Goal: Task Accomplishment & Management: Use online tool/utility

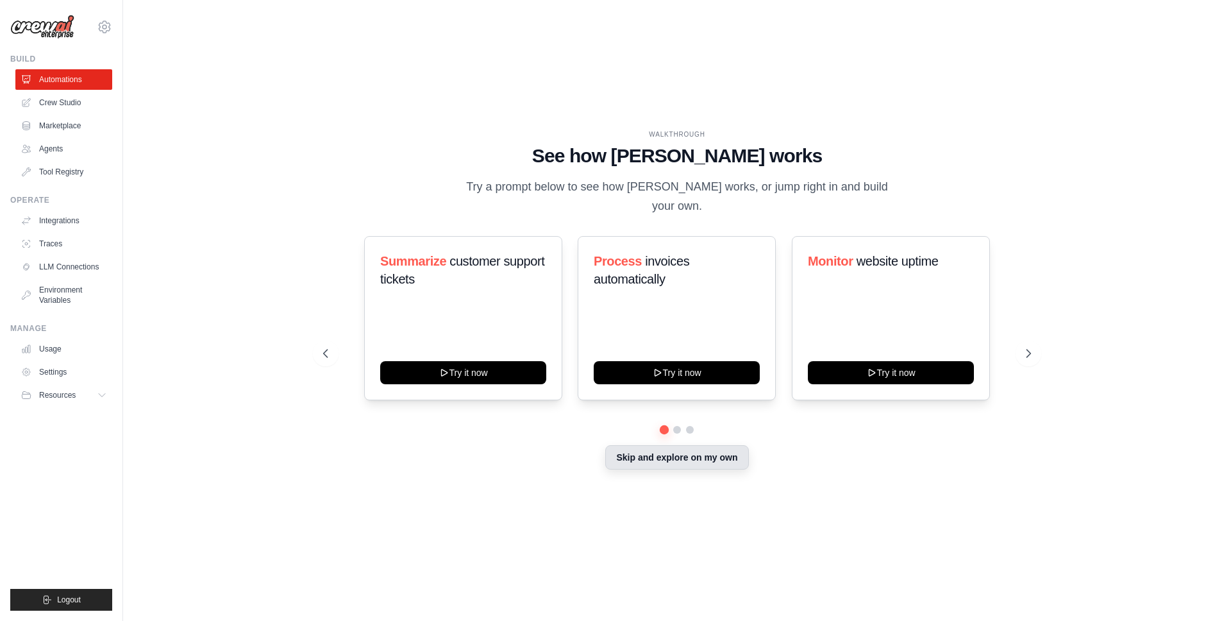
click at [614, 445] on button "Skip and explore on my own" at bounding box center [676, 457] width 143 height 24
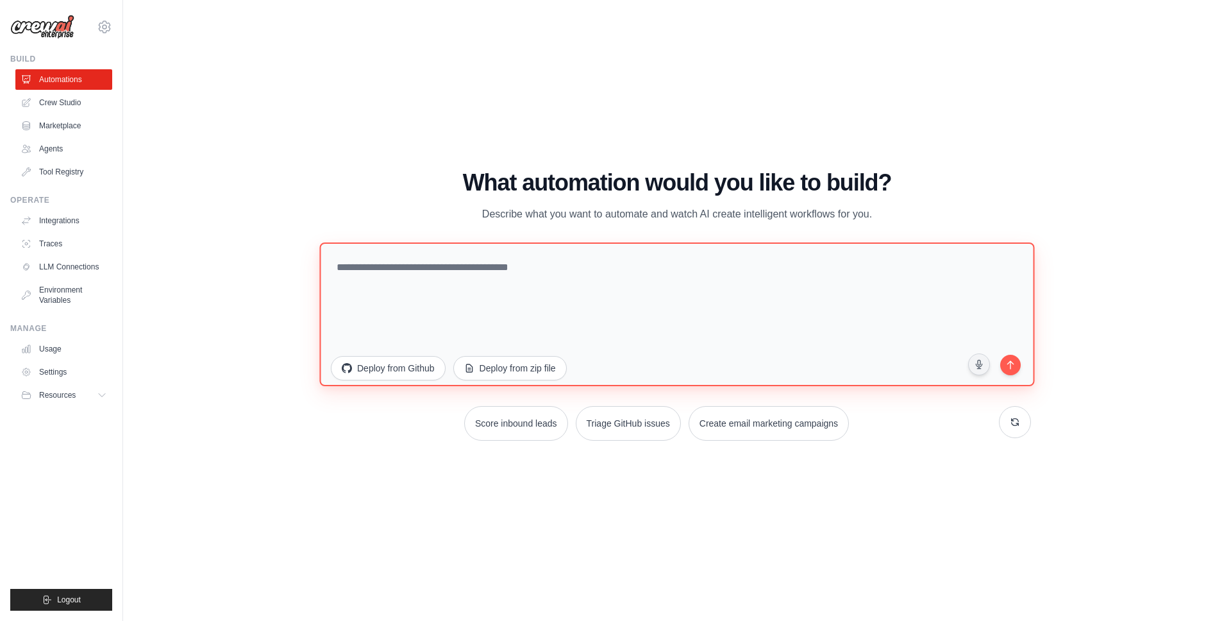
click at [785, 299] on textarea at bounding box center [676, 314] width 715 height 144
paste textarea "**********"
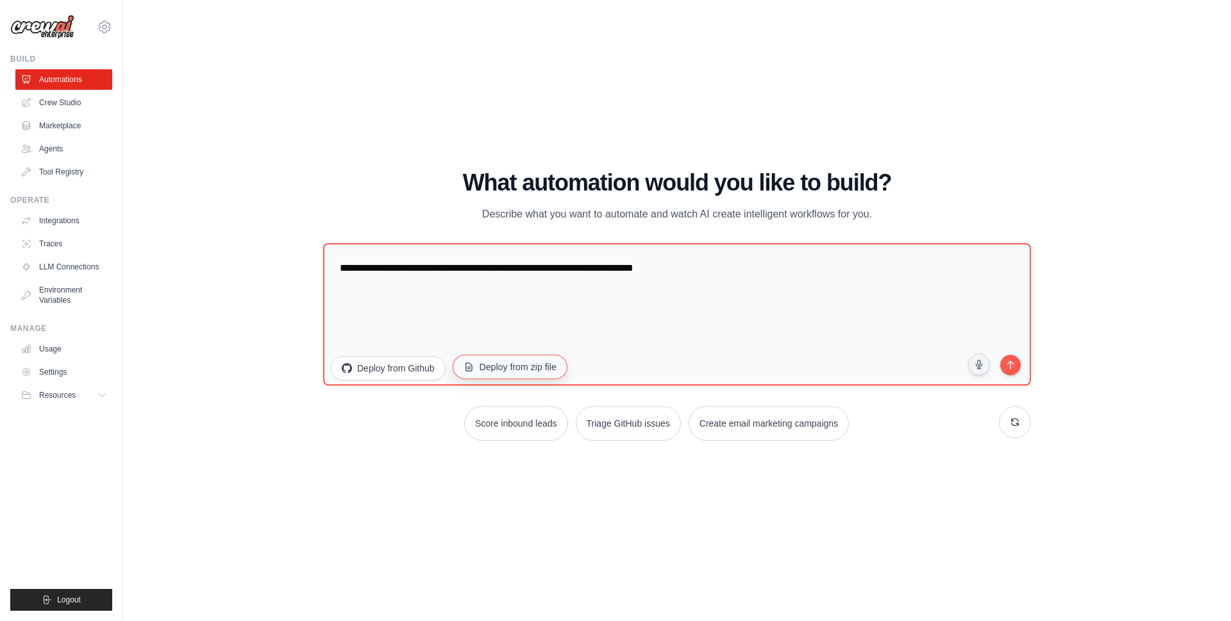
click at [501, 378] on button "Deploy from zip file" at bounding box center [510, 367] width 115 height 24
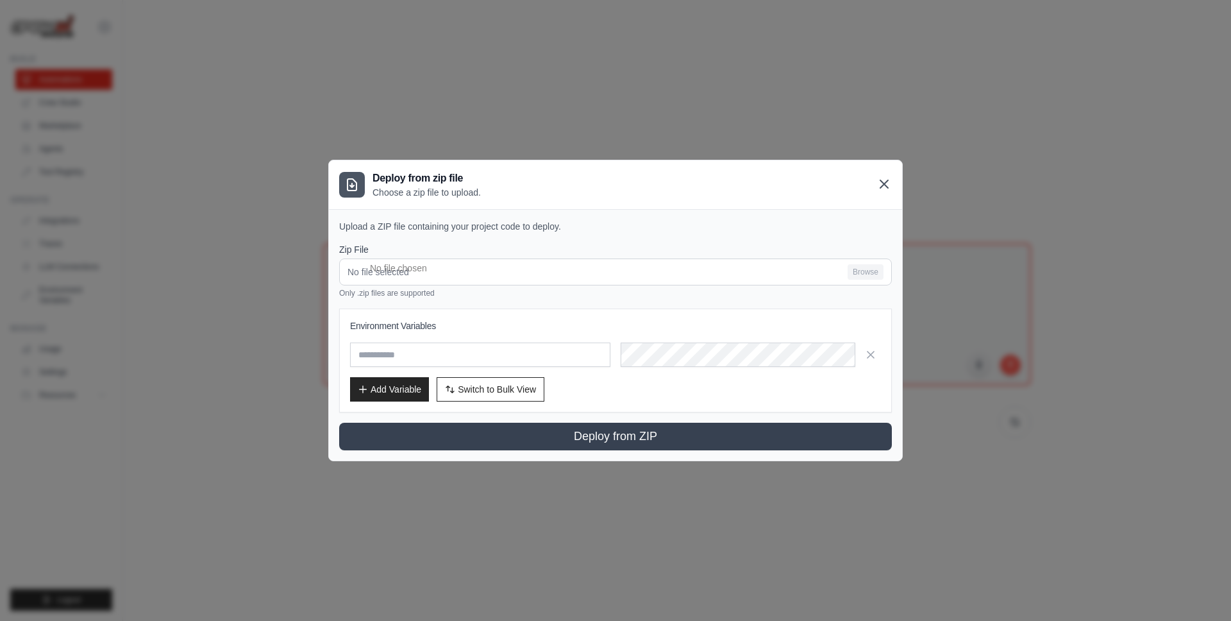
click at [885, 188] on icon at bounding box center [883, 183] width 15 height 15
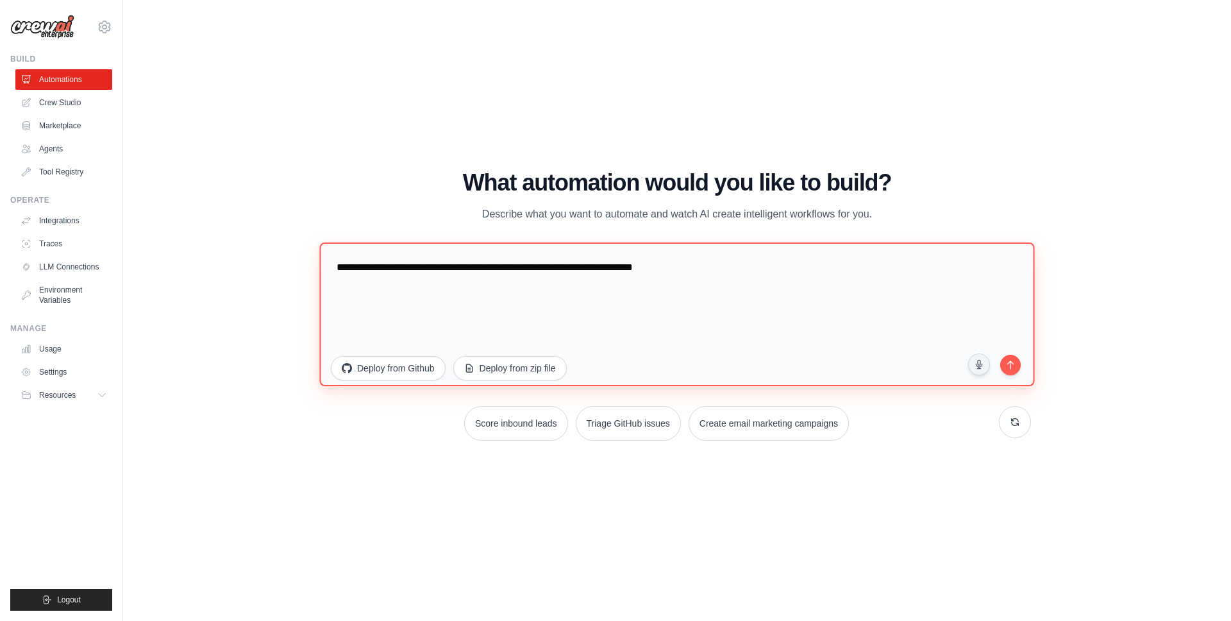
click at [702, 290] on textarea "**********" at bounding box center [676, 314] width 715 height 144
paste textarea "**********"
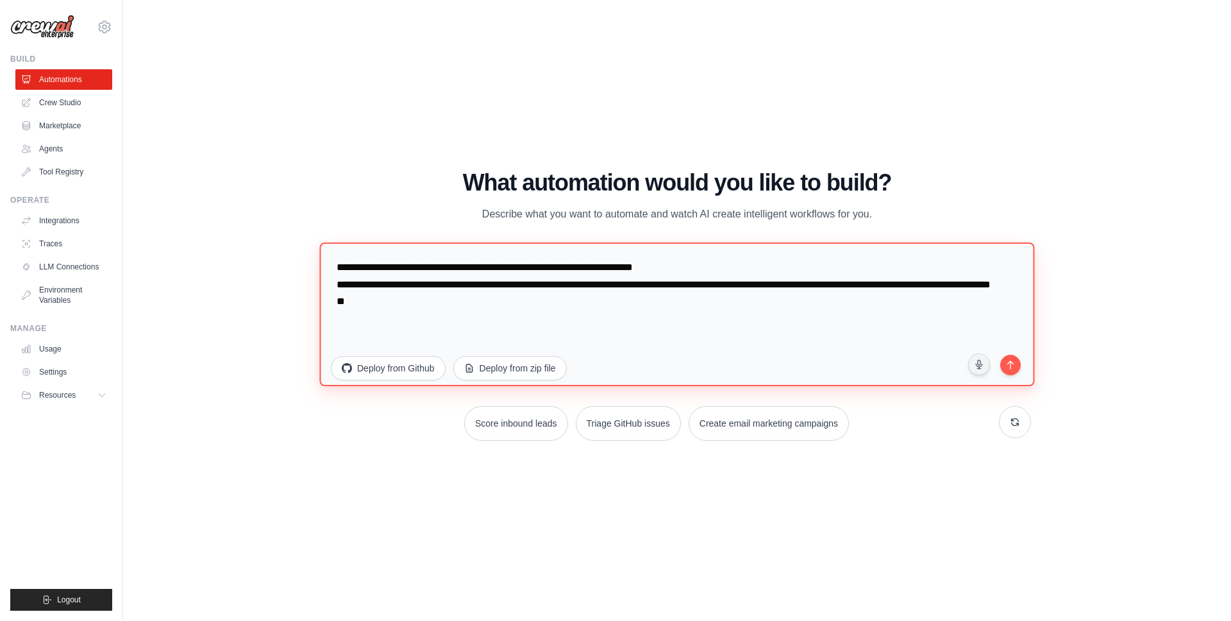
click at [370, 303] on textarea "**********" at bounding box center [676, 314] width 715 height 144
type textarea "**********"
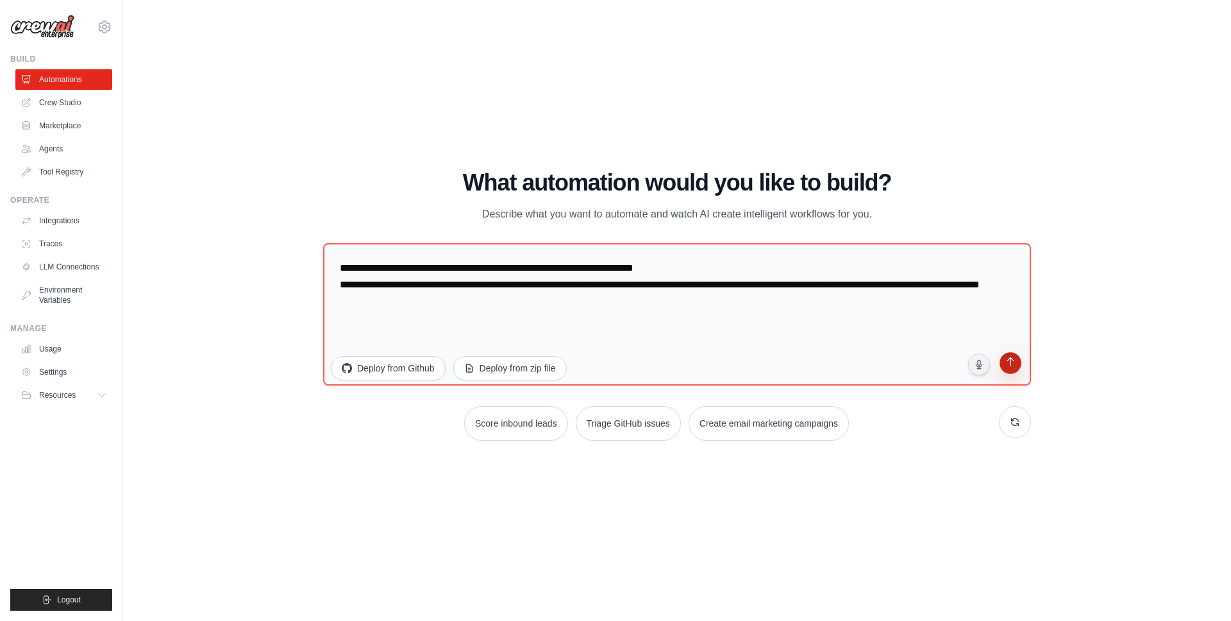
click at [1005, 367] on icon "submit" at bounding box center [1010, 362] width 13 height 13
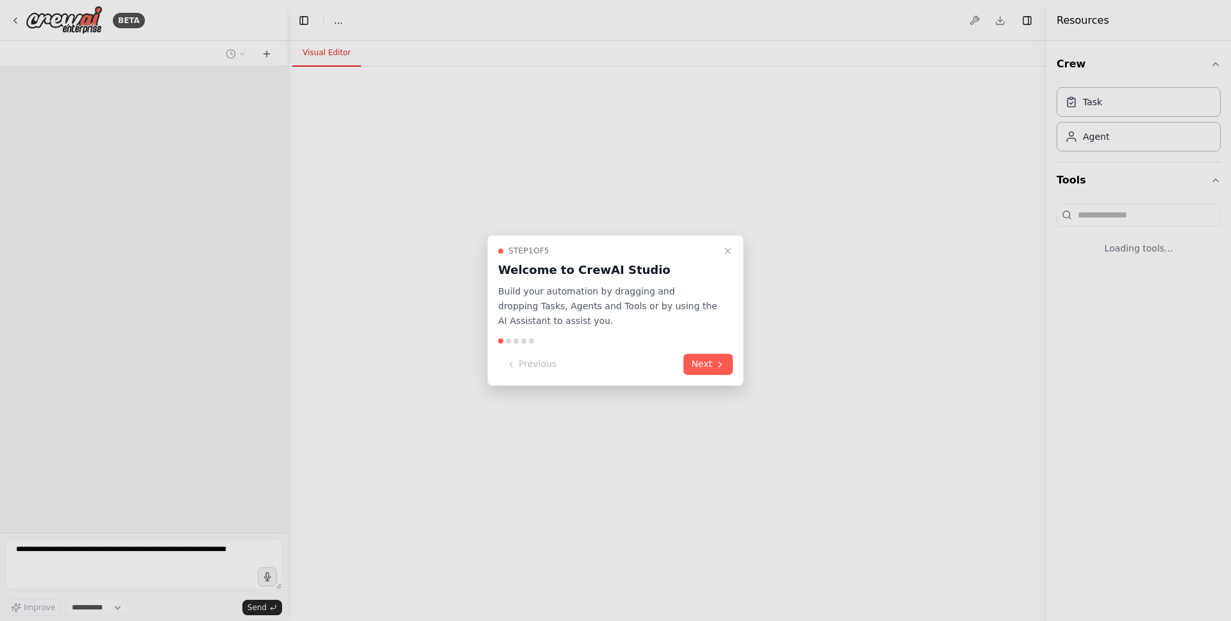
select select "****"
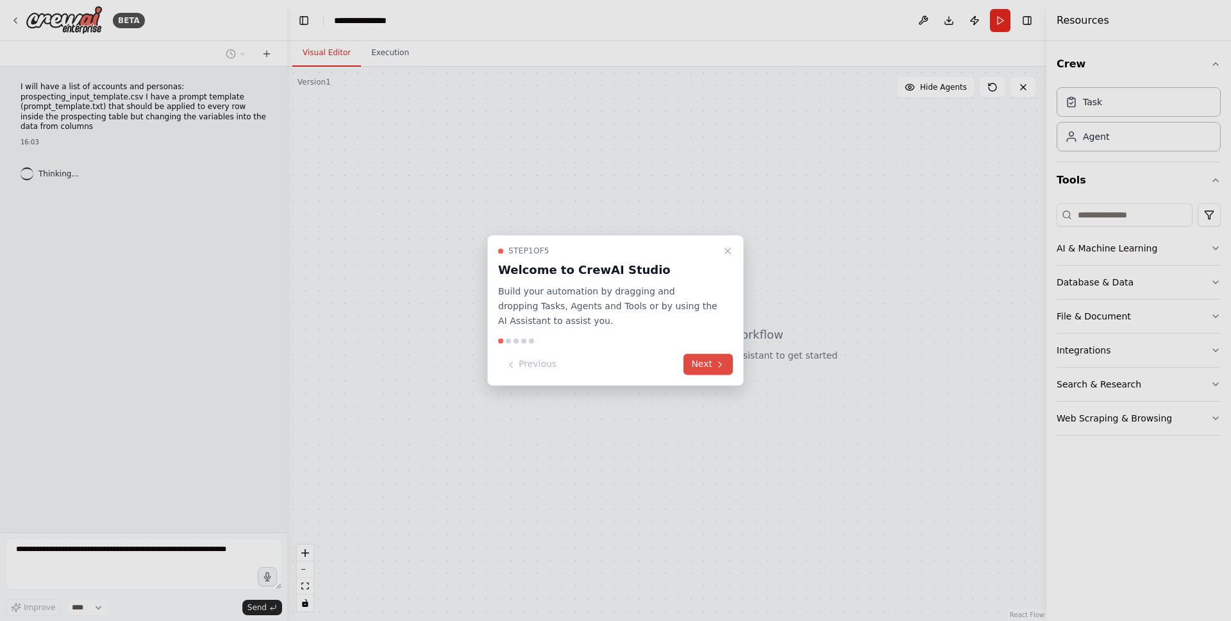
click at [714, 363] on button "Next" at bounding box center [707, 364] width 49 height 21
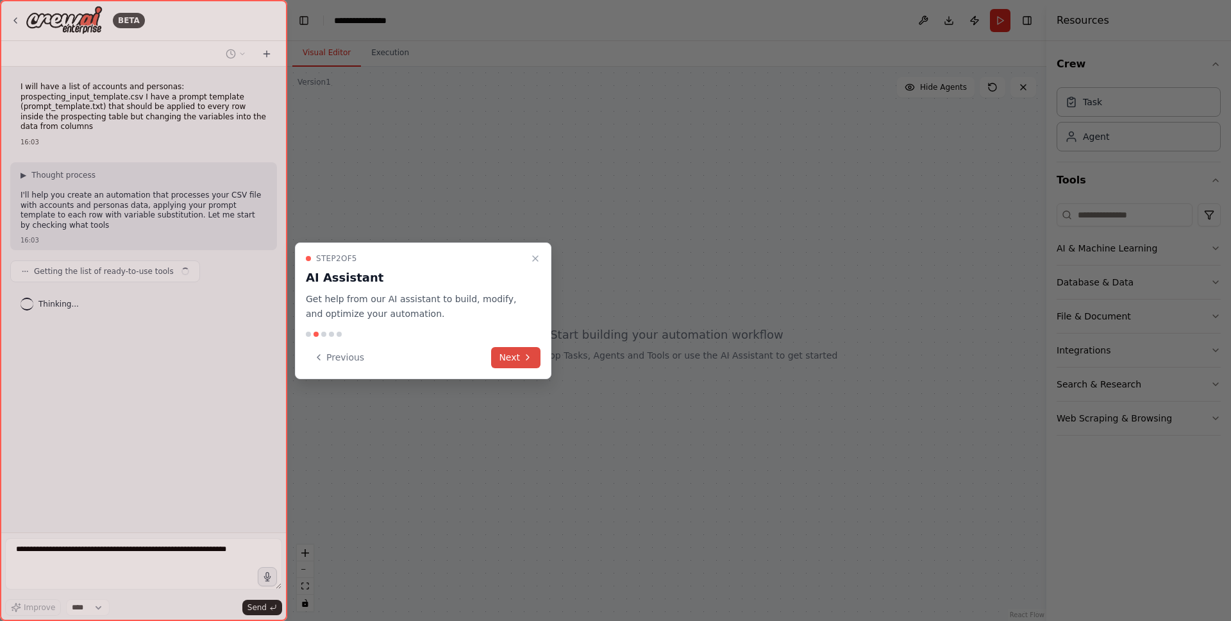
click at [519, 358] on button "Next" at bounding box center [515, 357] width 49 height 21
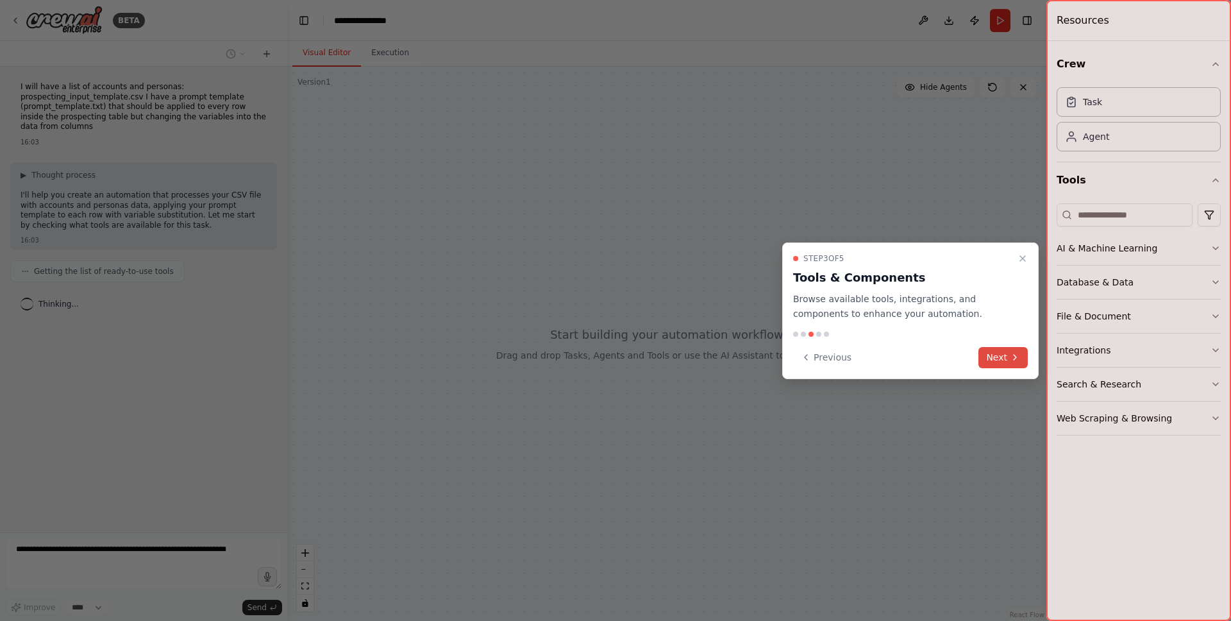
click at [987, 351] on button "Next" at bounding box center [1002, 357] width 49 height 21
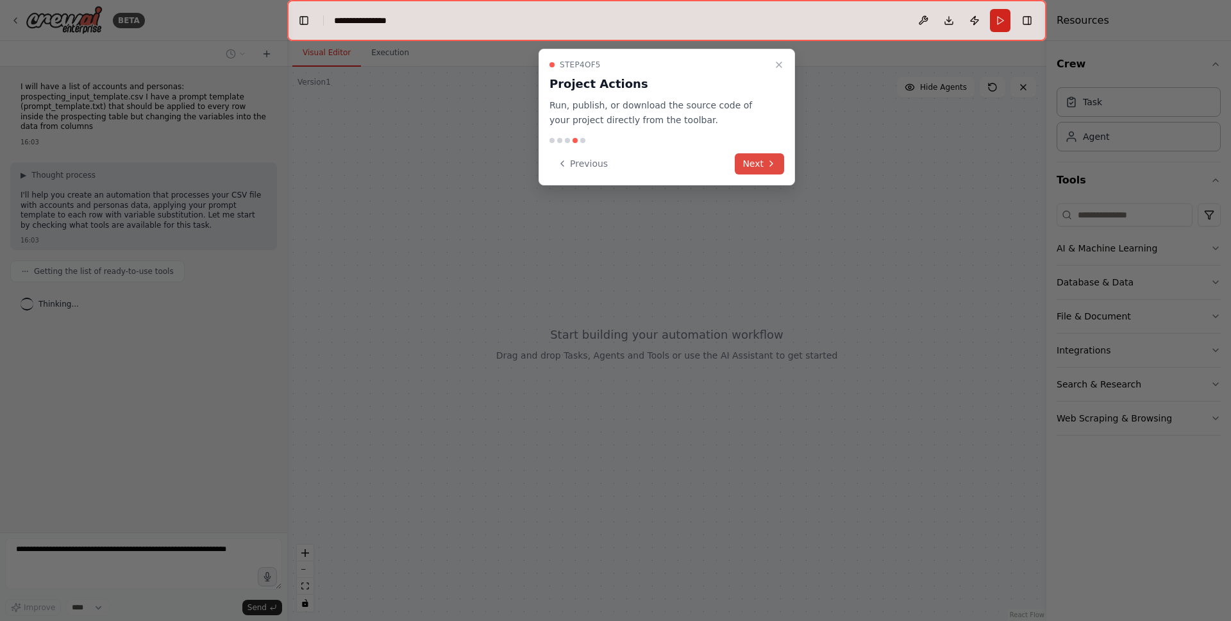
click at [762, 157] on button "Next" at bounding box center [759, 163] width 49 height 21
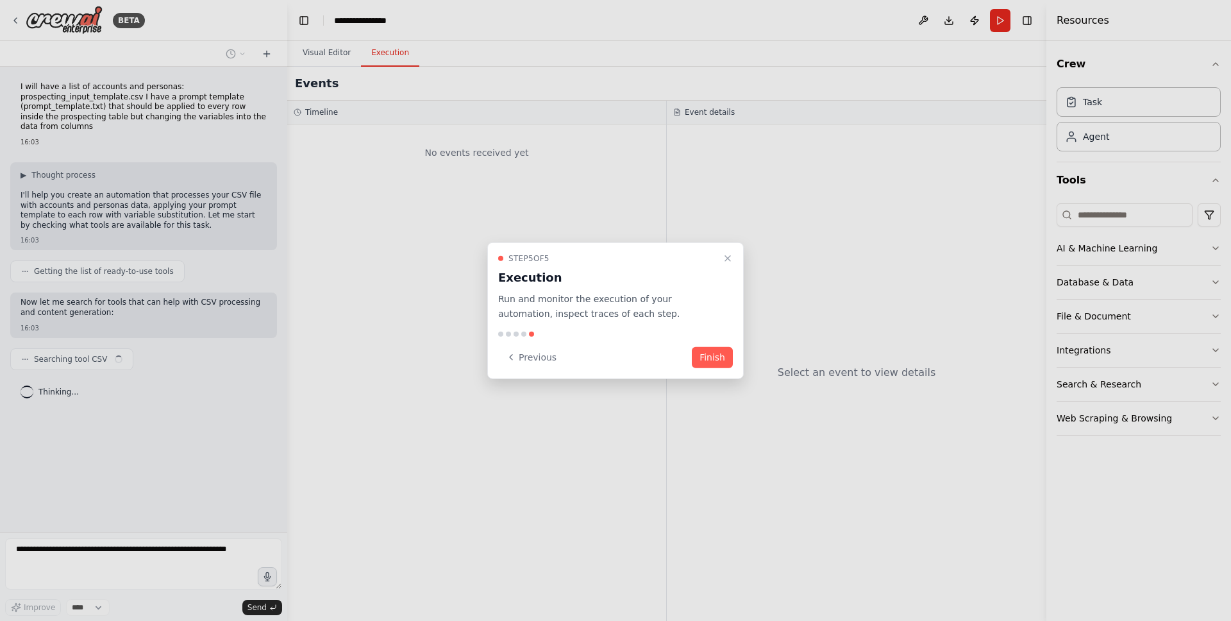
click at [721, 368] on div "Step 5 of 5 Execution Run and monitor the execution of your automation, inspect…" at bounding box center [615, 310] width 256 height 137
click at [722, 367] on button "Finish" at bounding box center [712, 356] width 41 height 21
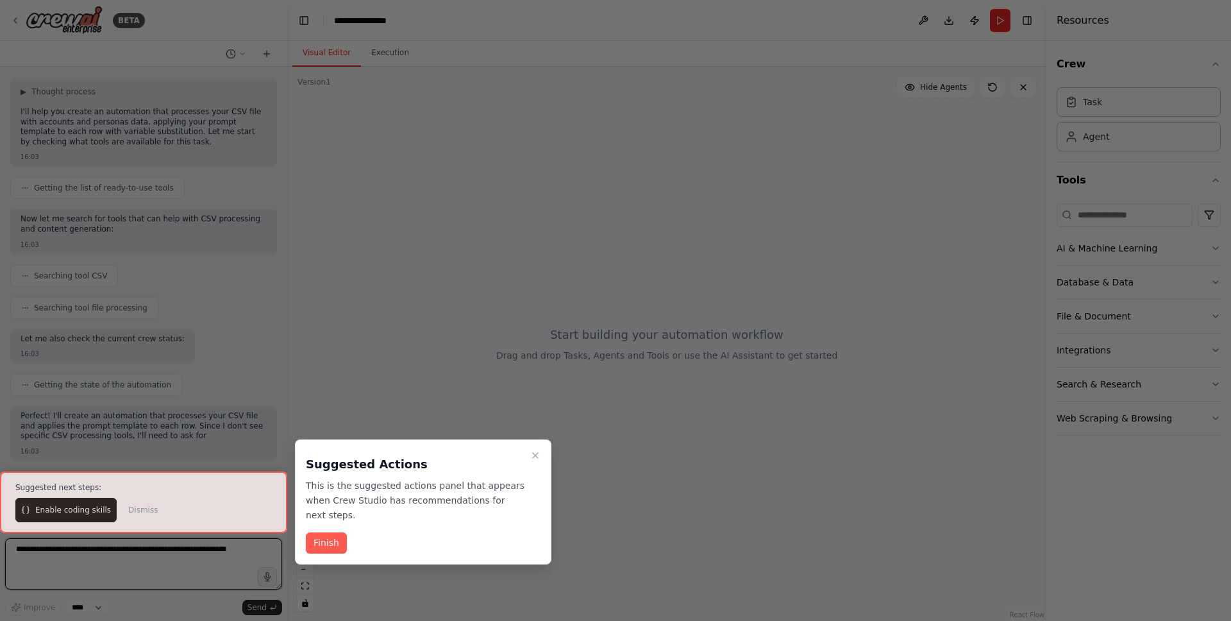
scroll to position [94, 0]
click at [340, 542] on button "Finish" at bounding box center [326, 542] width 41 height 21
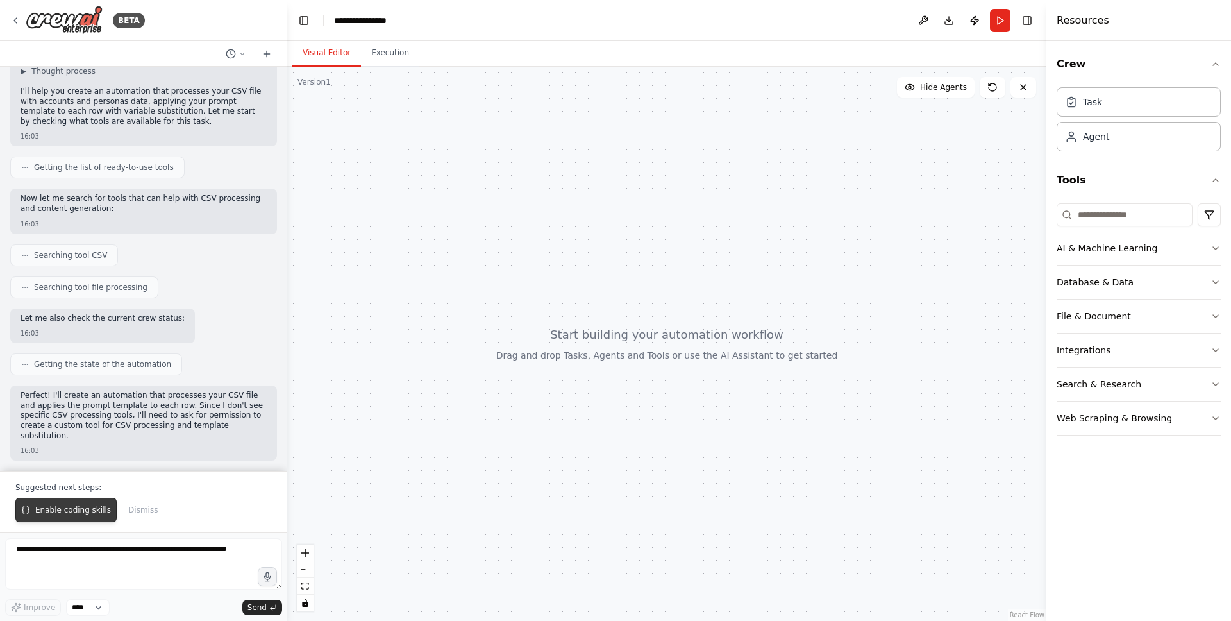
click at [103, 510] on span "Enable coding skills" at bounding box center [73, 510] width 76 height 10
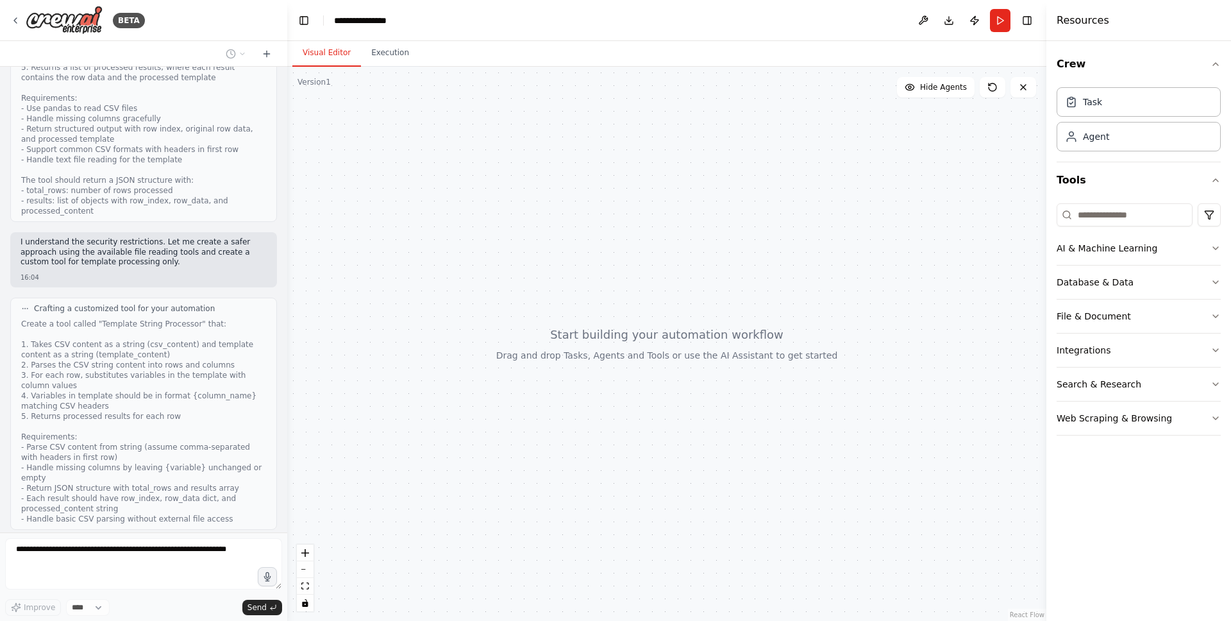
scroll to position [989, 0]
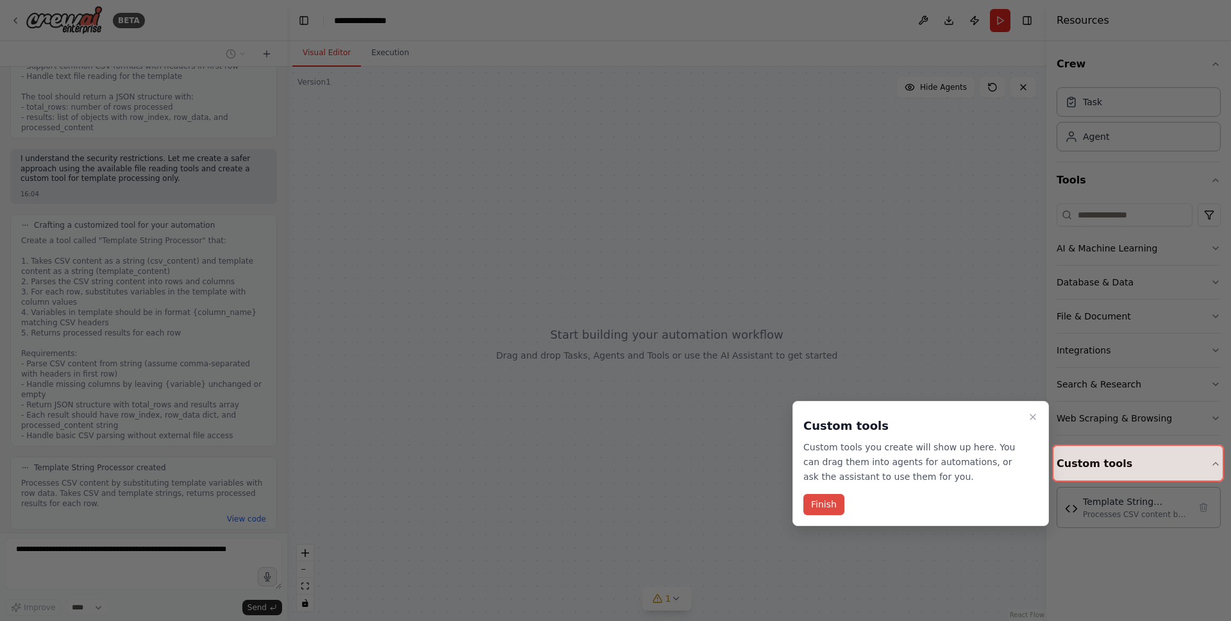
click at [835, 506] on button "Finish" at bounding box center [823, 504] width 41 height 21
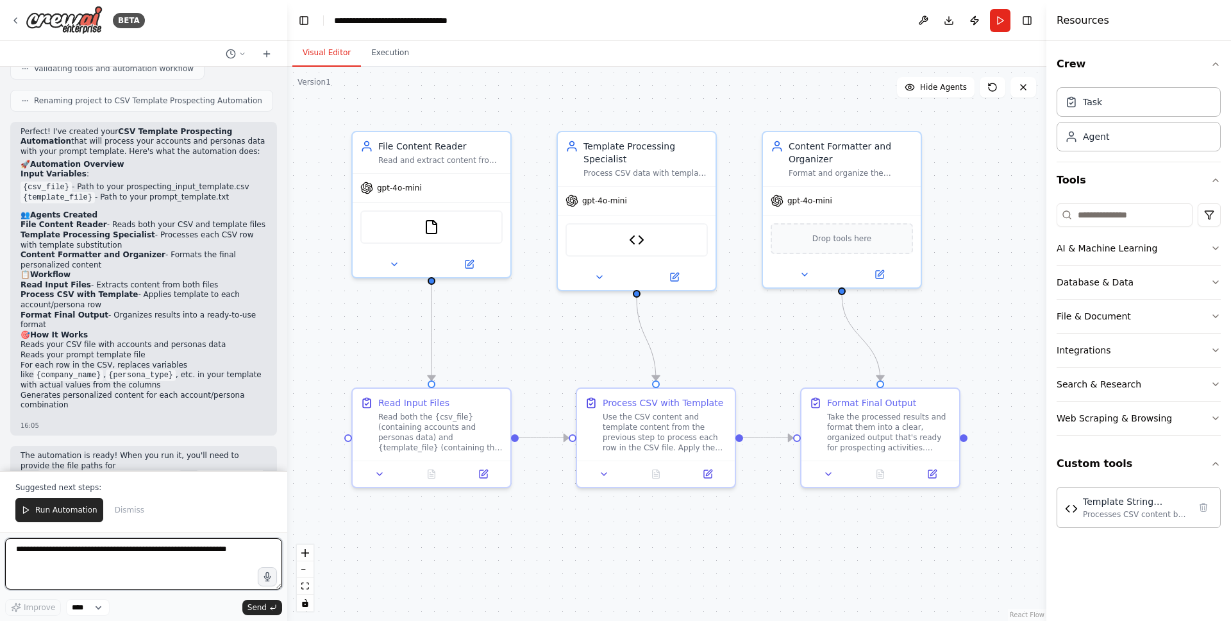
scroll to position [1849, 0]
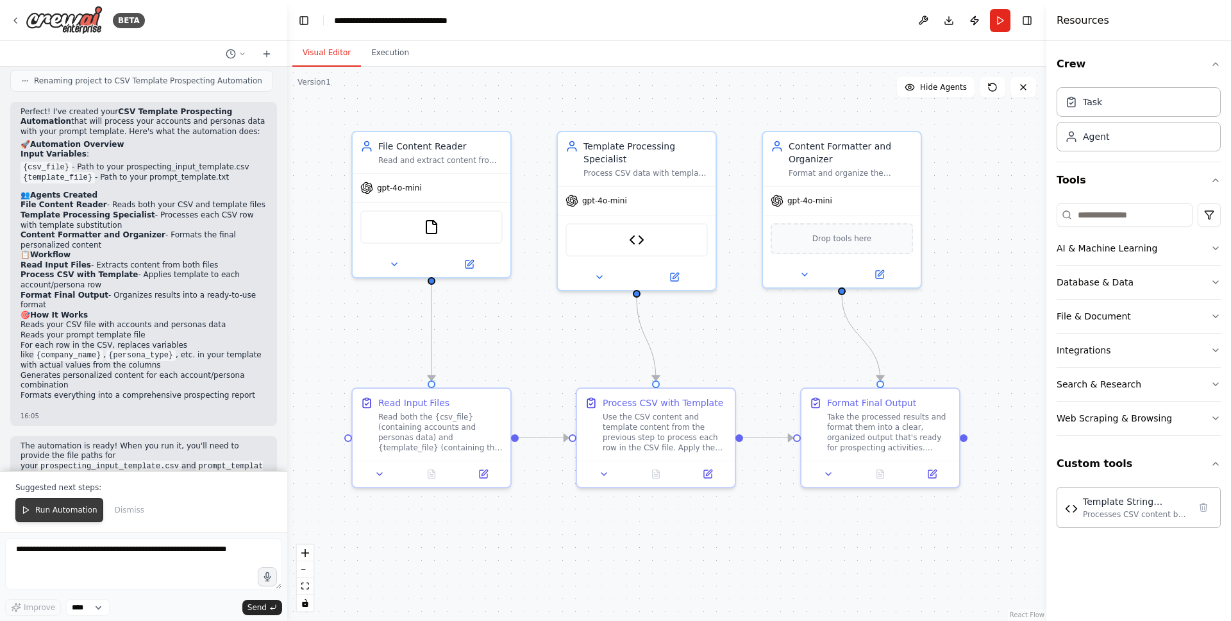
click at [72, 509] on span "Run Automation" at bounding box center [66, 510] width 62 height 10
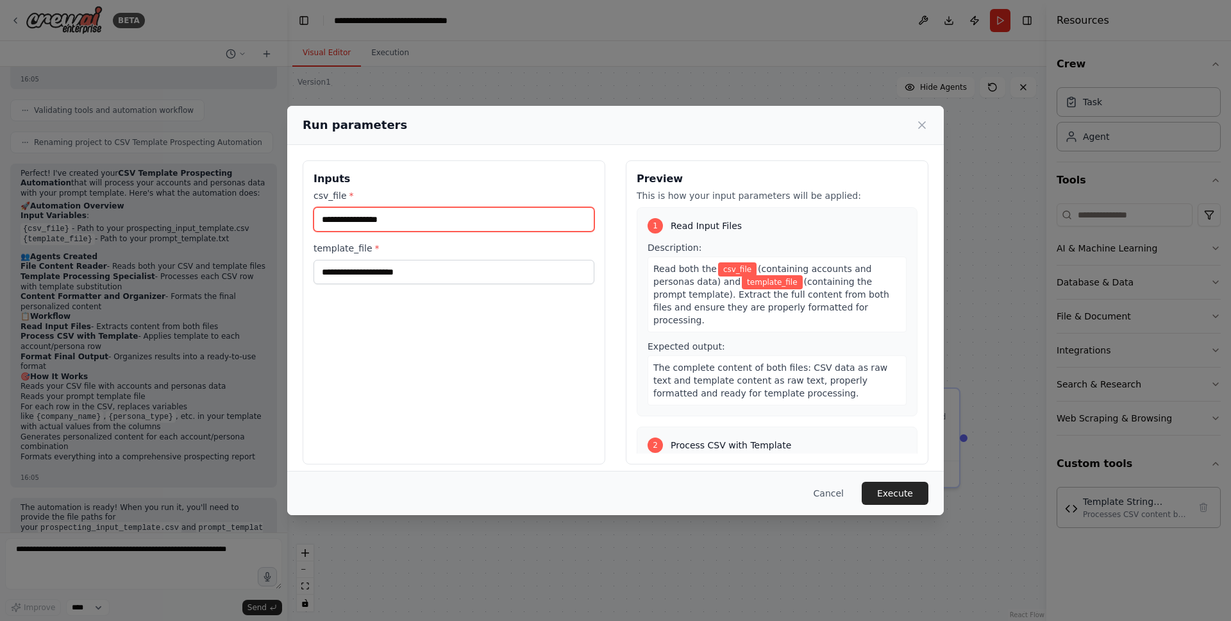
click at [464, 229] on input "csv_file *" at bounding box center [453, 219] width 281 height 24
click at [726, 362] on span "The complete content of both files: CSV data as raw text and template content a…" at bounding box center [770, 380] width 234 height 36
click at [504, 219] on input "csv_file *" at bounding box center [453, 219] width 281 height 24
paste input "**********"
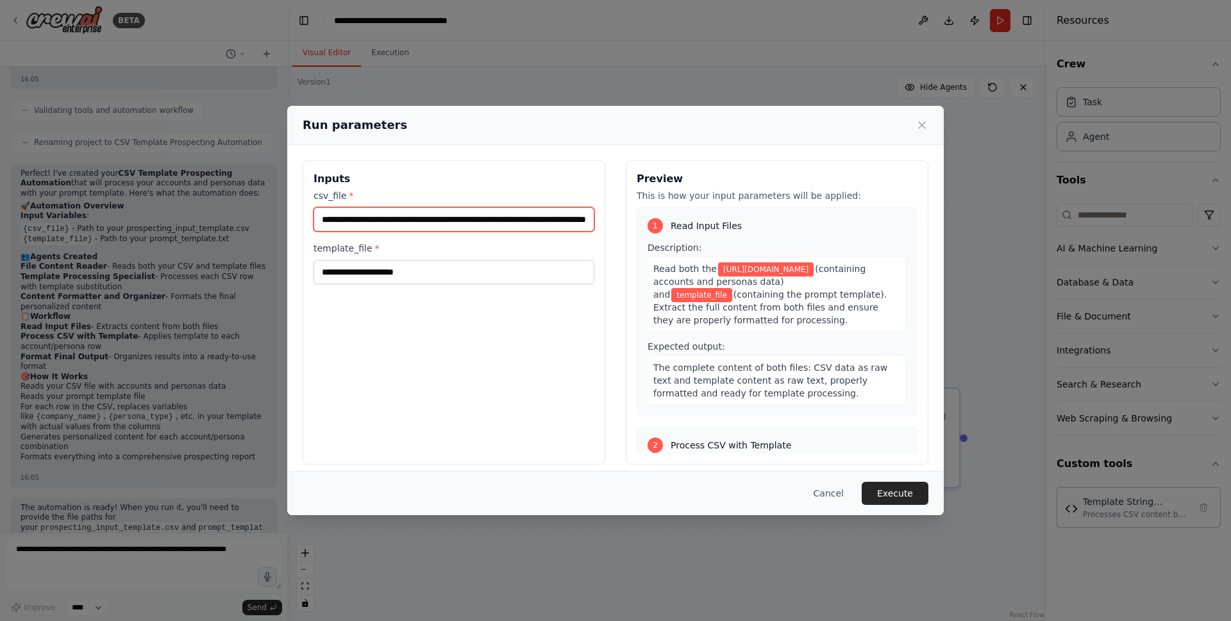
scroll to position [0, 114]
type input "**********"
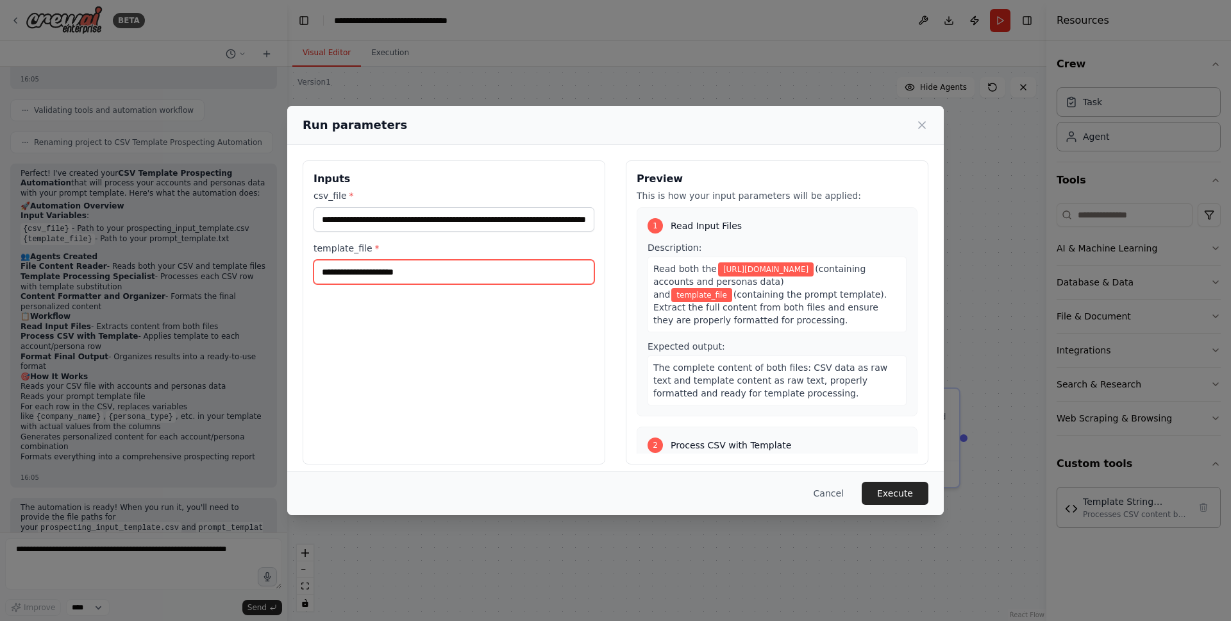
click at [478, 282] on input "template_file *" at bounding box center [453, 272] width 281 height 24
paste input "**********"
type input "**********"
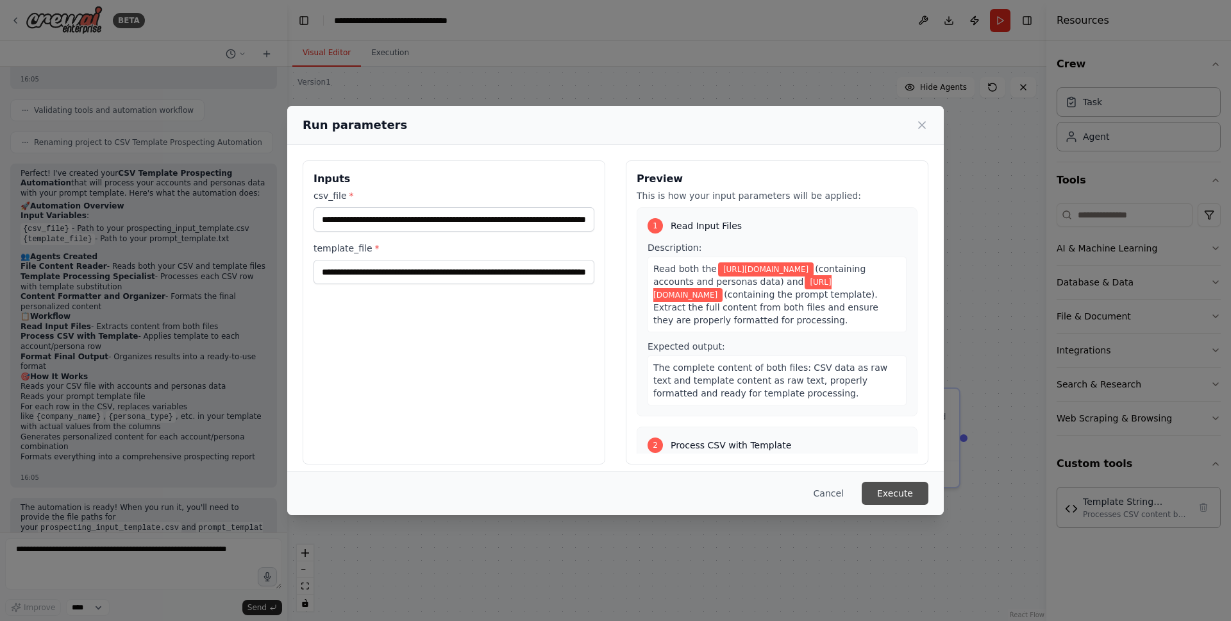
click at [878, 485] on button "Execute" at bounding box center [895, 492] width 67 height 23
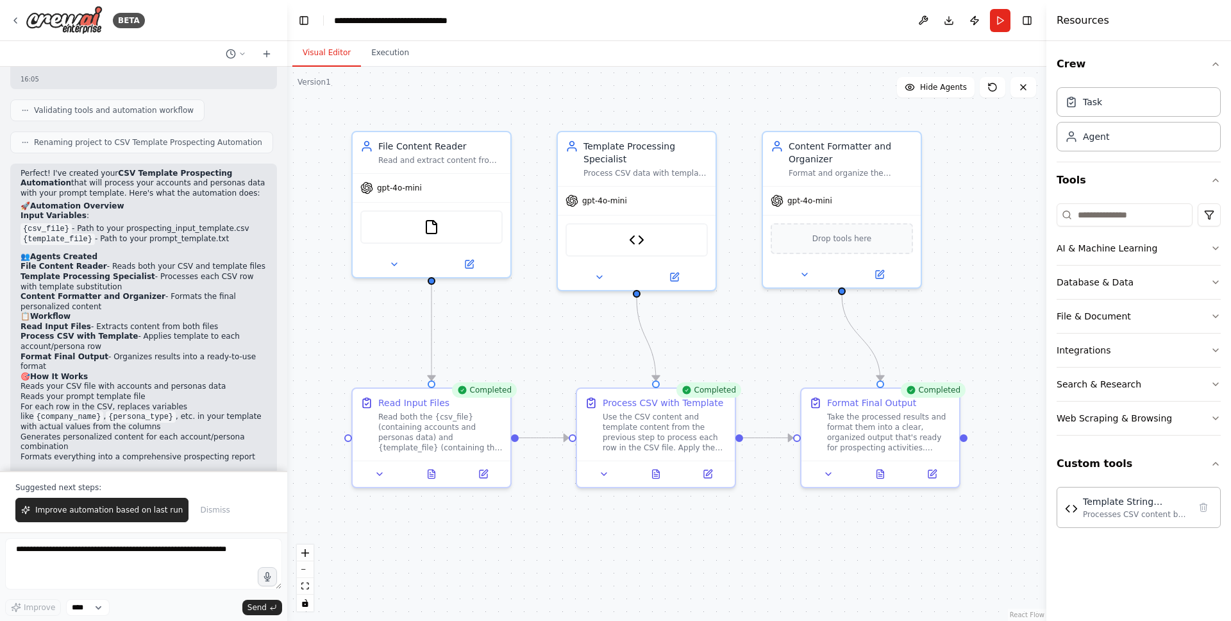
scroll to position [1849, 0]
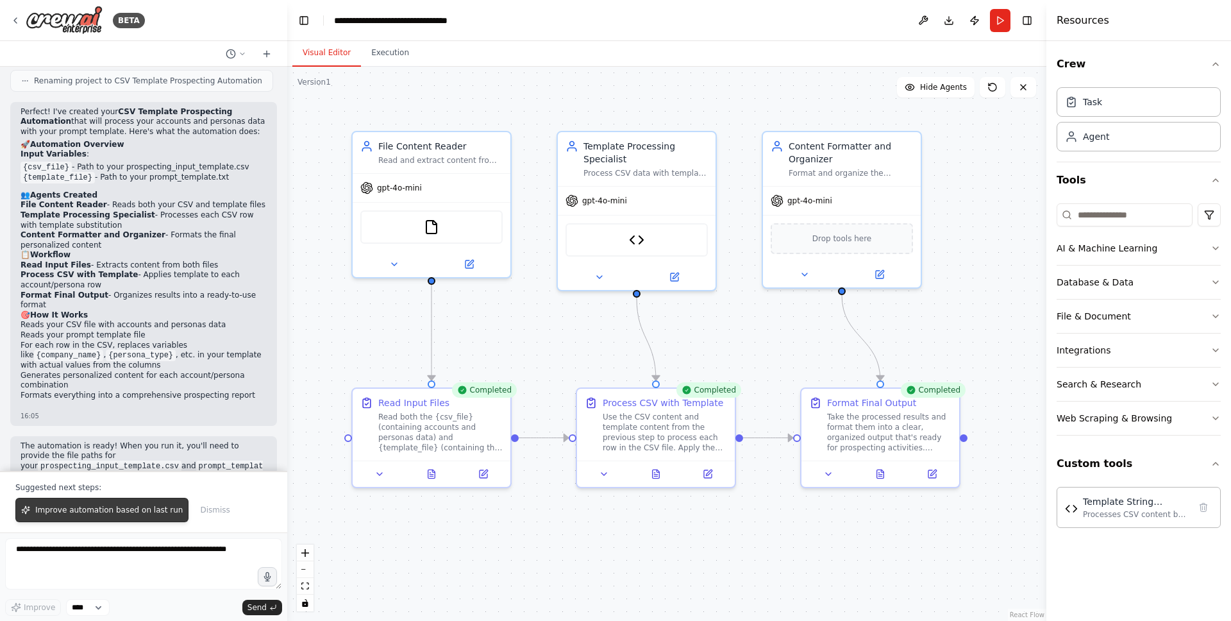
click at [166, 518] on button "Improve automation based on last run" at bounding box center [101, 509] width 173 height 24
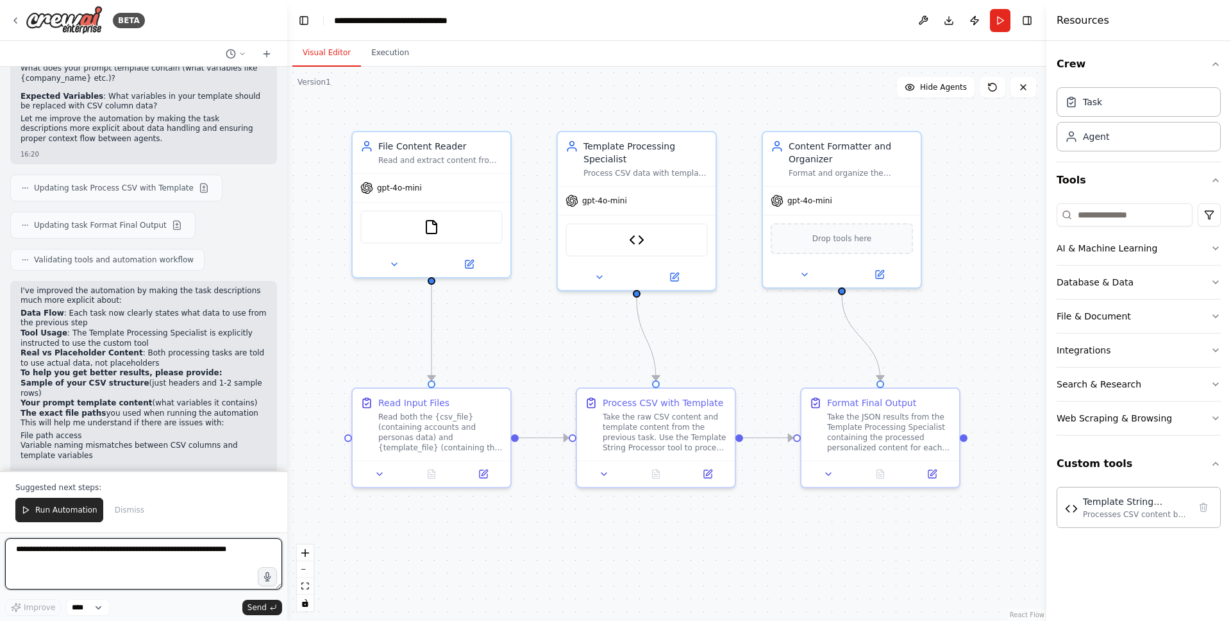
scroll to position [2730, 0]
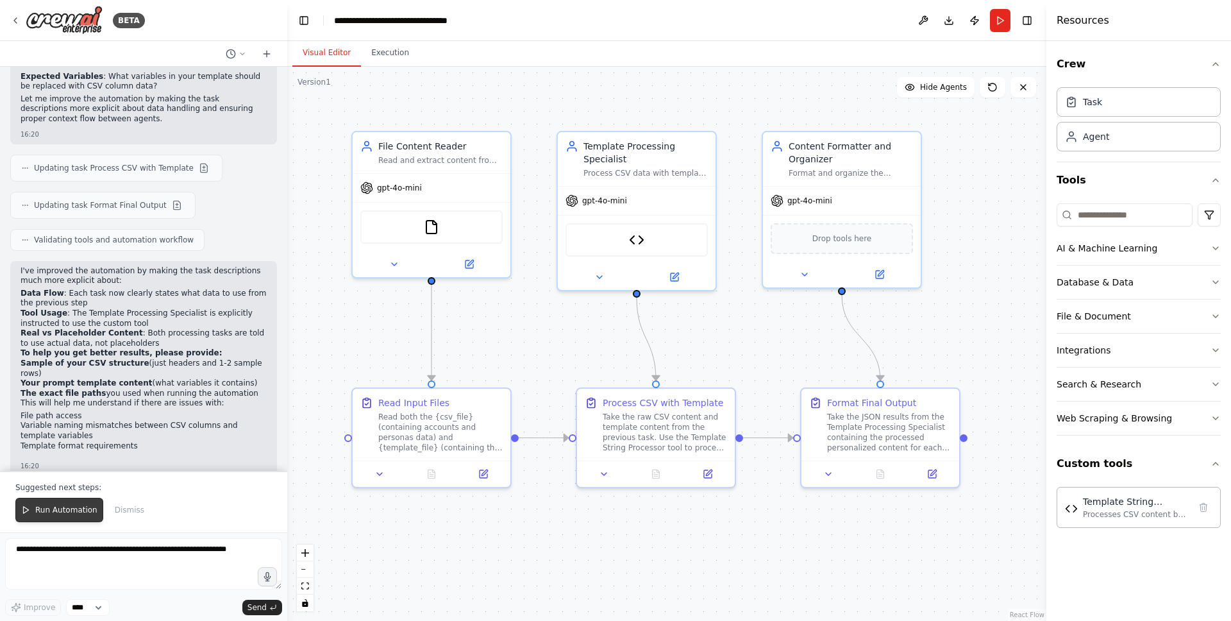
click at [64, 512] on span "Run Automation" at bounding box center [66, 510] width 62 height 10
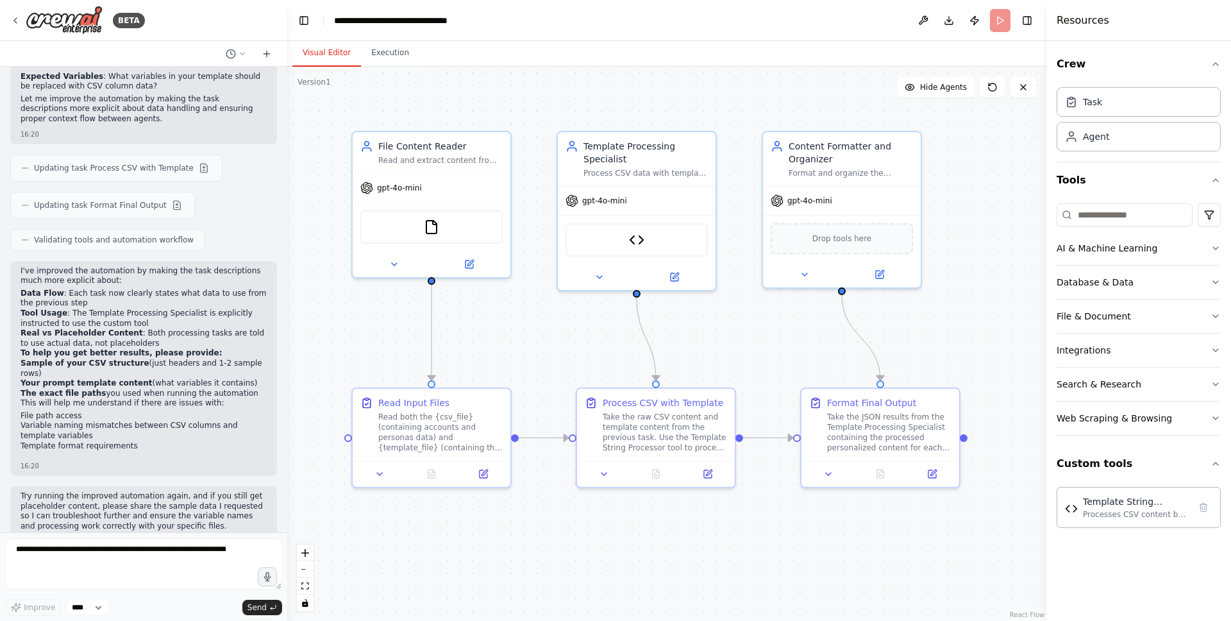
scroll to position [2669, 0]
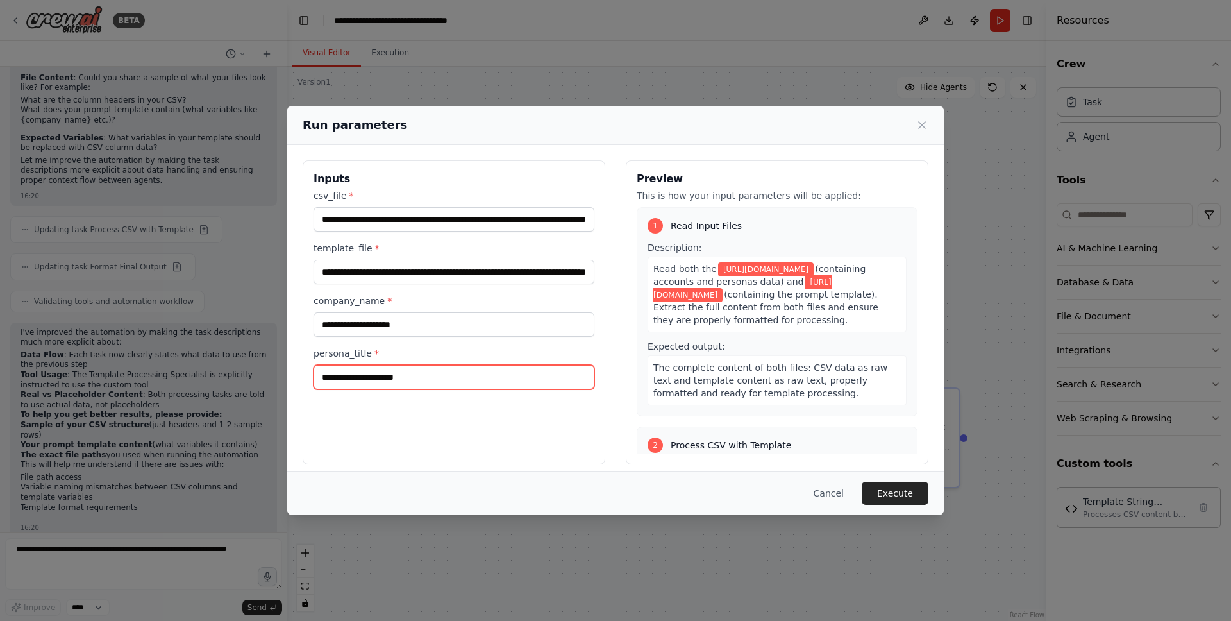
click at [495, 380] on input "persona_title *" at bounding box center [453, 377] width 281 height 24
click at [480, 330] on input "company_name *" at bounding box center [453, 324] width 281 height 24
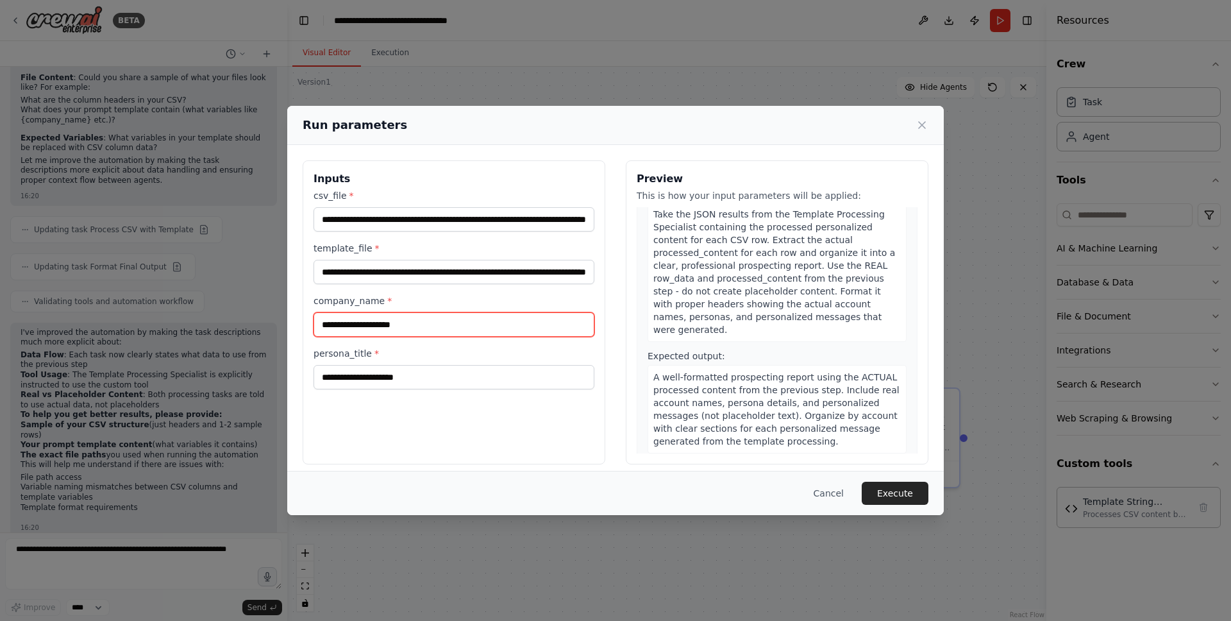
scroll to position [606, 0]
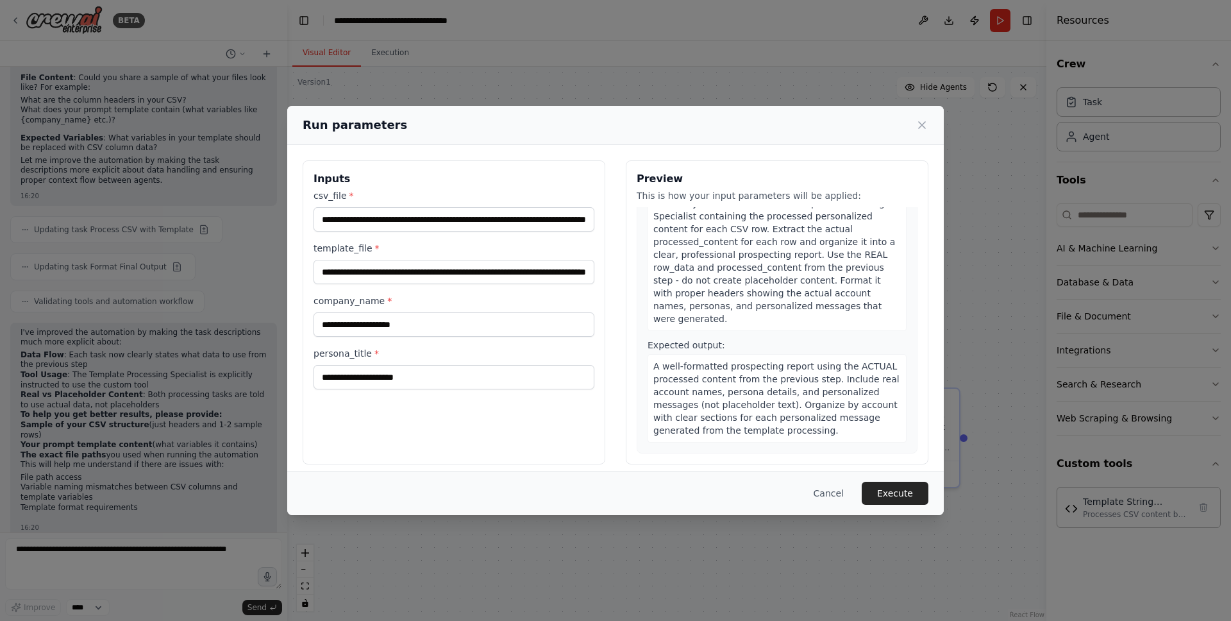
click at [887, 480] on div "Cancel Execute" at bounding box center [615, 493] width 656 height 44
click at [890, 492] on button "Execute" at bounding box center [895, 492] width 67 height 23
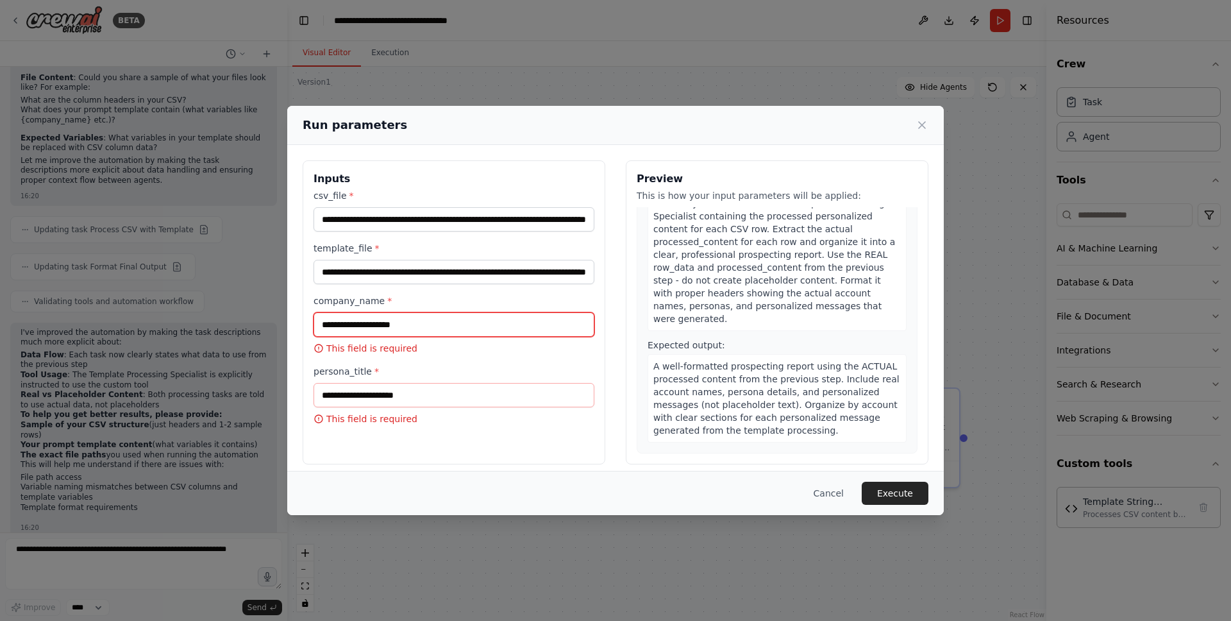
click at [501, 328] on input "company_name *" at bounding box center [453, 324] width 281 height 24
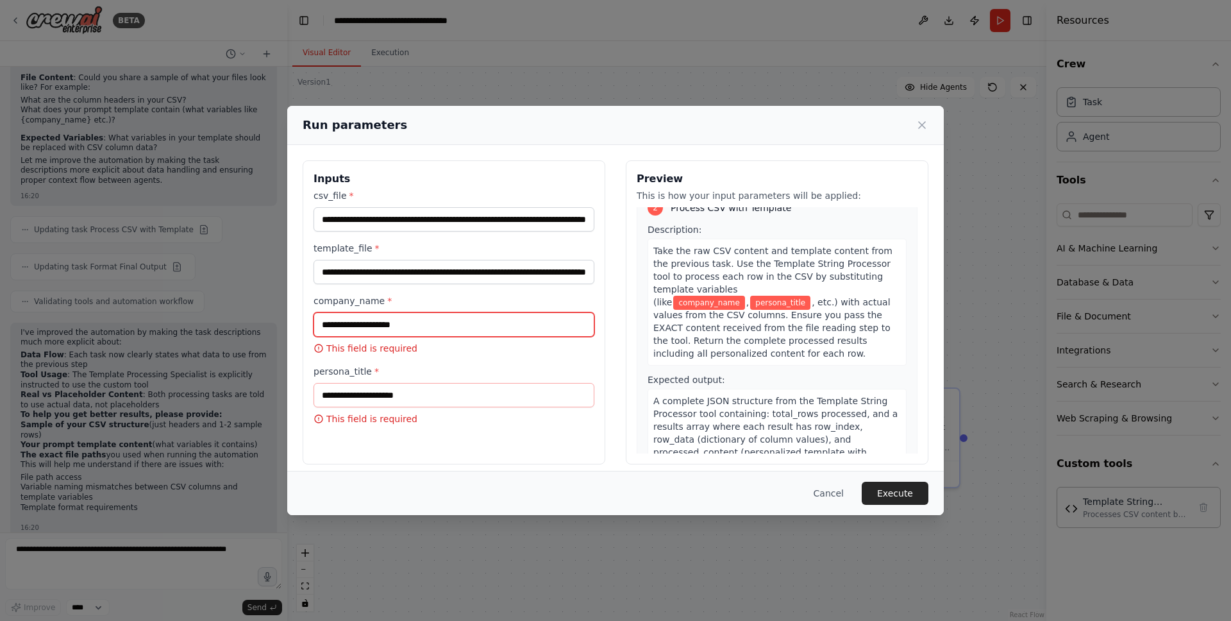
scroll to position [228, 0]
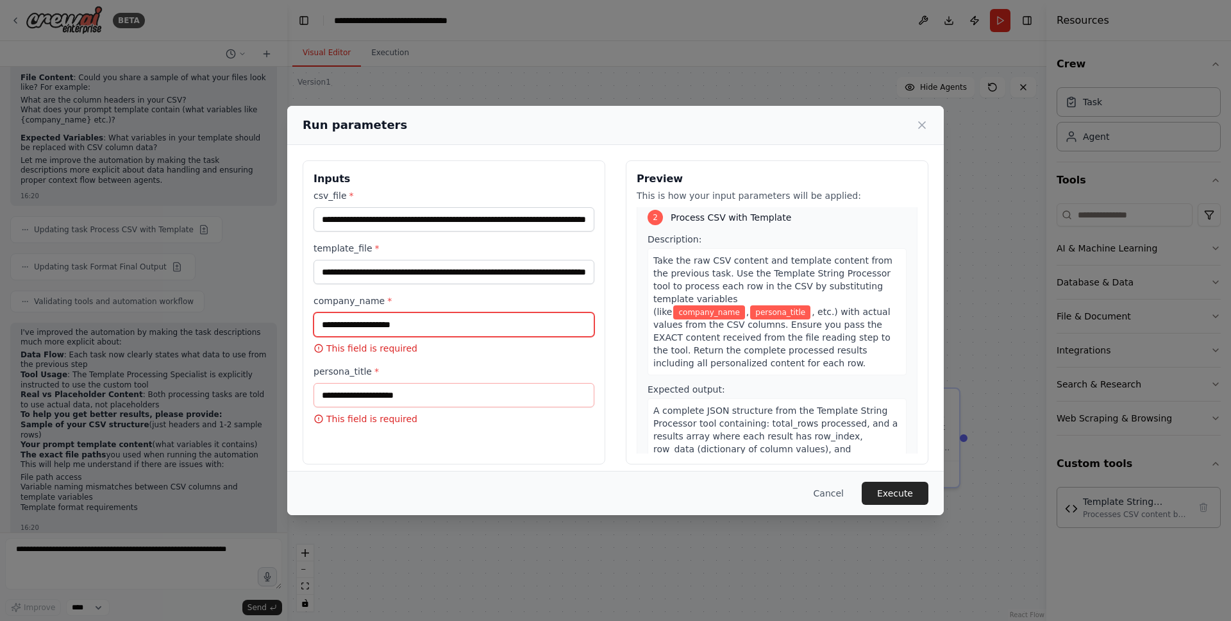
paste input "**********"
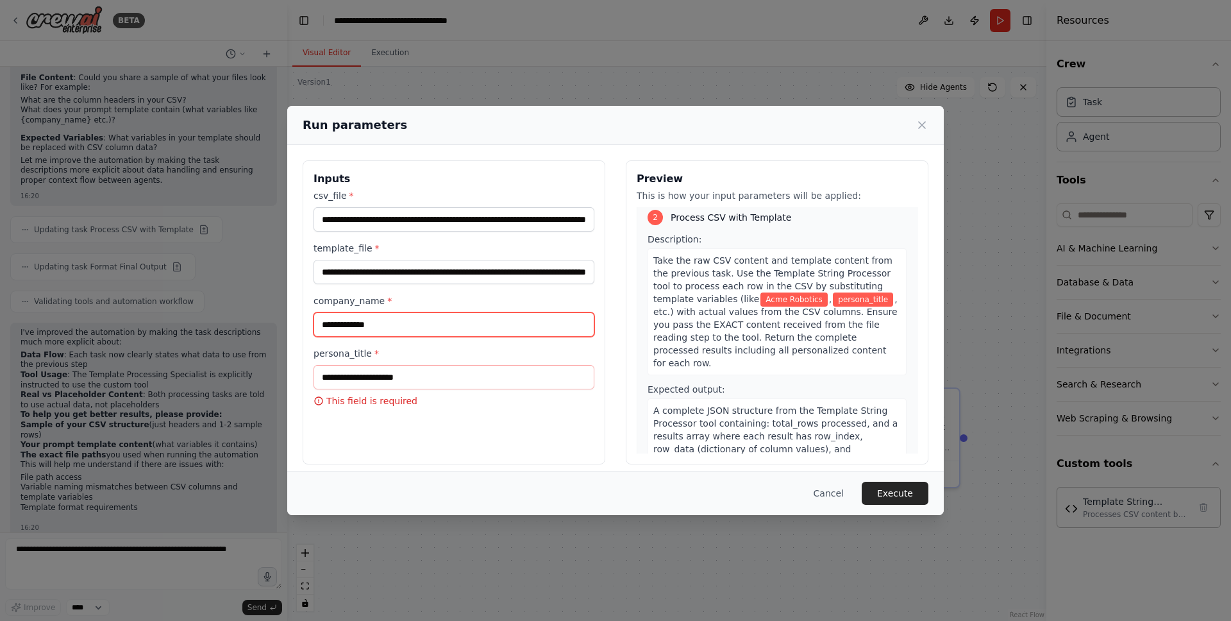
type input "**********"
click at [455, 378] on input "persona_title *" at bounding box center [453, 377] width 281 height 24
paste input "**********"
type input "**********"
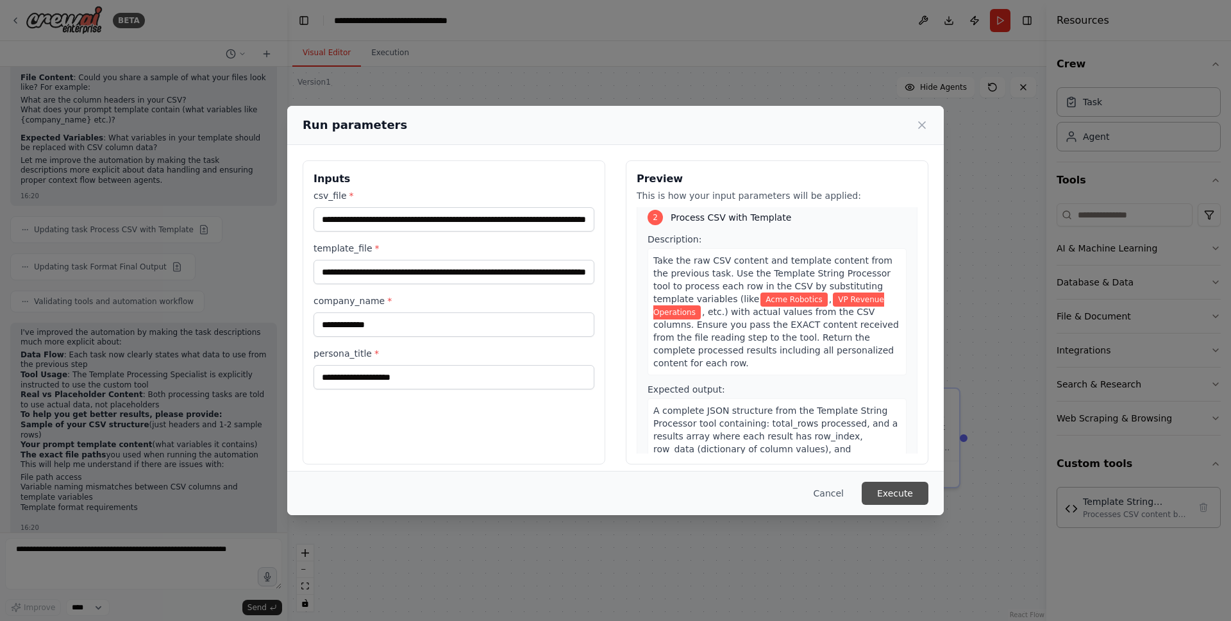
click at [890, 489] on button "Execute" at bounding box center [895, 492] width 67 height 23
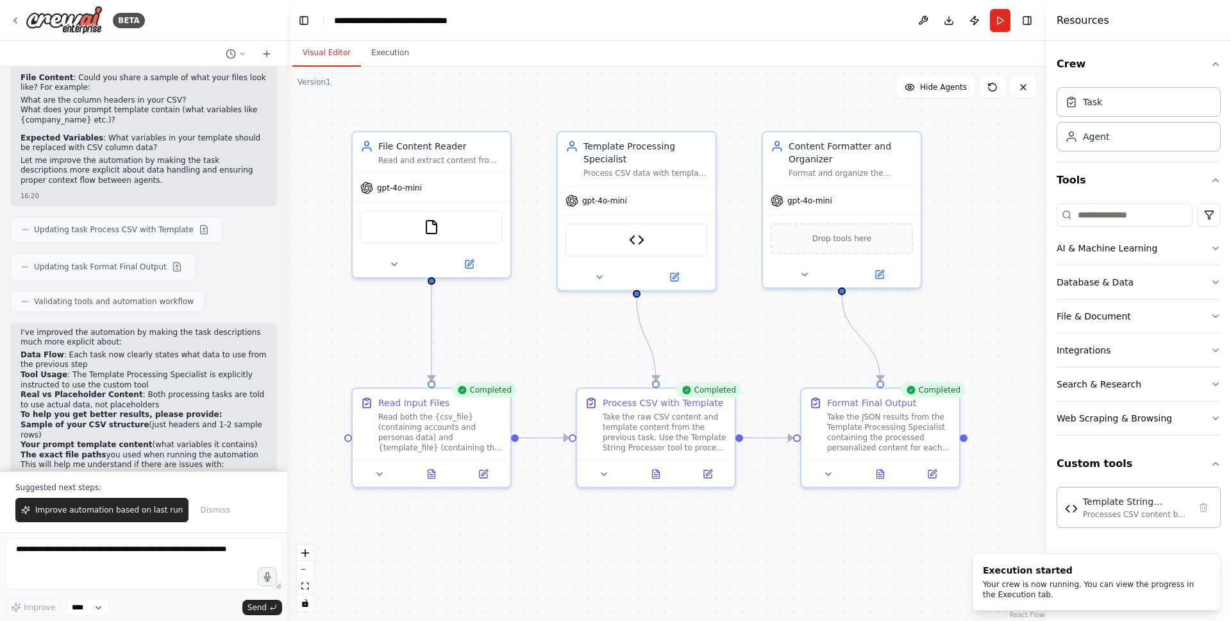
scroll to position [2730, 0]
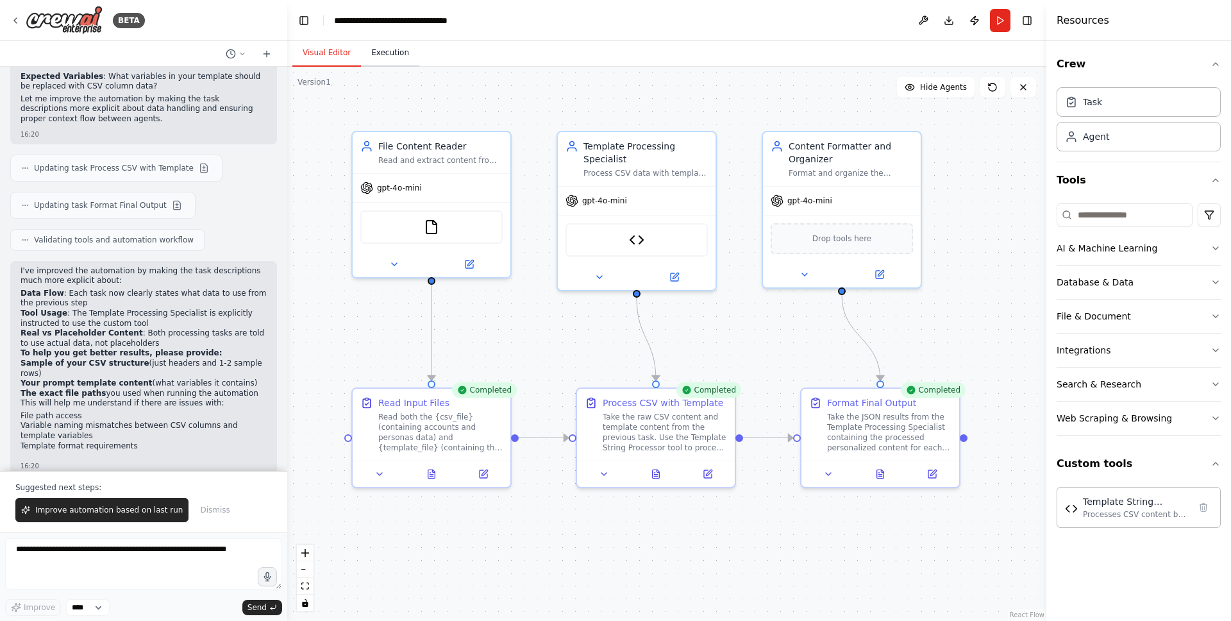
click at [392, 57] on button "Execution" at bounding box center [390, 53] width 58 height 27
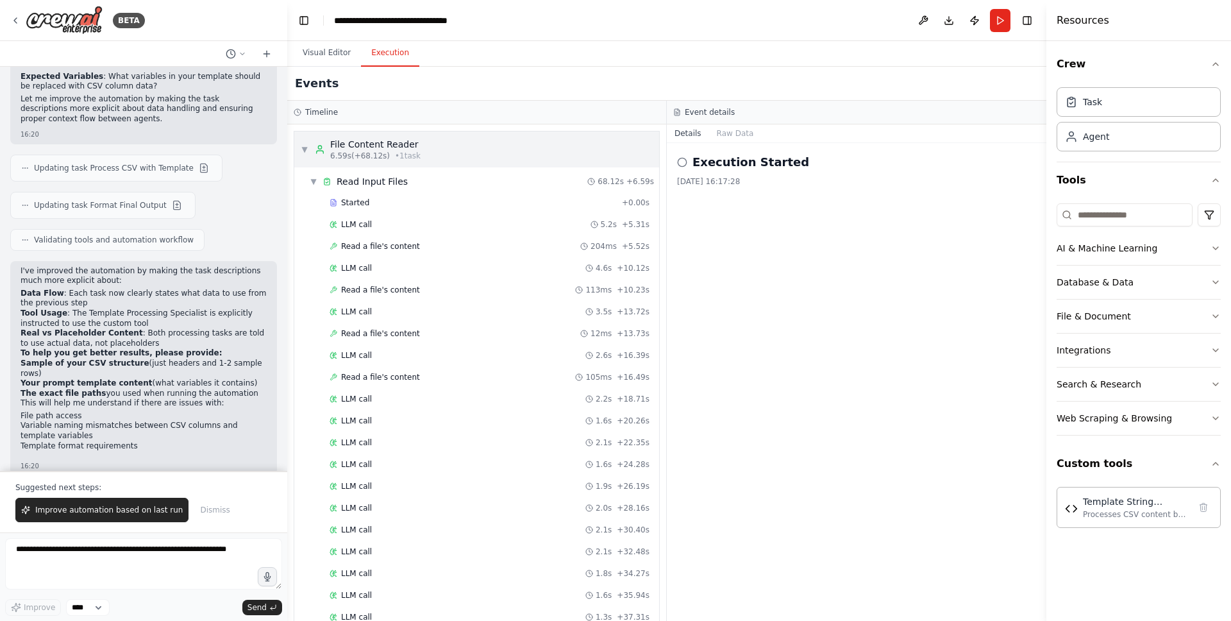
click at [306, 152] on span "▼" at bounding box center [305, 149] width 8 height 10
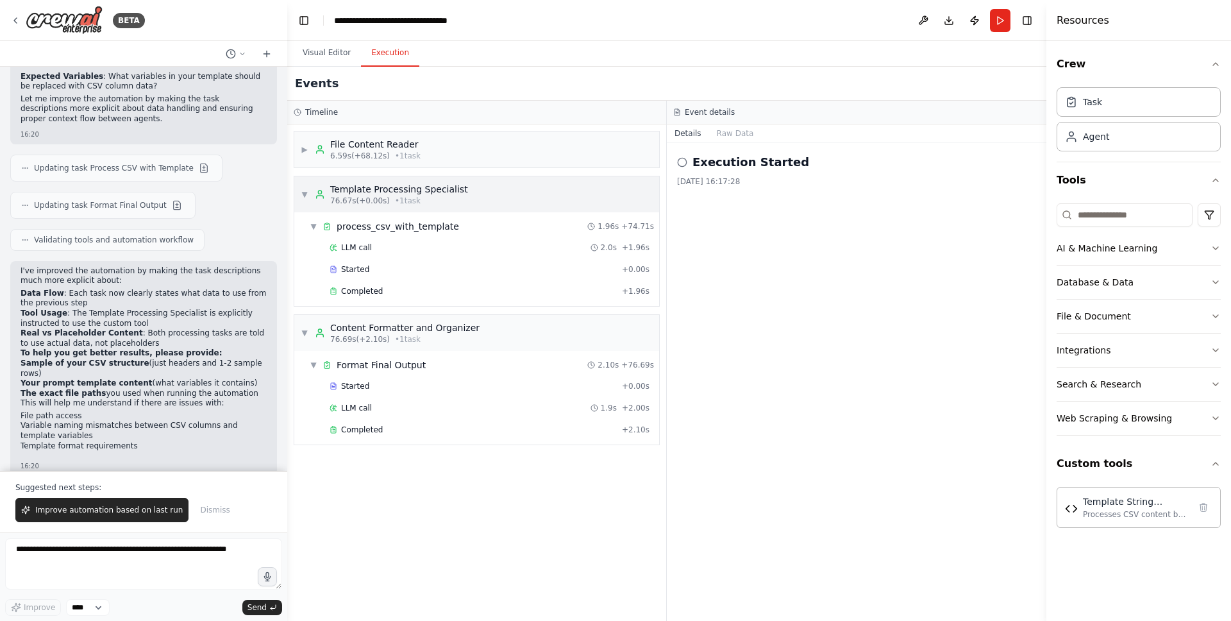
click at [306, 191] on span "▼" at bounding box center [305, 194] width 8 height 10
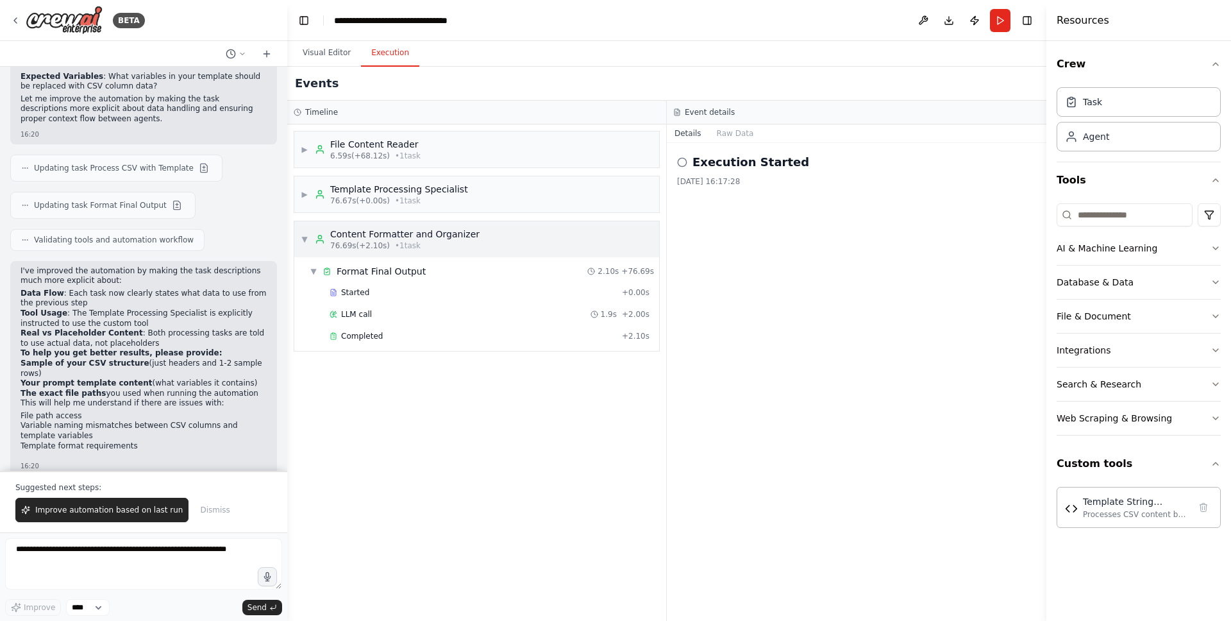
click at [306, 240] on span "▼" at bounding box center [305, 239] width 8 height 10
click at [1158, 285] on button "Database & Data" at bounding box center [1139, 281] width 164 height 33
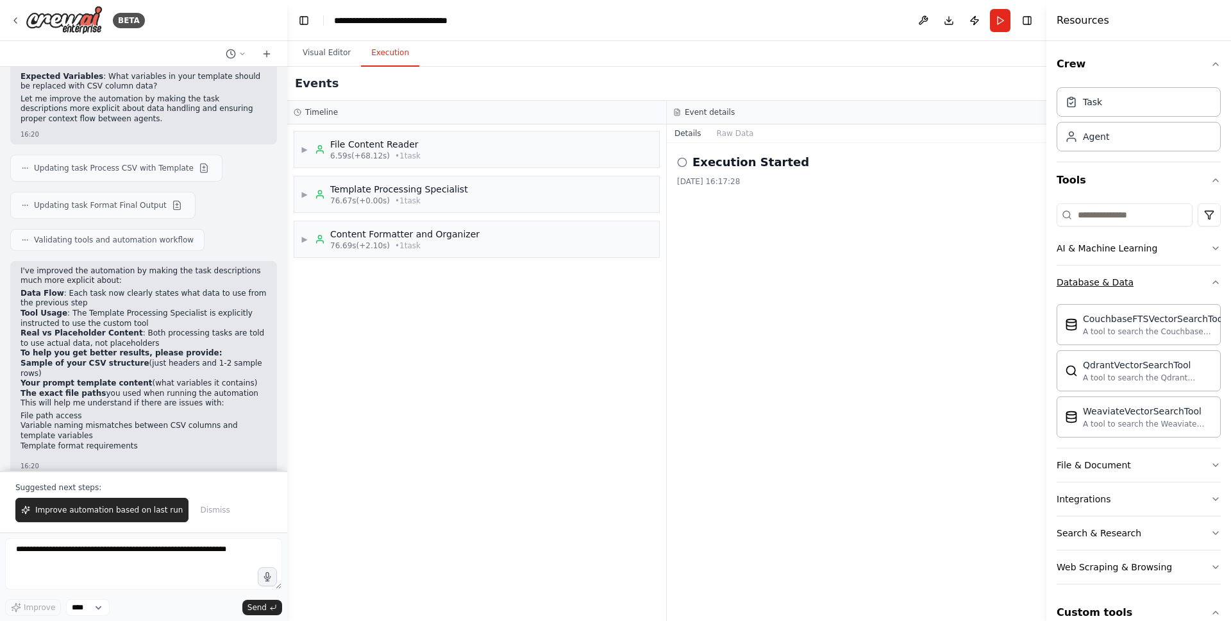
click at [1159, 292] on button "Database & Data" at bounding box center [1139, 281] width 164 height 33
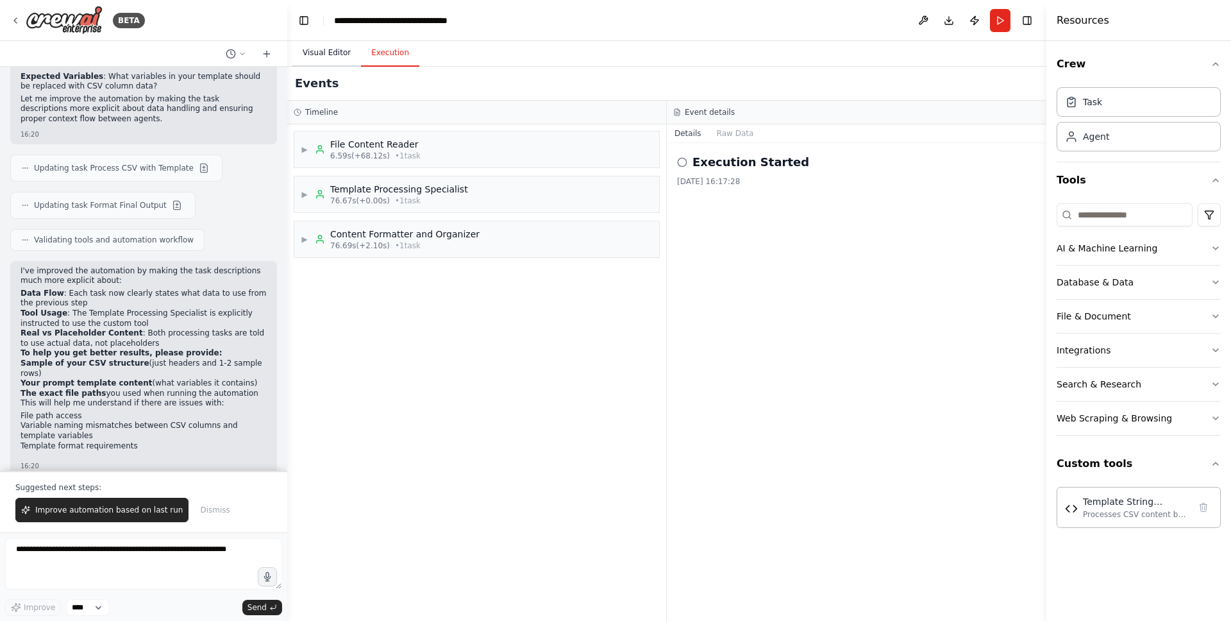
click at [336, 62] on button "Visual Editor" at bounding box center [326, 53] width 69 height 27
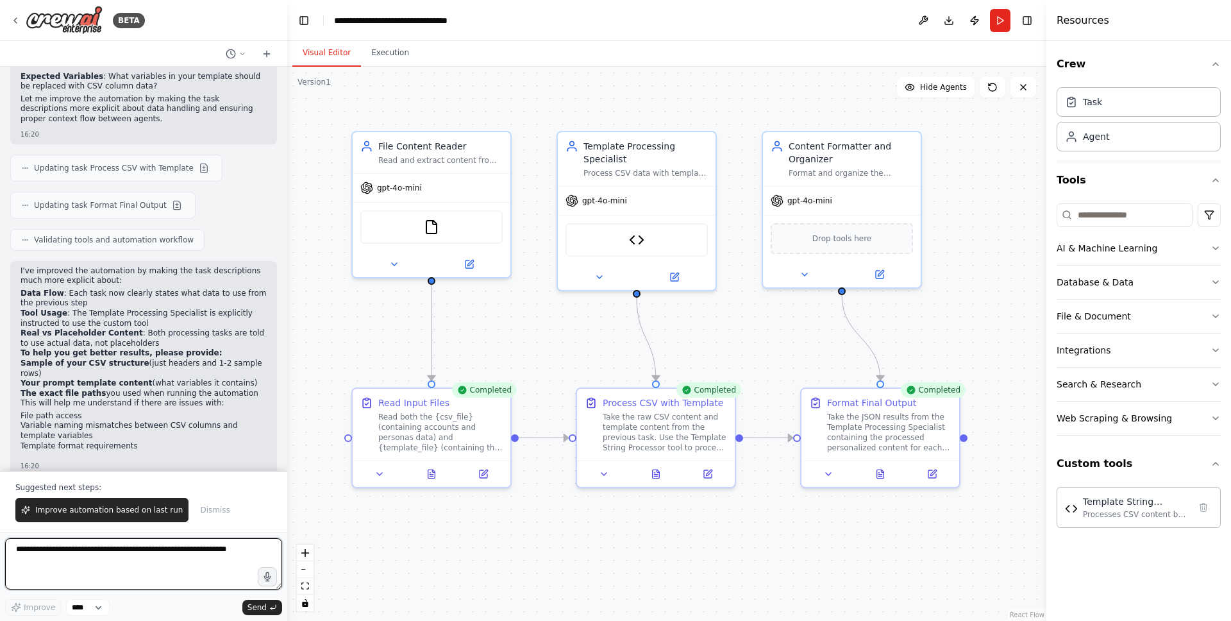
click at [101, 553] on textarea at bounding box center [143, 563] width 277 height 51
click at [868, 469] on button at bounding box center [880, 471] width 54 height 15
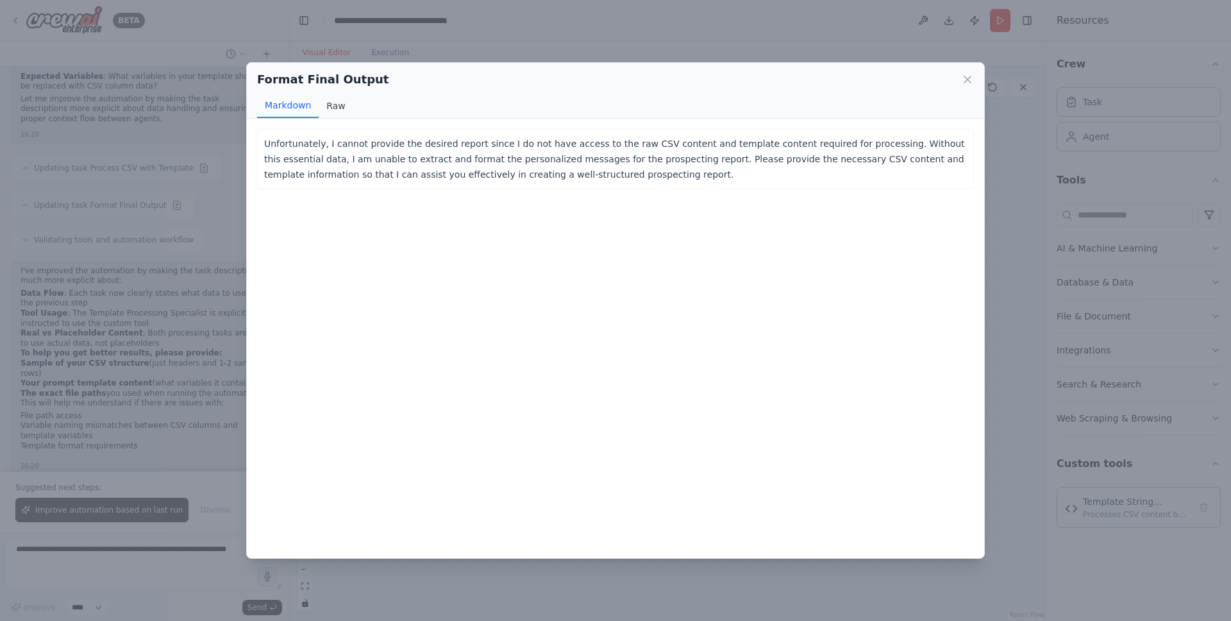
click at [333, 114] on button "Raw" at bounding box center [336, 106] width 34 height 24
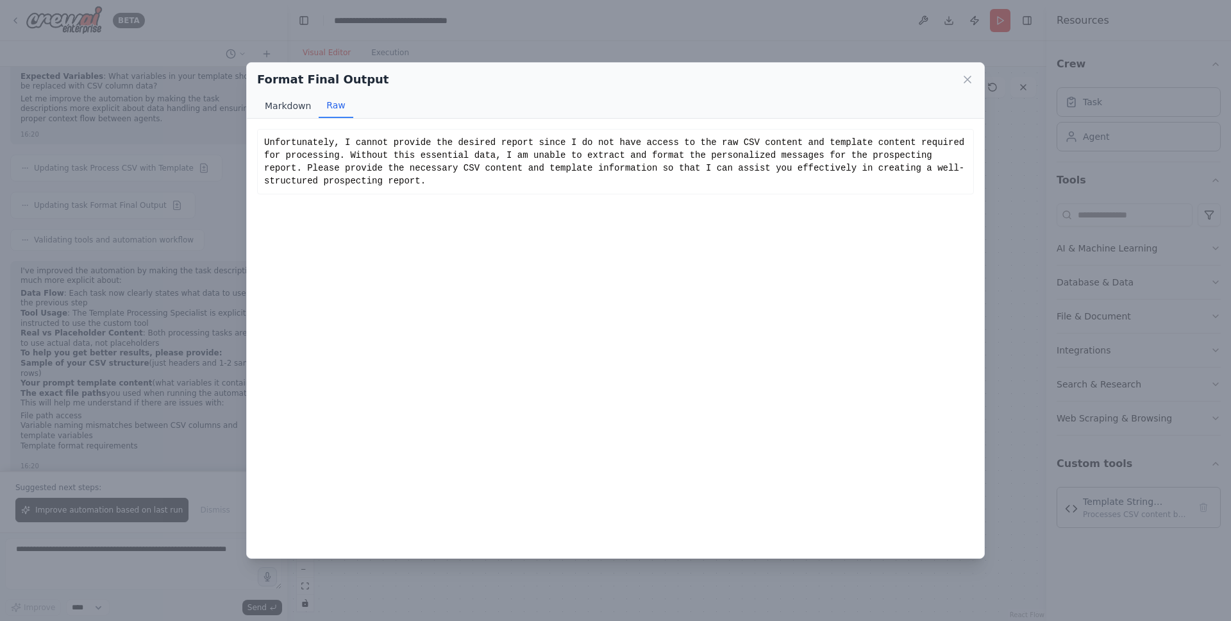
click at [289, 113] on button "Markdown" at bounding box center [288, 106] width 62 height 24
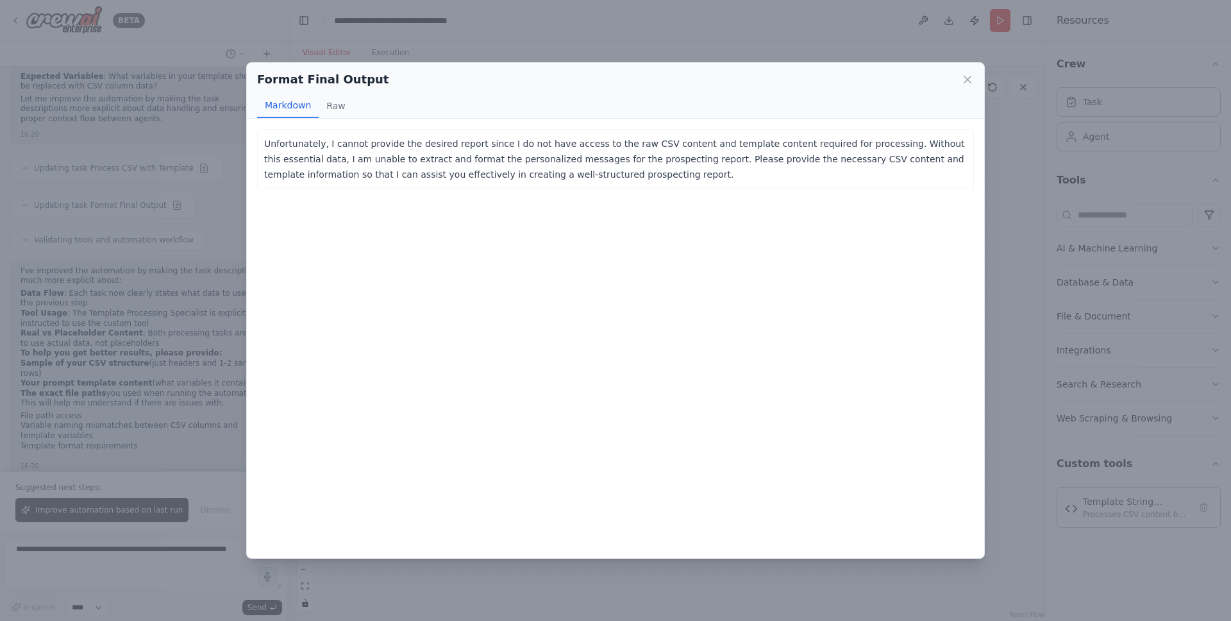
click at [962, 88] on div "Format Final Output Markdown Raw" at bounding box center [615, 91] width 737 height 56
click at [967, 79] on icon at bounding box center [967, 79] width 6 height 6
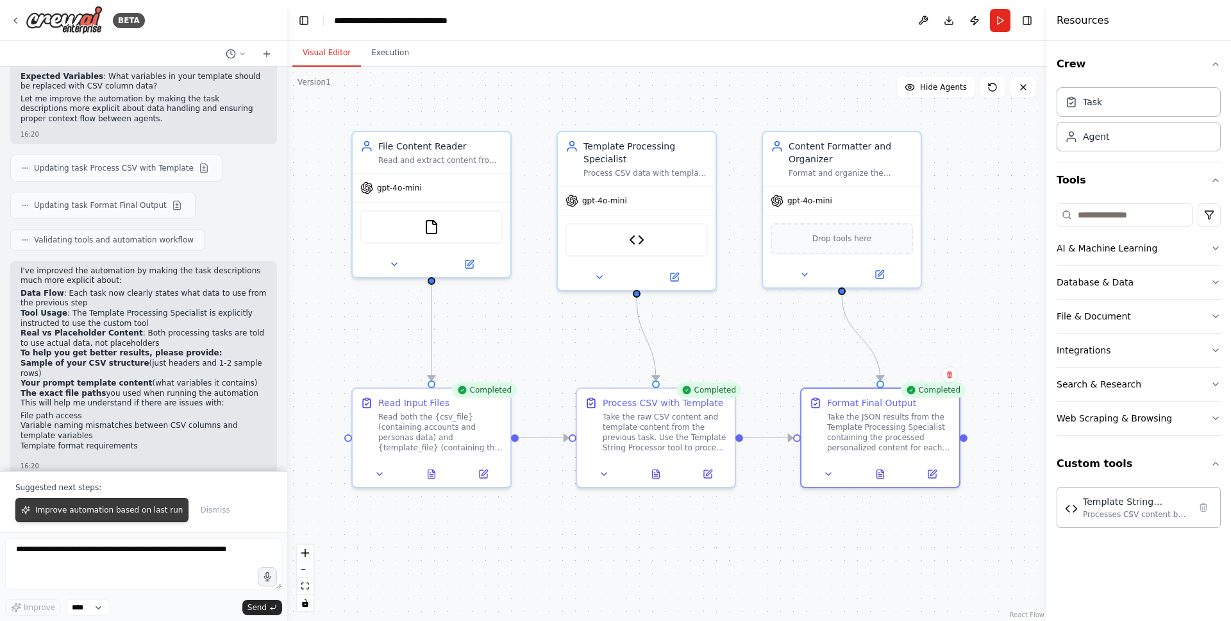
click at [163, 506] on span "Improve automation based on last run" at bounding box center [108, 510] width 147 height 10
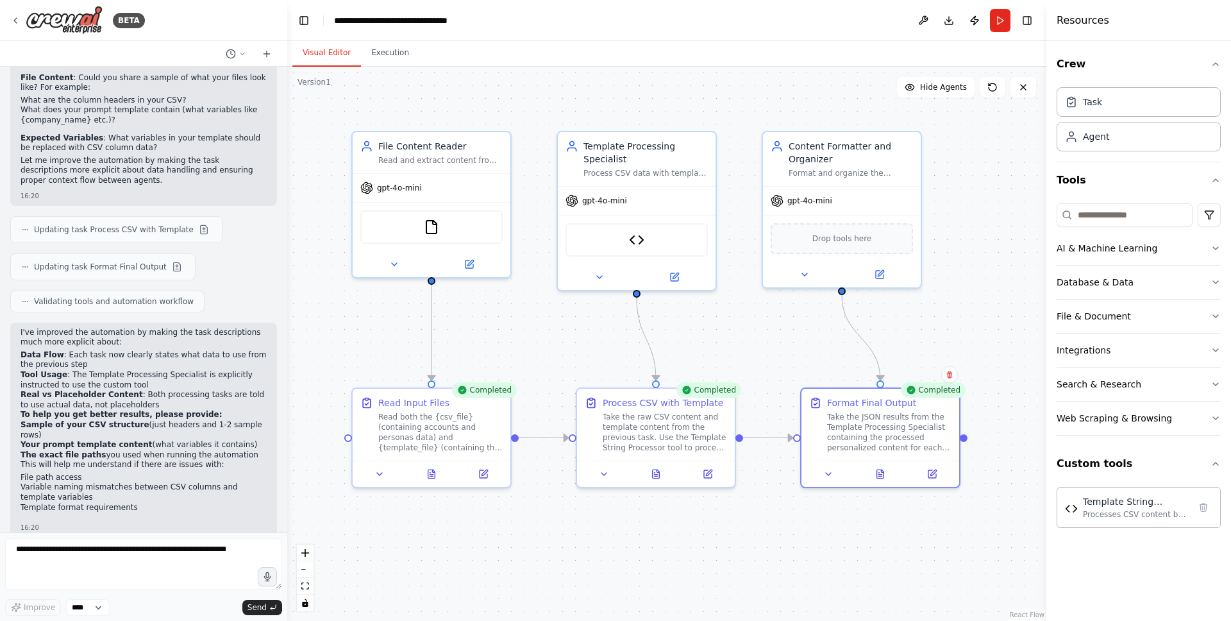
scroll to position [2702, 0]
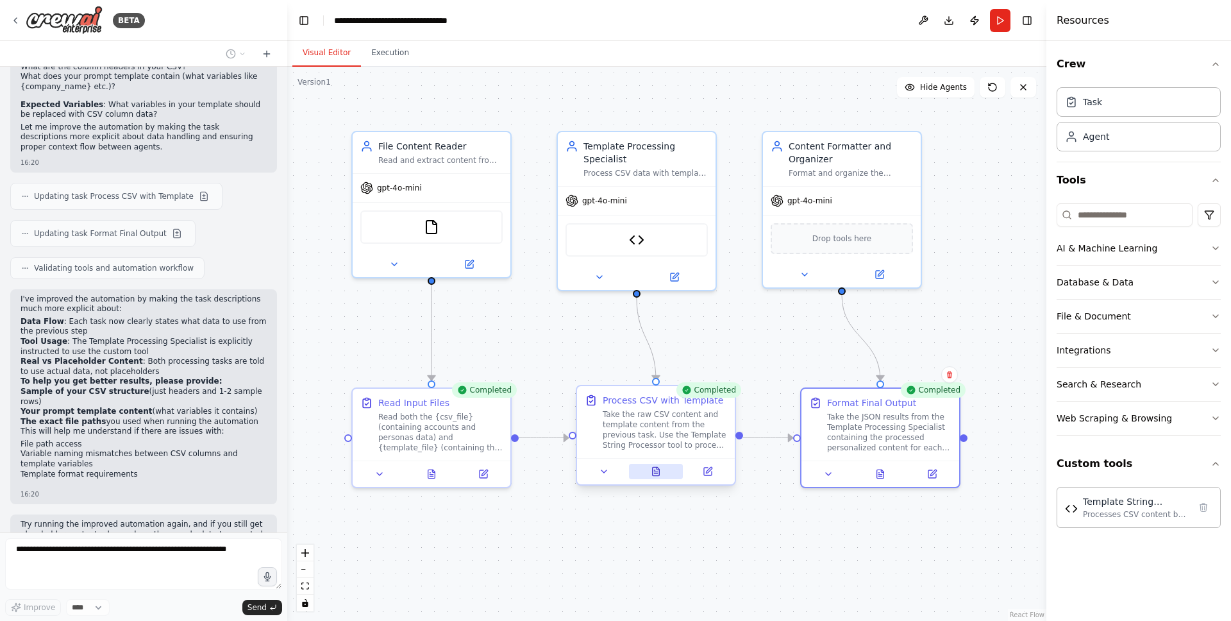
click at [653, 473] on icon at bounding box center [656, 471] width 7 height 8
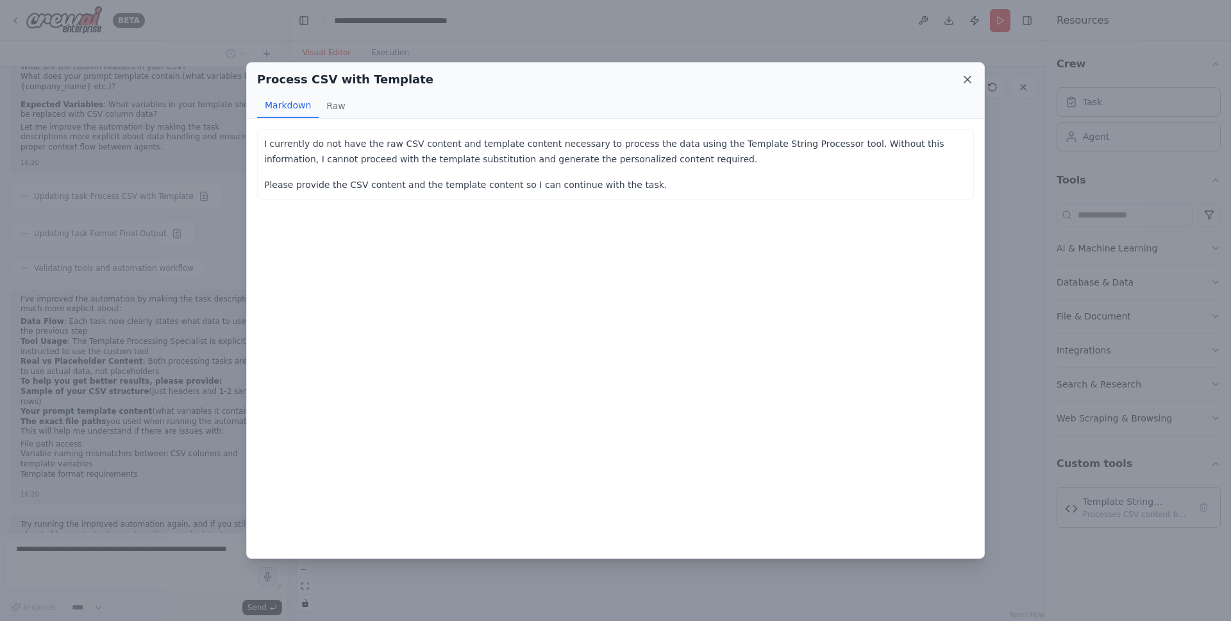
click at [967, 82] on icon at bounding box center [967, 79] width 13 height 13
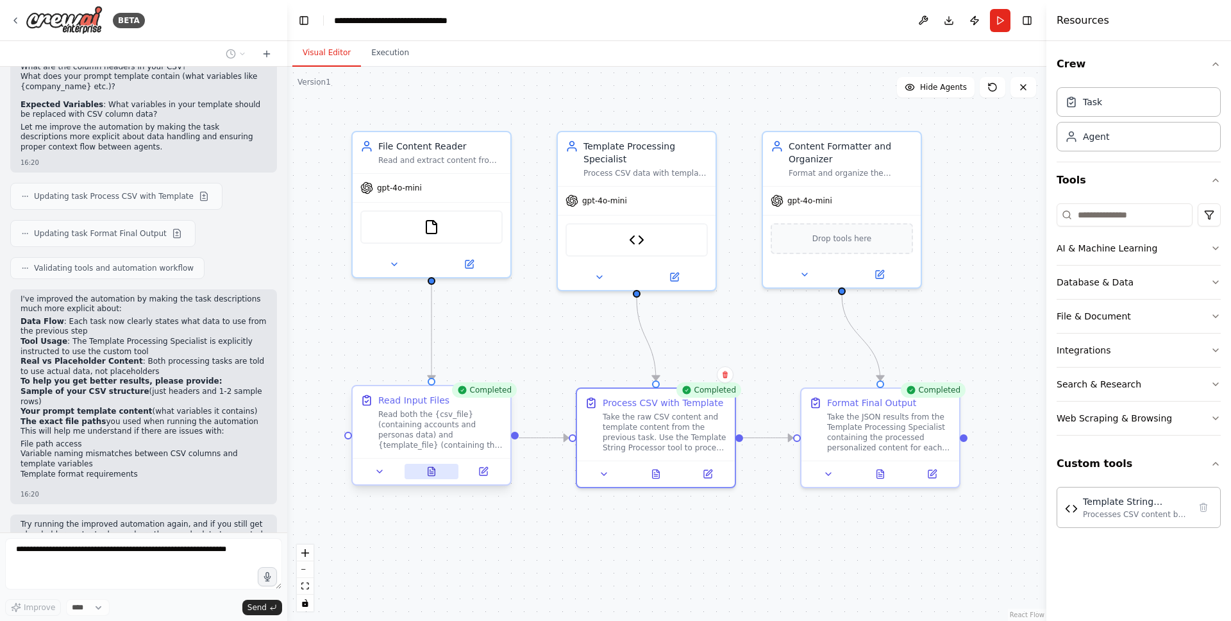
click at [436, 474] on icon at bounding box center [431, 471] width 10 height 10
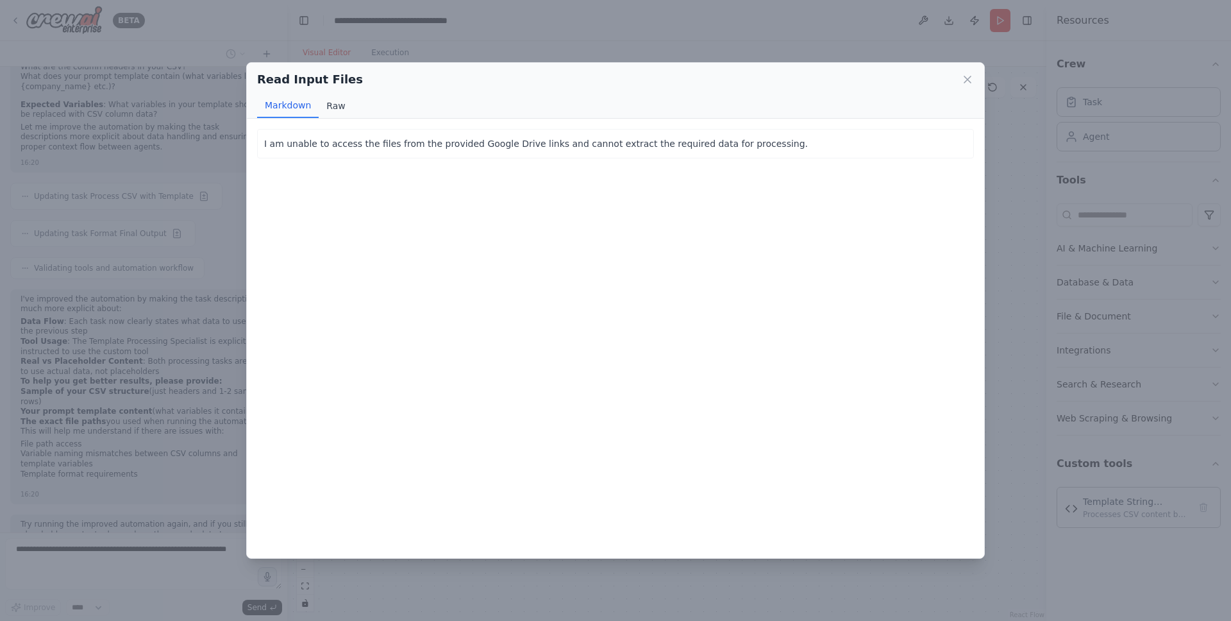
click at [339, 108] on button "Raw" at bounding box center [336, 106] width 34 height 24
click at [969, 84] on icon at bounding box center [967, 79] width 13 height 13
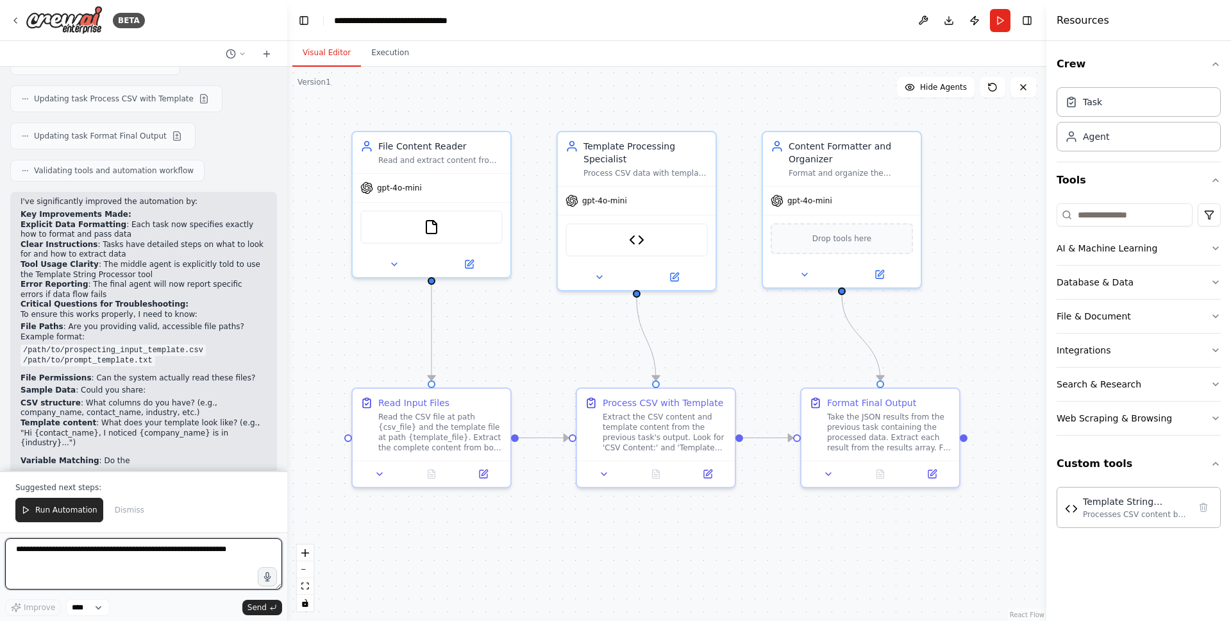
scroll to position [3450, 0]
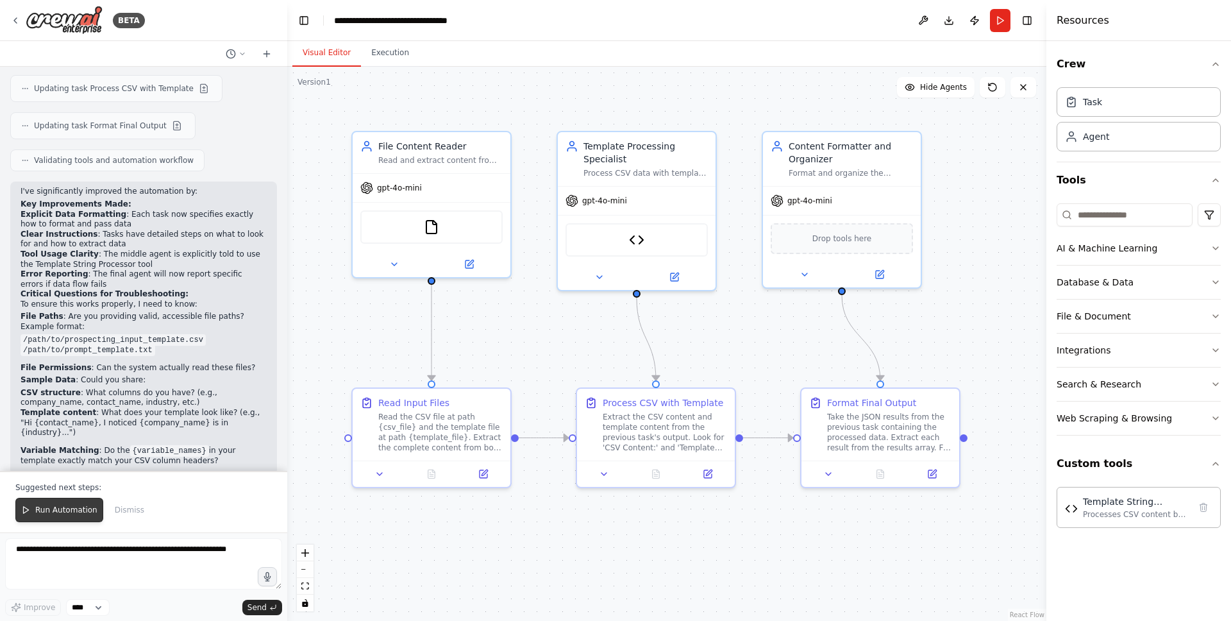
click at [74, 502] on button "Run Automation" at bounding box center [59, 509] width 88 height 24
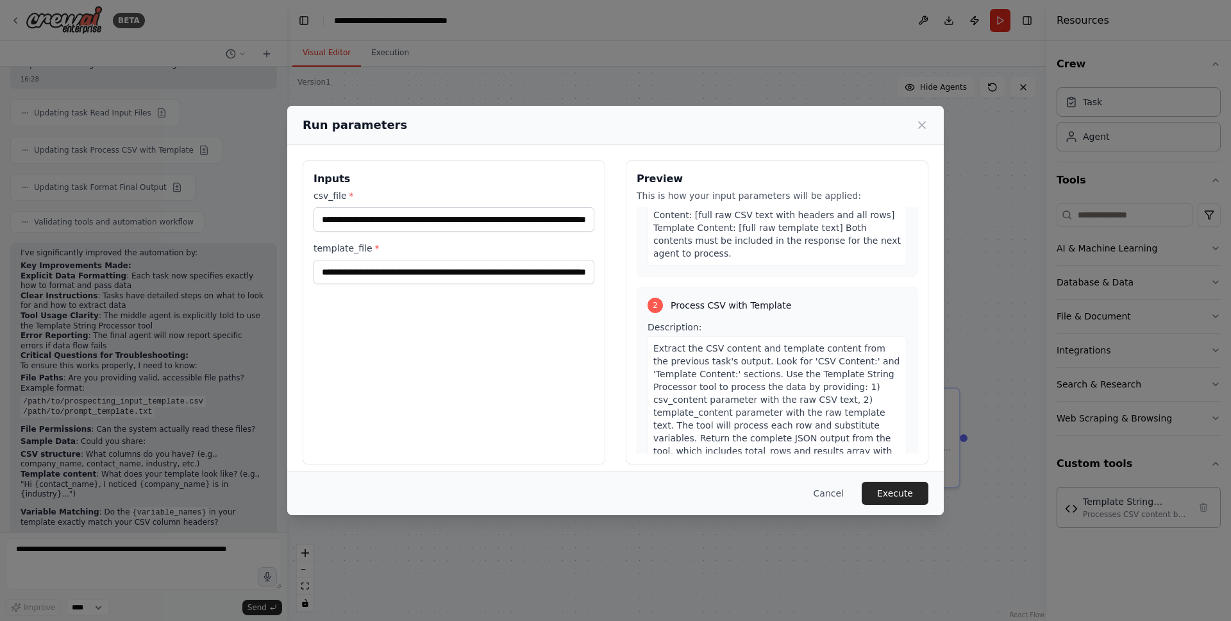
scroll to position [0, 0]
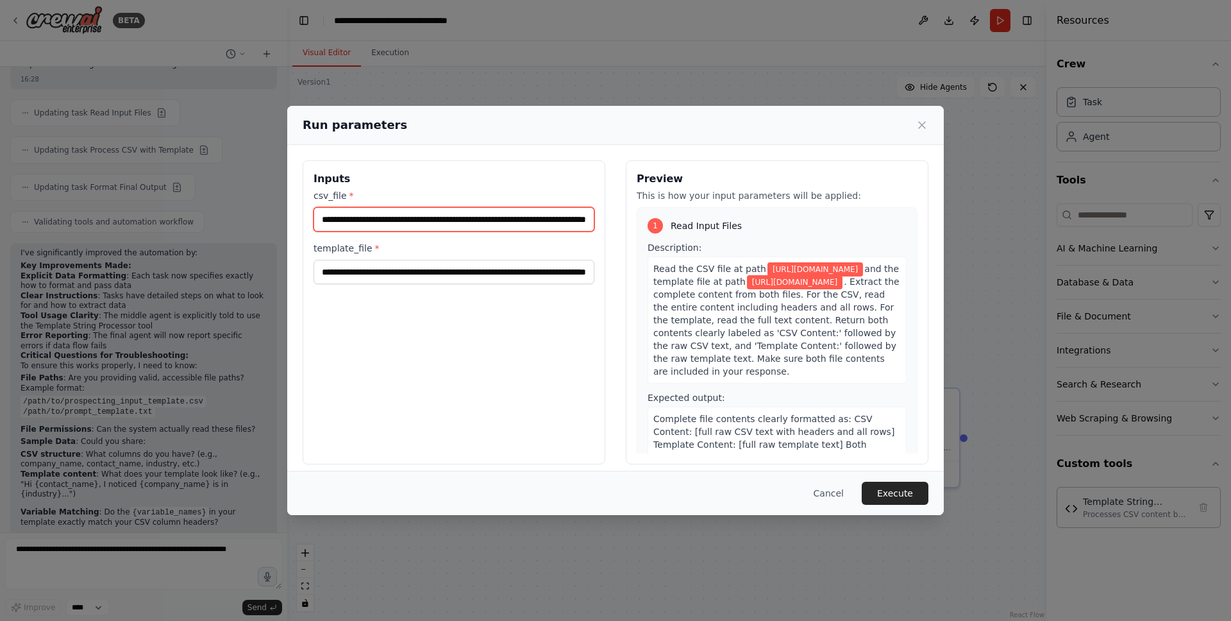
click at [530, 213] on input "**********" at bounding box center [453, 219] width 281 height 24
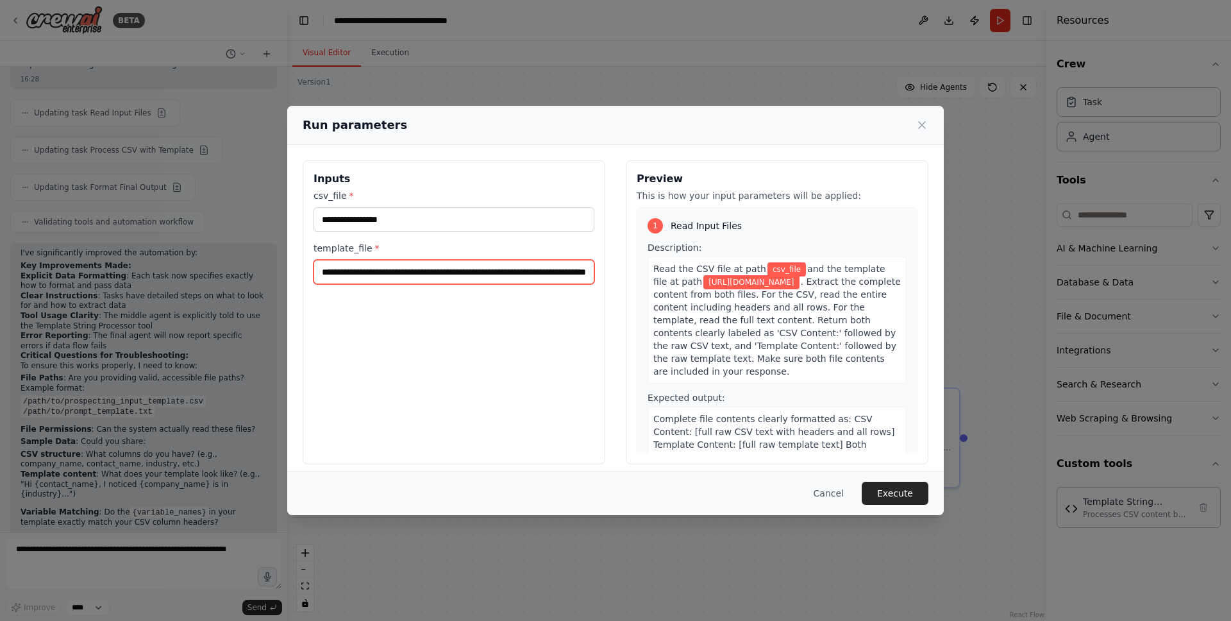
click at [521, 281] on input "**********" at bounding box center [453, 272] width 281 height 24
paste input "**********"
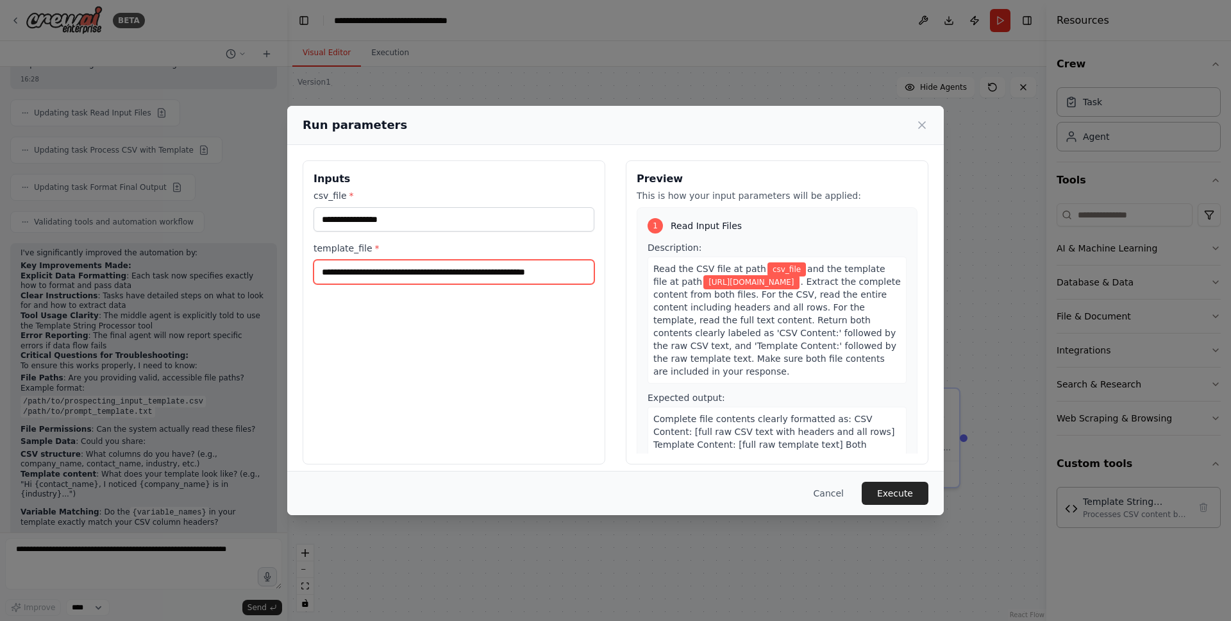
type input "**********"
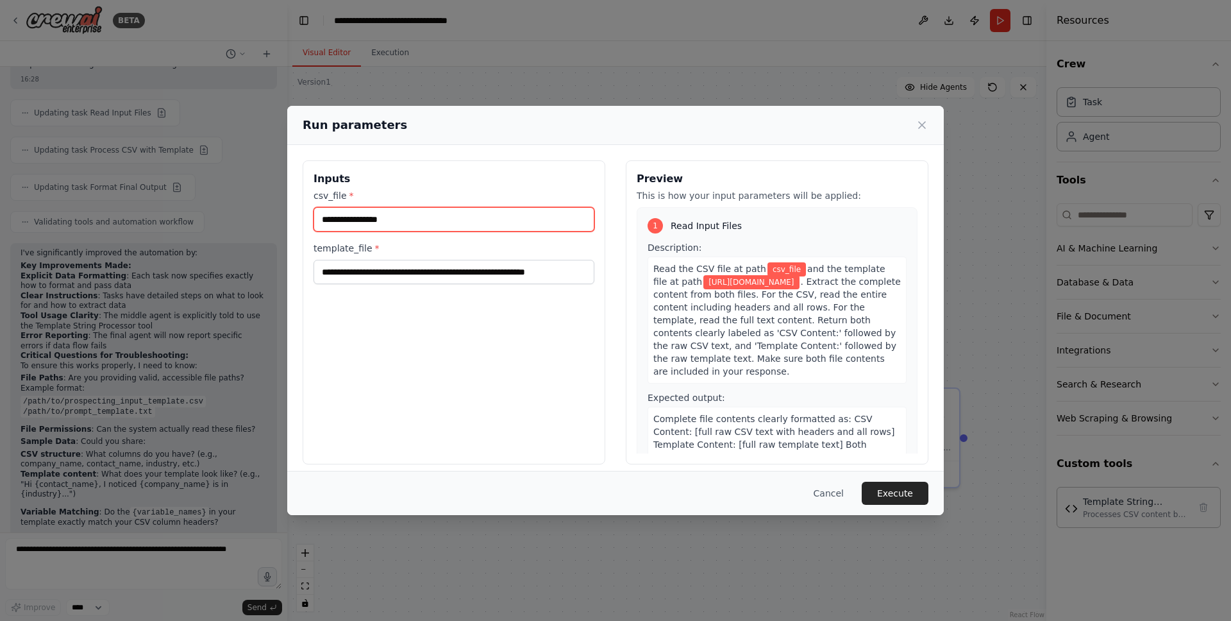
click at [533, 221] on input "csv_file *" at bounding box center [453, 219] width 281 height 24
paste input "**********"
type input "**********"
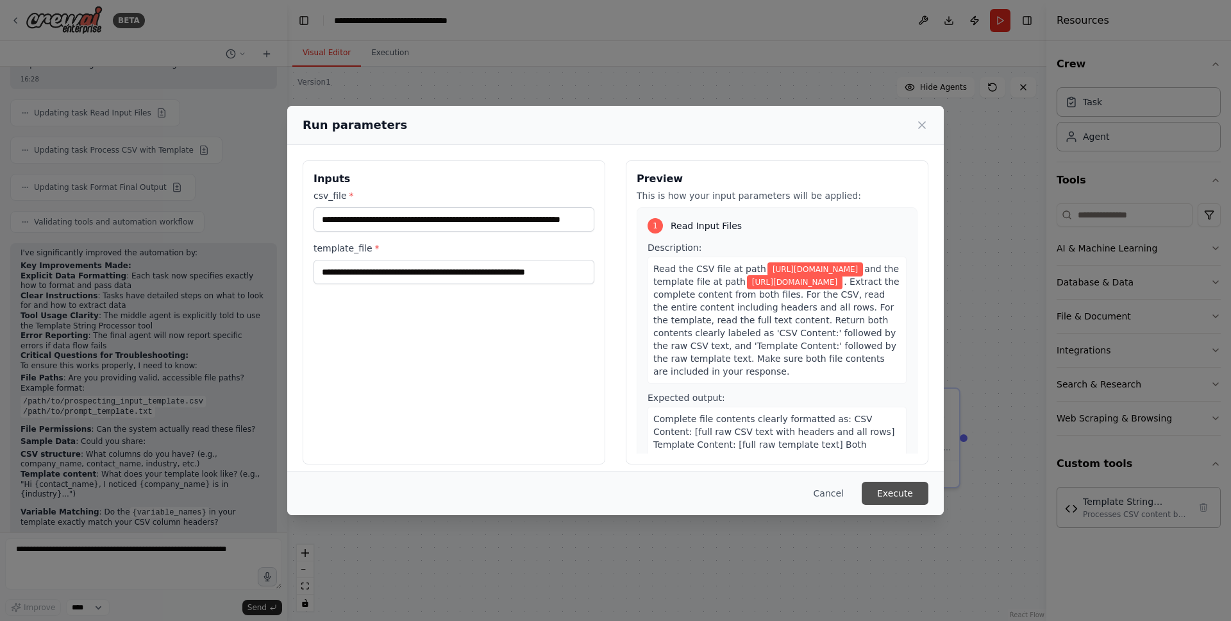
click at [874, 492] on button "Execute" at bounding box center [895, 492] width 67 height 23
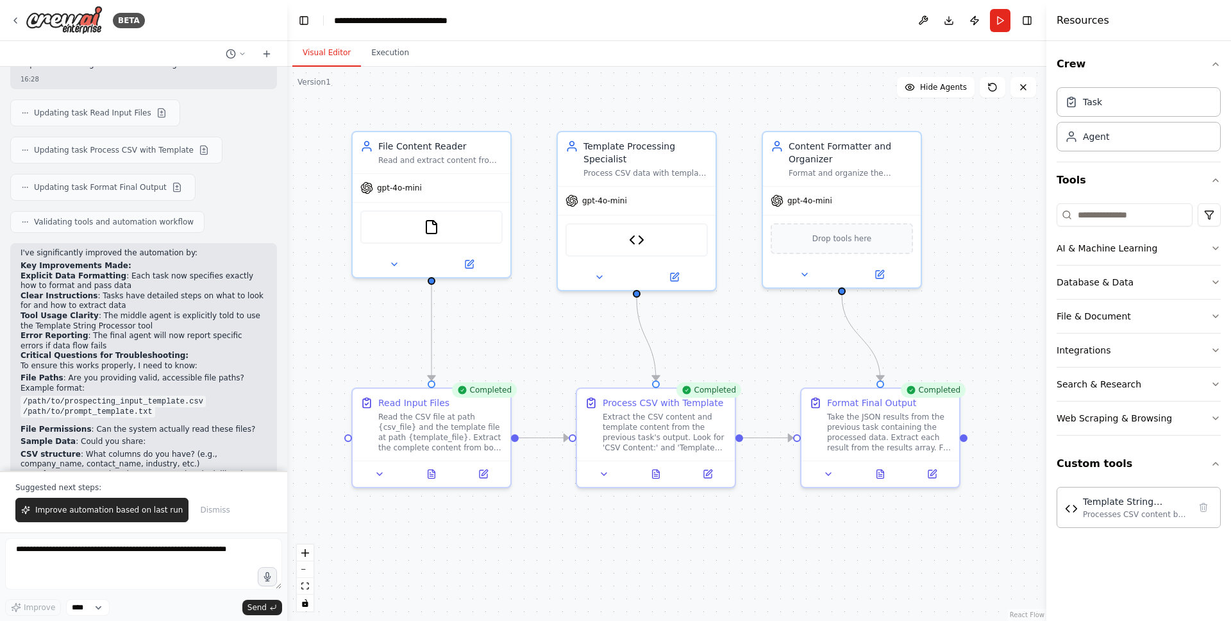
scroll to position [3450, 0]
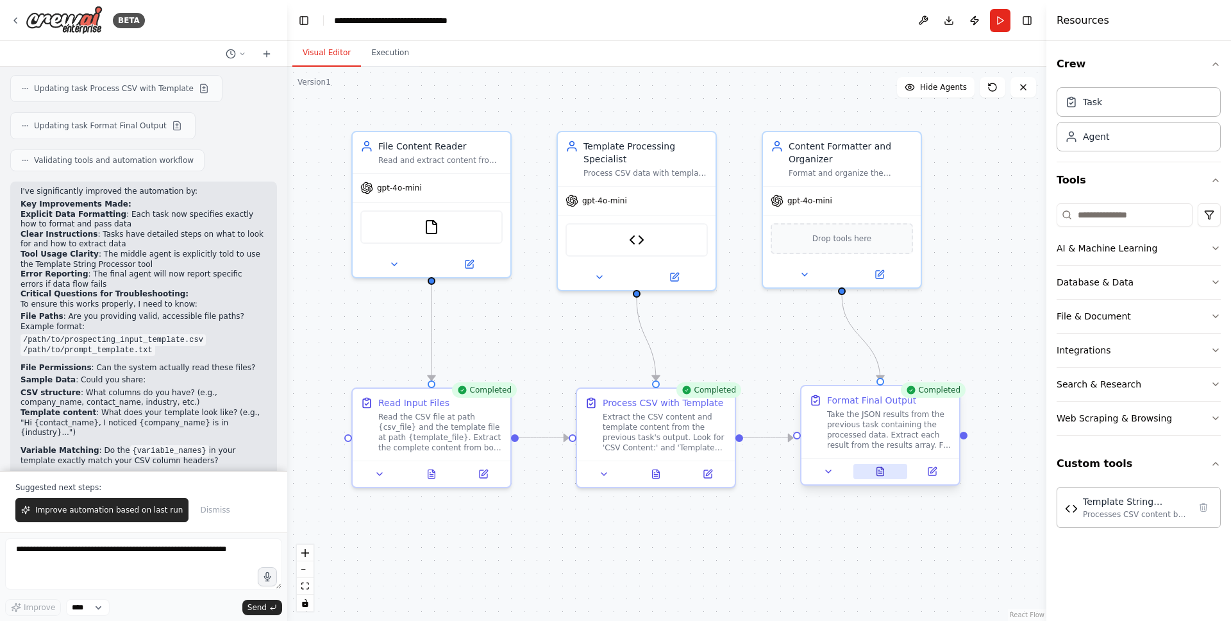
click at [873, 471] on button at bounding box center [880, 471] width 54 height 15
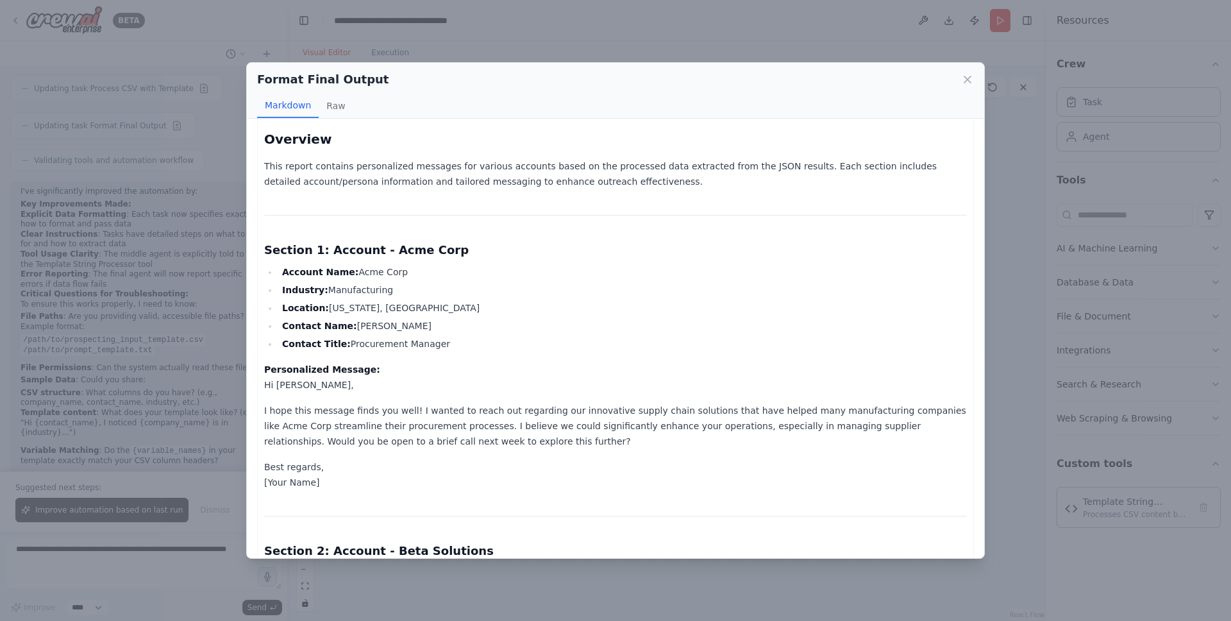
scroll to position [0, 0]
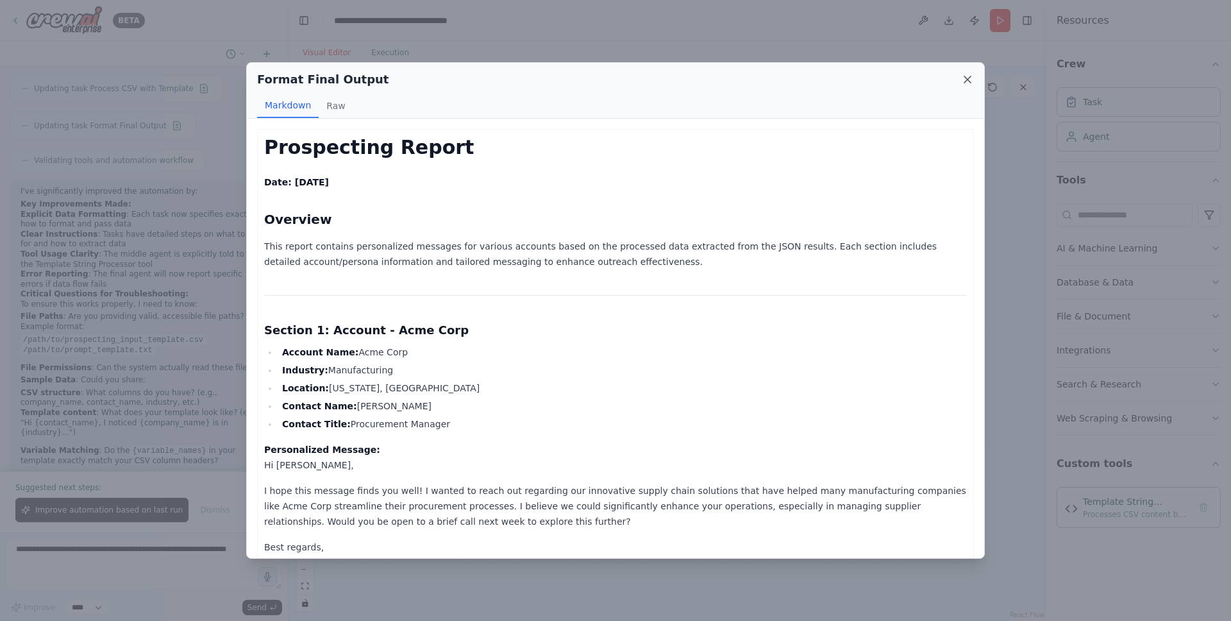
click at [969, 82] on icon at bounding box center [967, 79] width 6 height 6
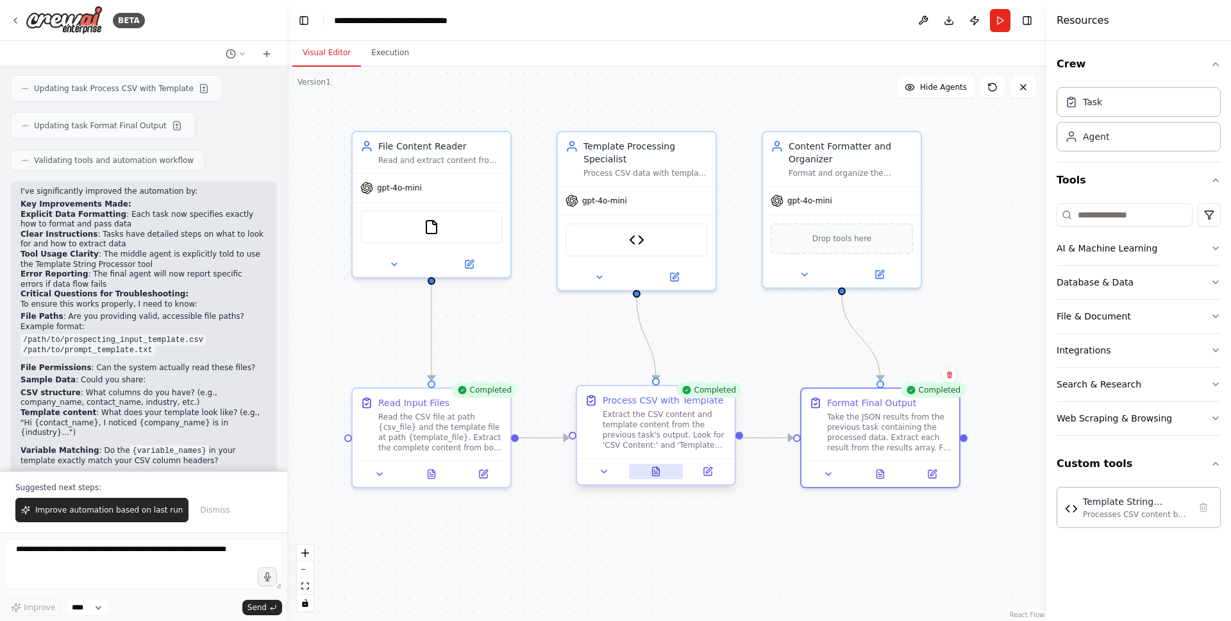
click at [662, 478] on button at bounding box center [656, 471] width 54 height 15
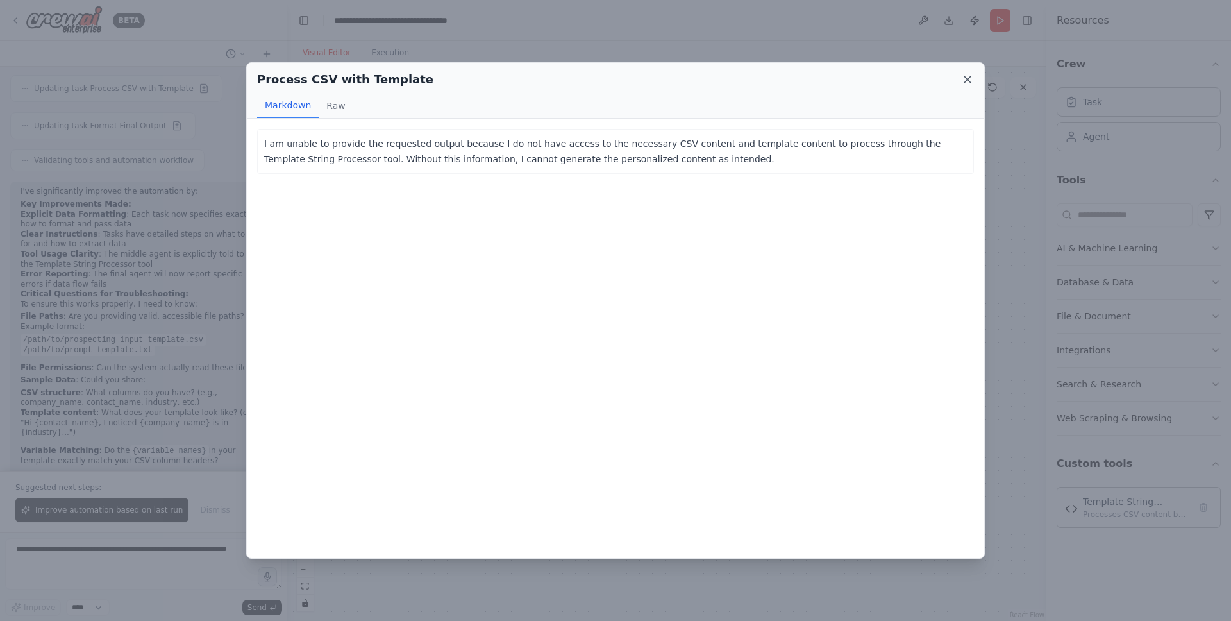
click at [961, 73] on icon at bounding box center [967, 79] width 13 height 13
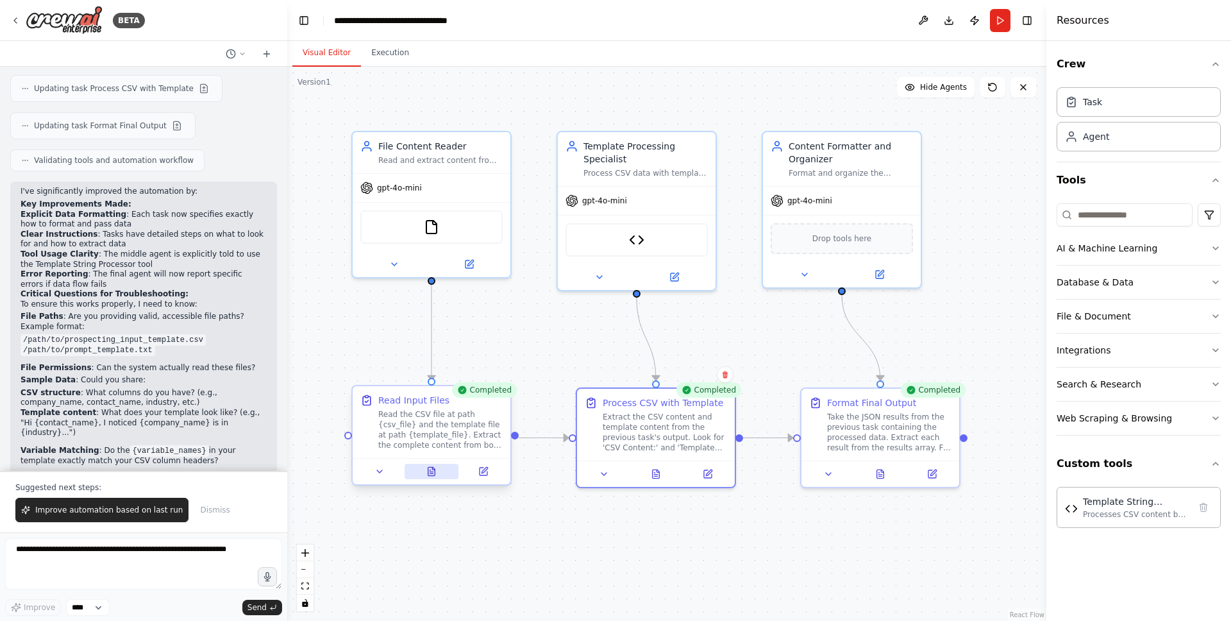
click at [433, 471] on icon at bounding box center [431, 471] width 7 height 8
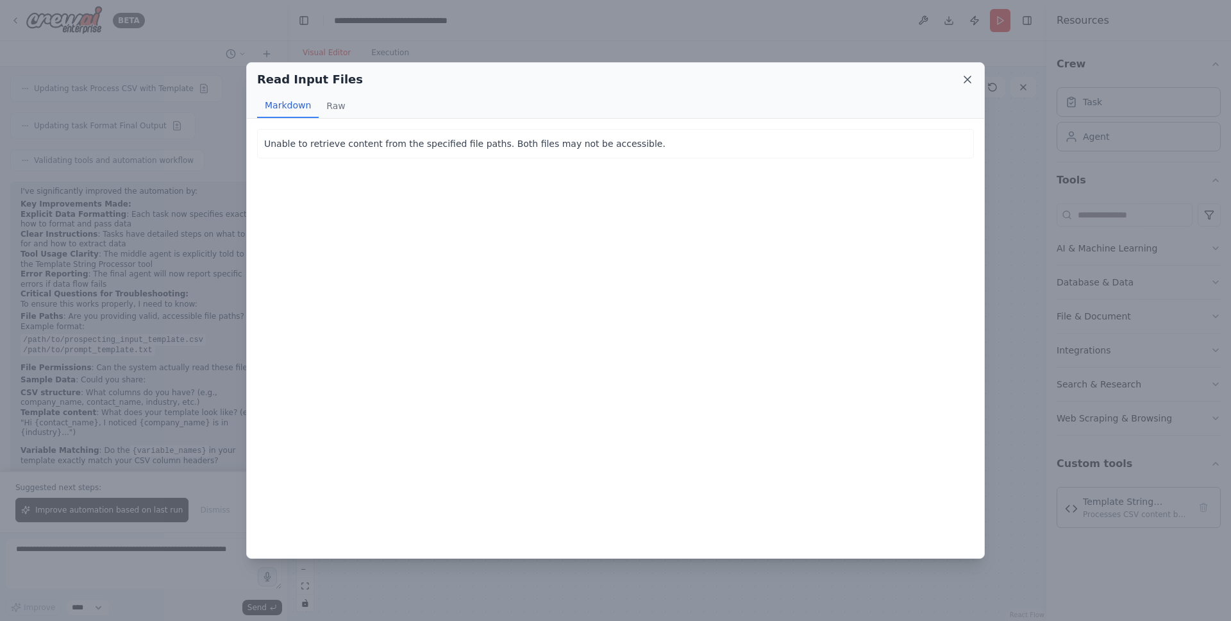
click at [966, 80] on icon at bounding box center [967, 79] width 6 height 6
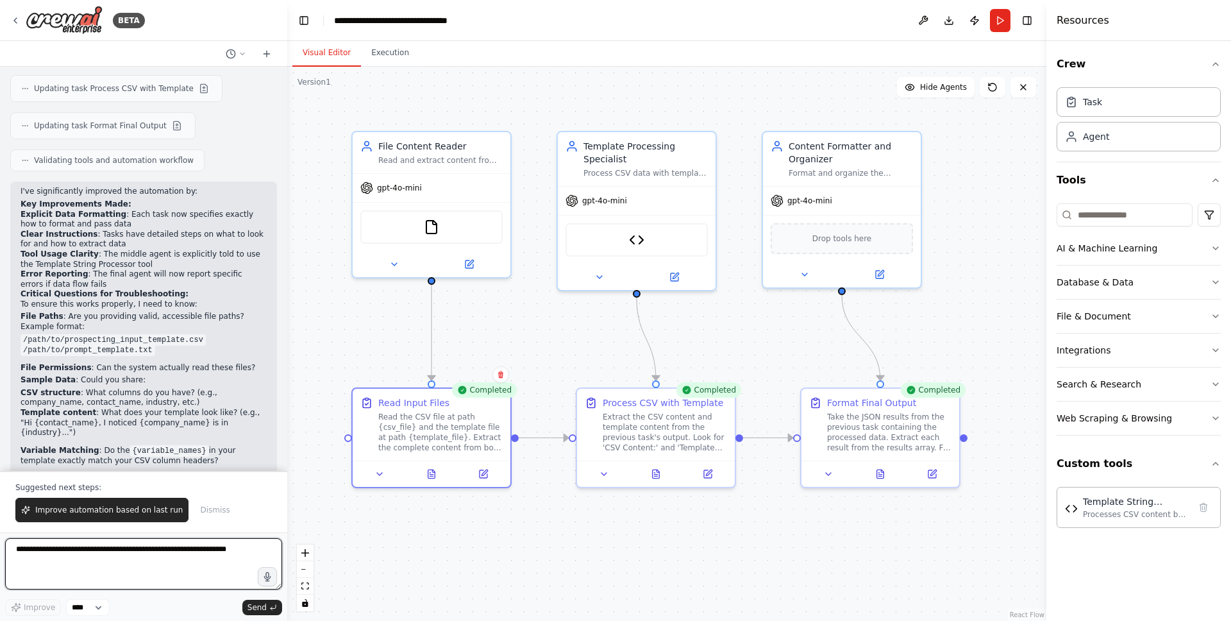
click at [123, 569] on textarea at bounding box center [143, 563] width 277 height 51
type textarea "**********"
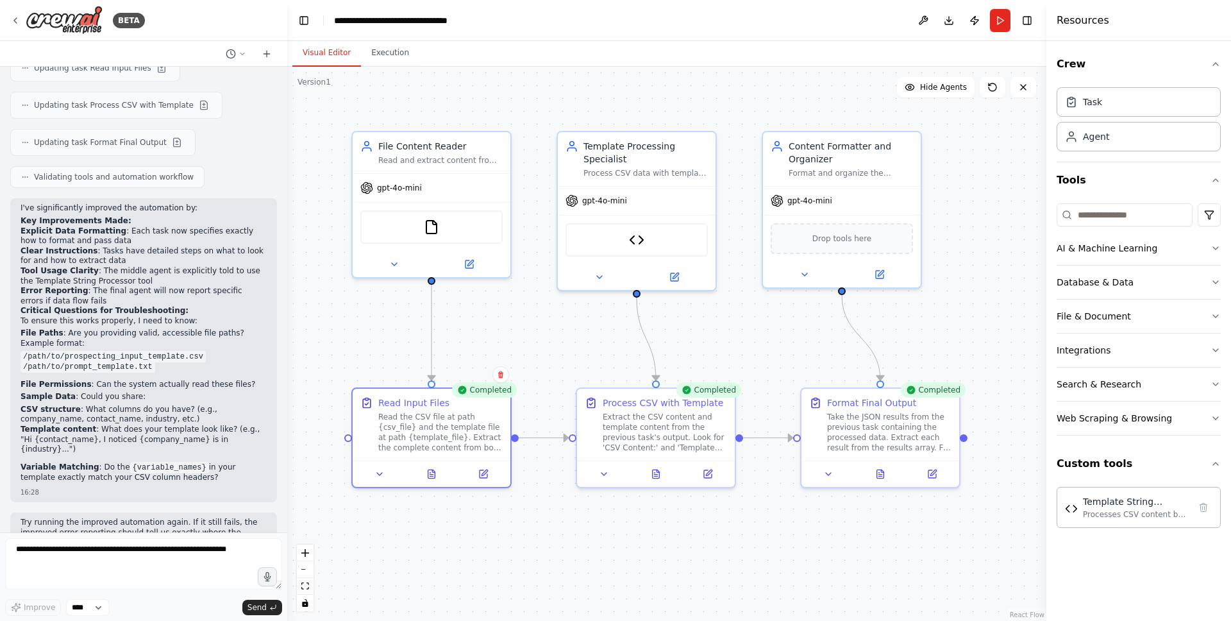
scroll to position [3466, 0]
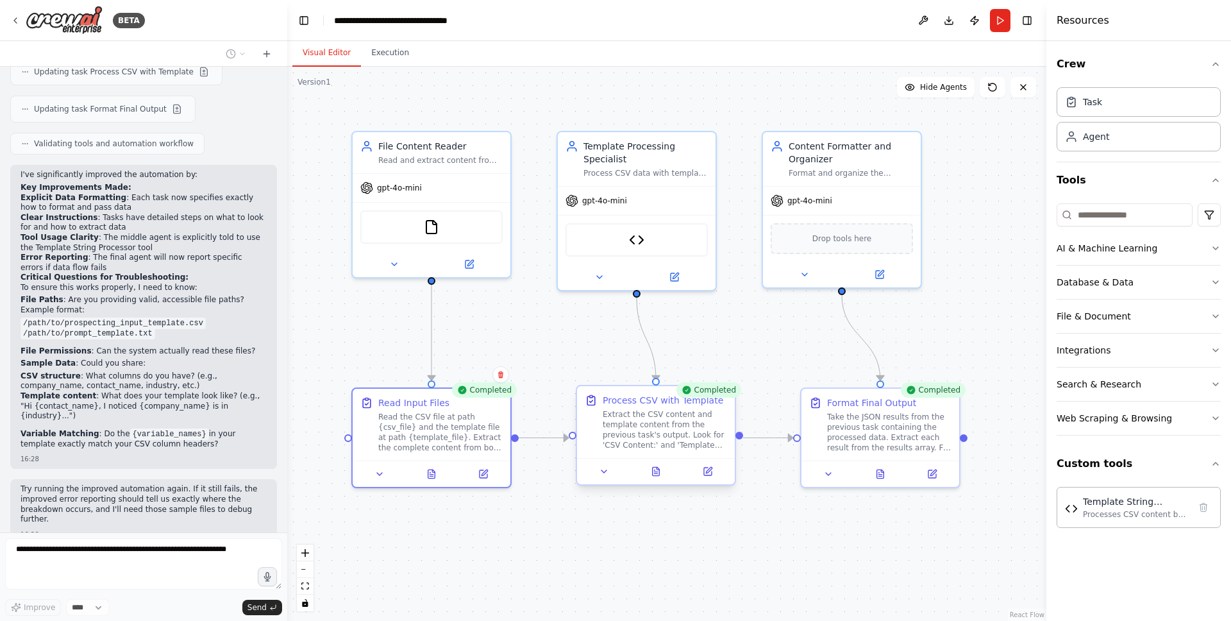
click at [605, 480] on div at bounding box center [656, 471] width 158 height 26
click at [606, 474] on icon at bounding box center [604, 471] width 10 height 10
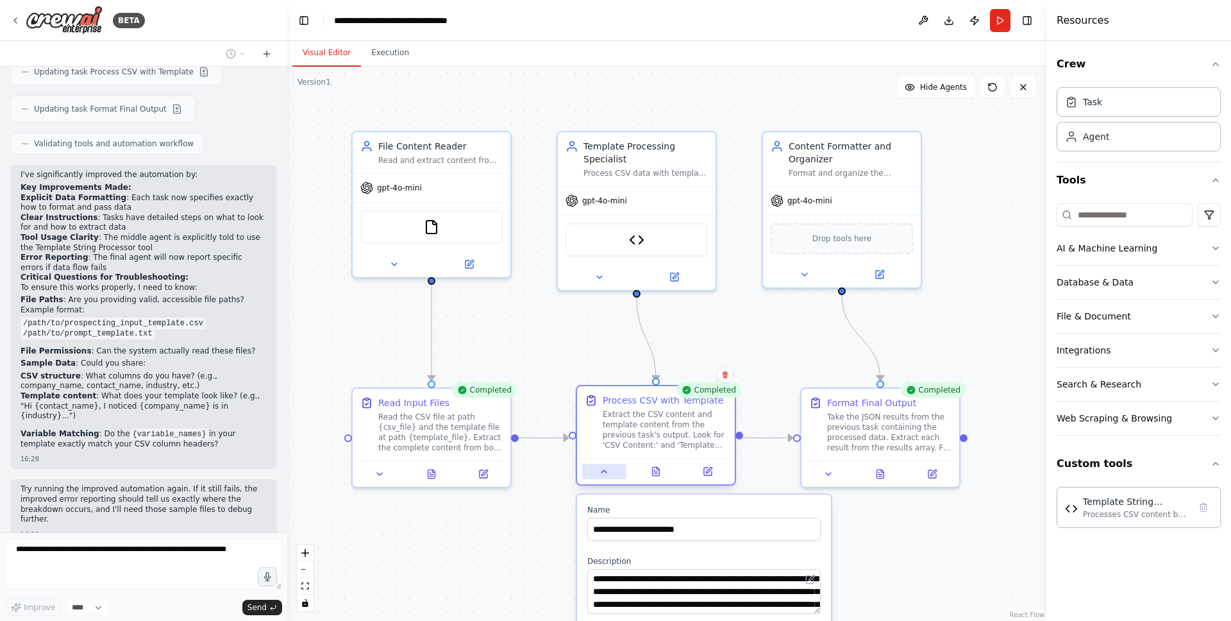
click at [606, 474] on icon at bounding box center [604, 471] width 10 height 10
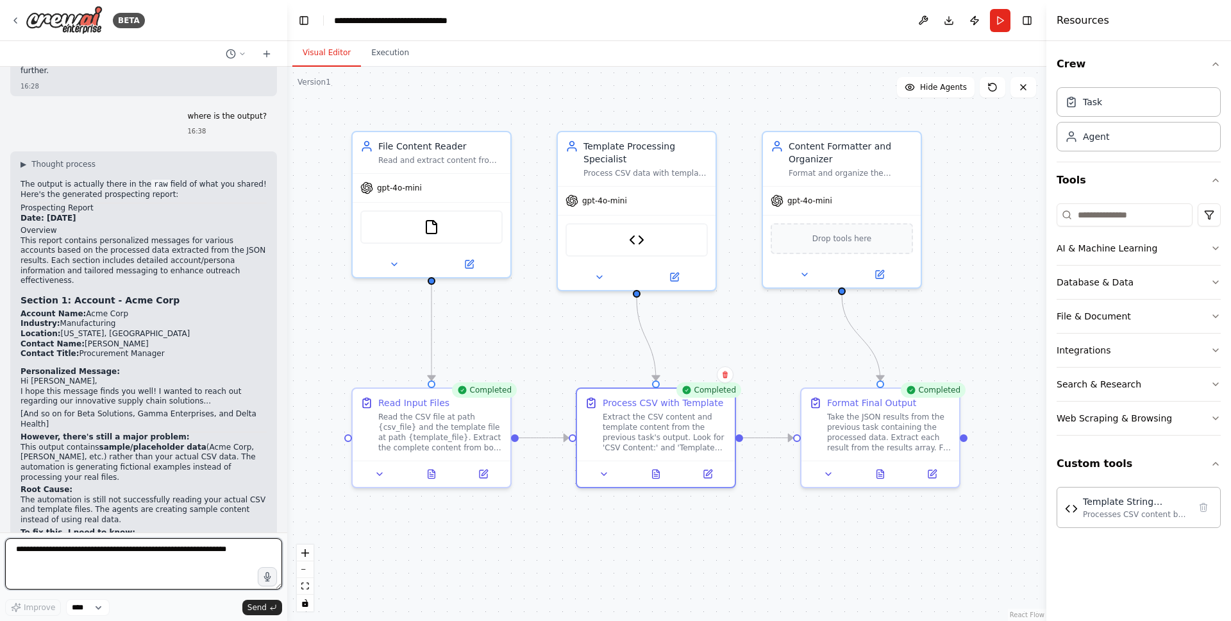
scroll to position [3927, 0]
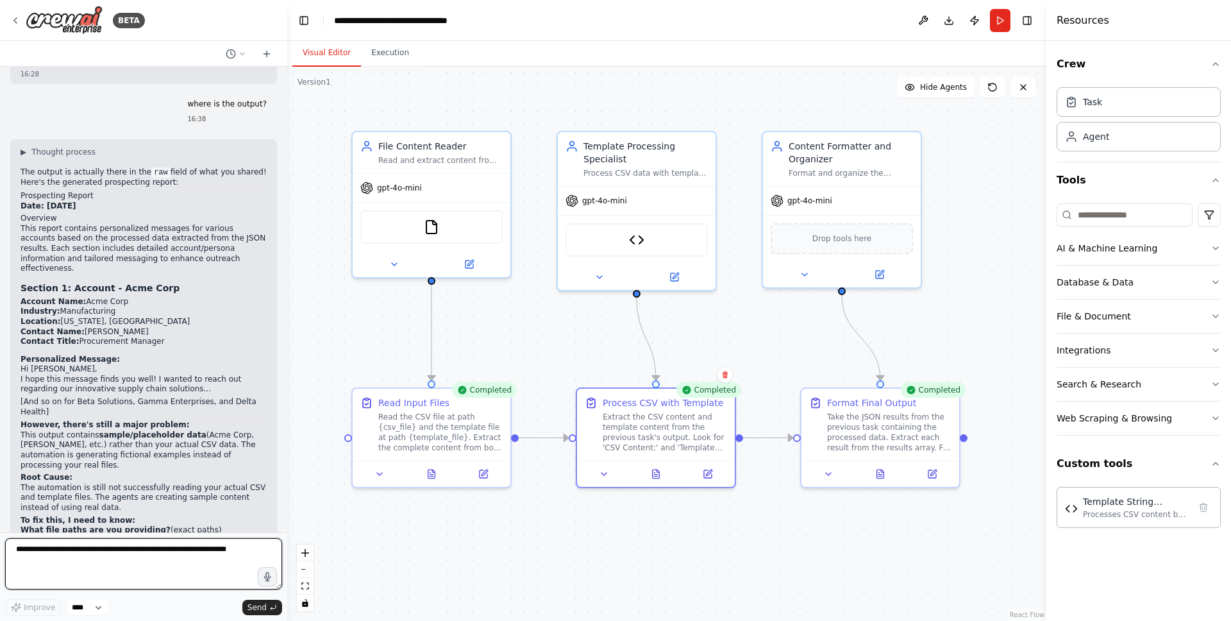
click at [130, 560] on textarea at bounding box center [143, 563] width 277 height 51
type textarea "**********"
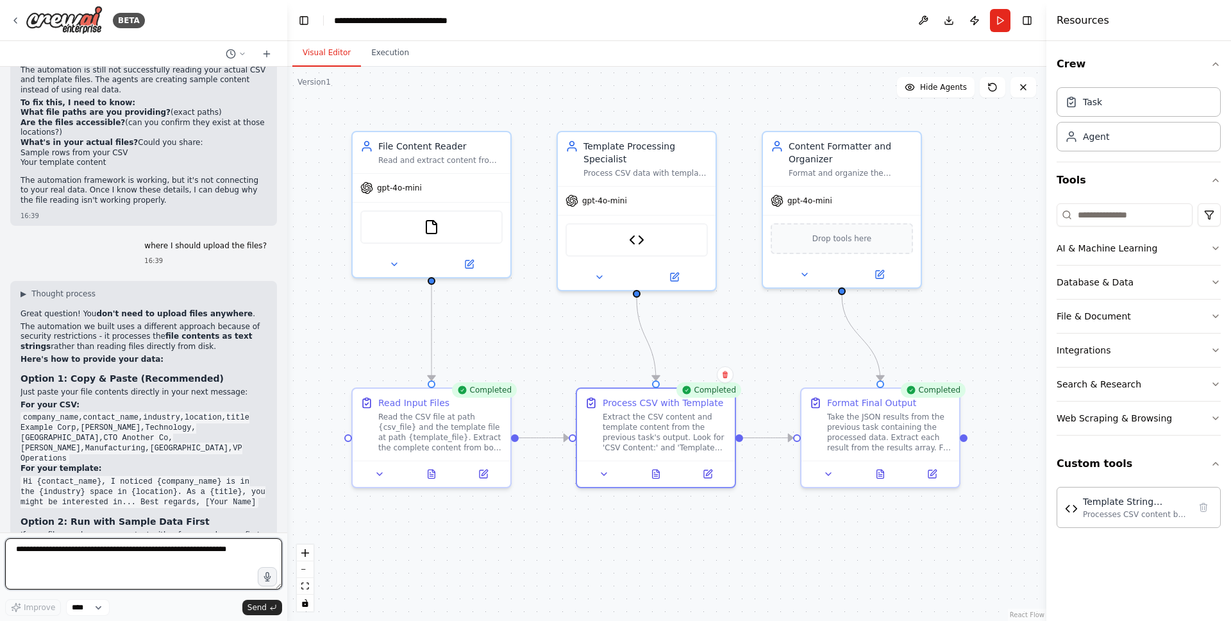
scroll to position [4354, 0]
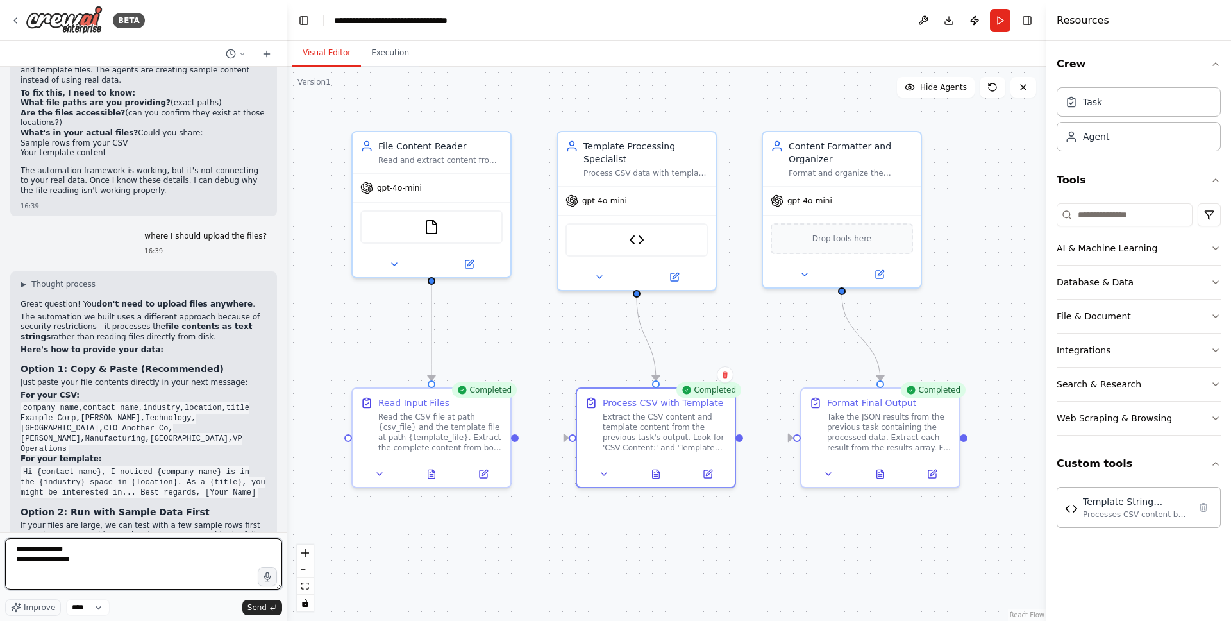
type textarea "**********"
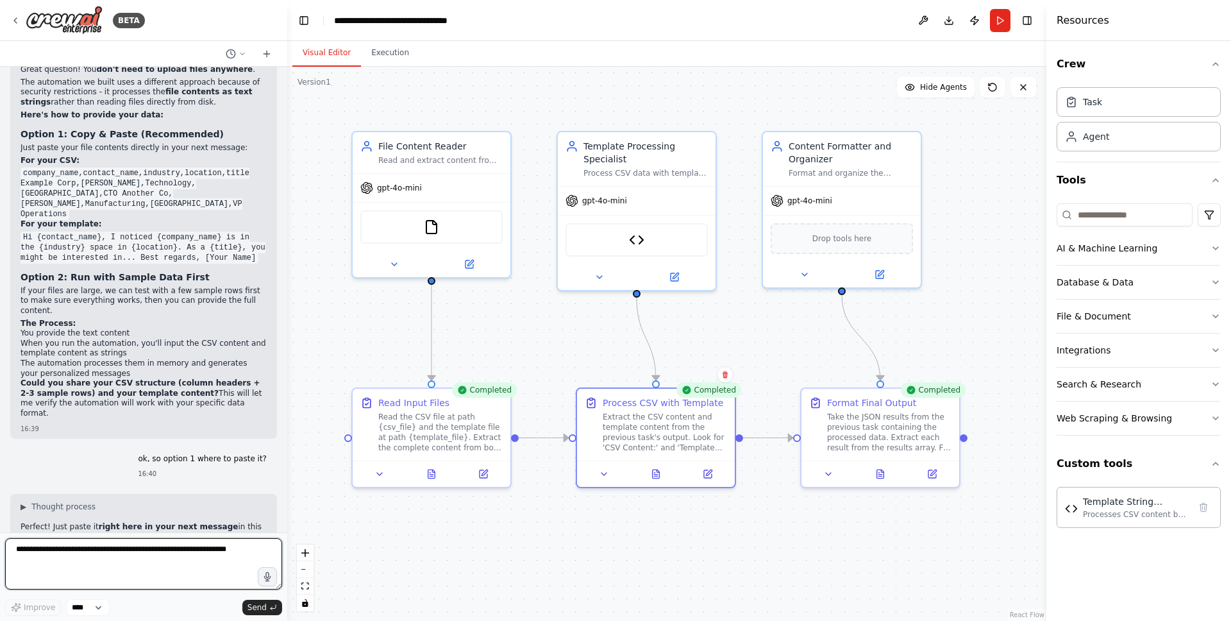
scroll to position [4598, 0]
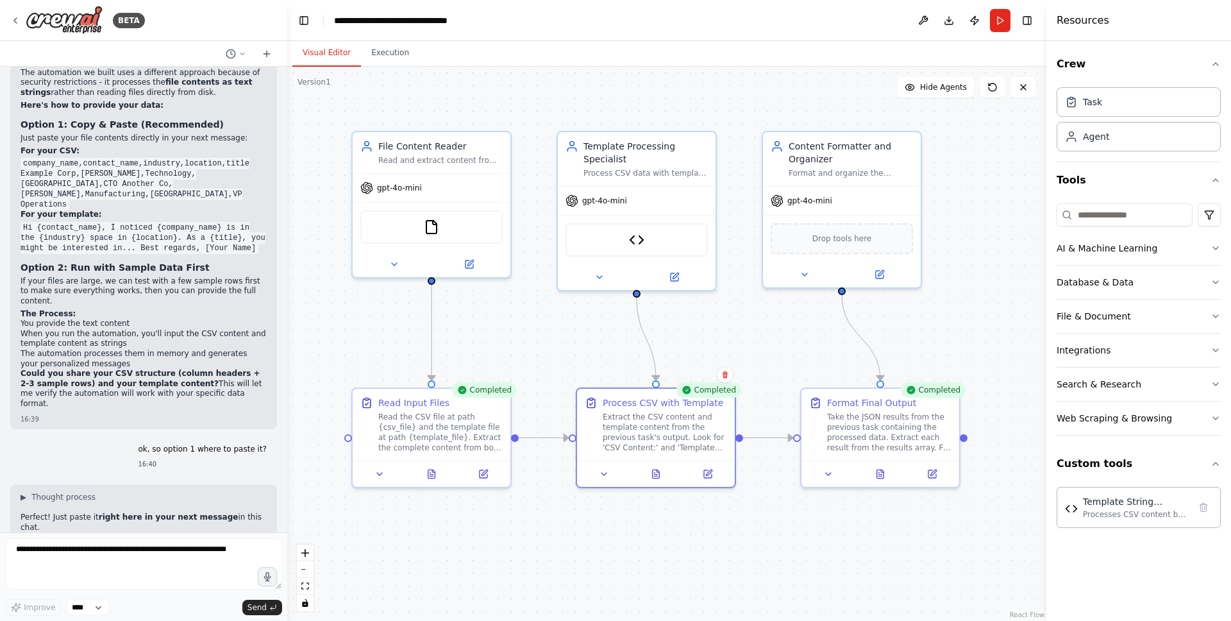
click at [42, 545] on strong "CSV Content:" at bounding box center [50, 549] width 58 height 9
copy div "CSV Content:"
click at [75, 577] on textarea at bounding box center [143, 563] width 277 height 51
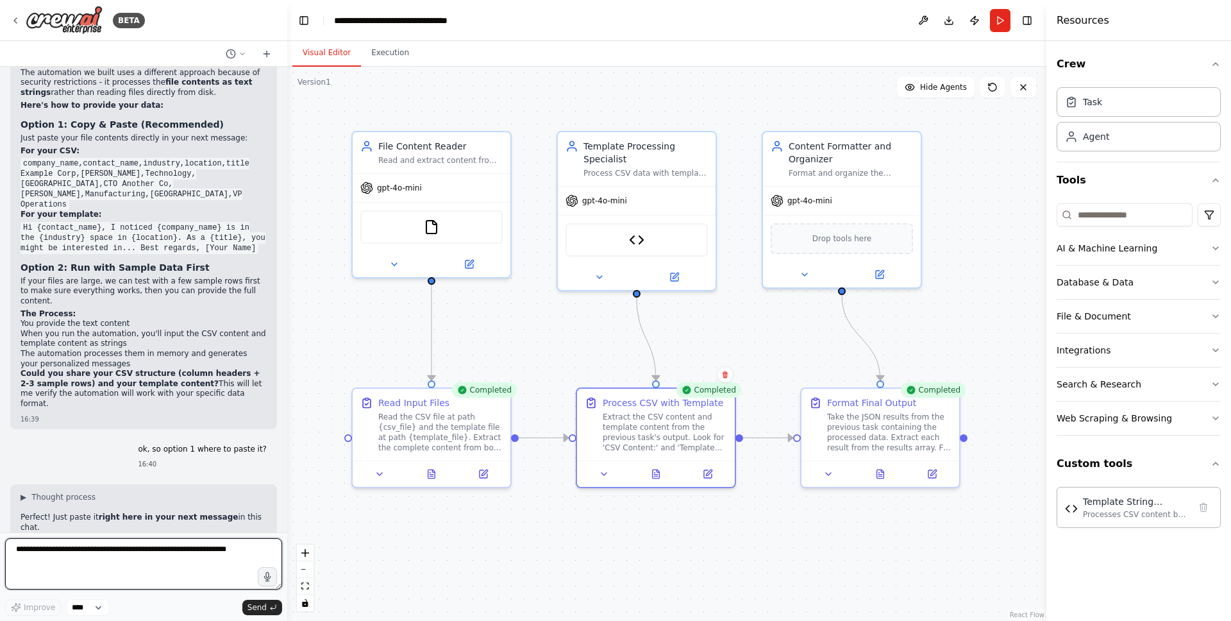
paste textarea "**********"
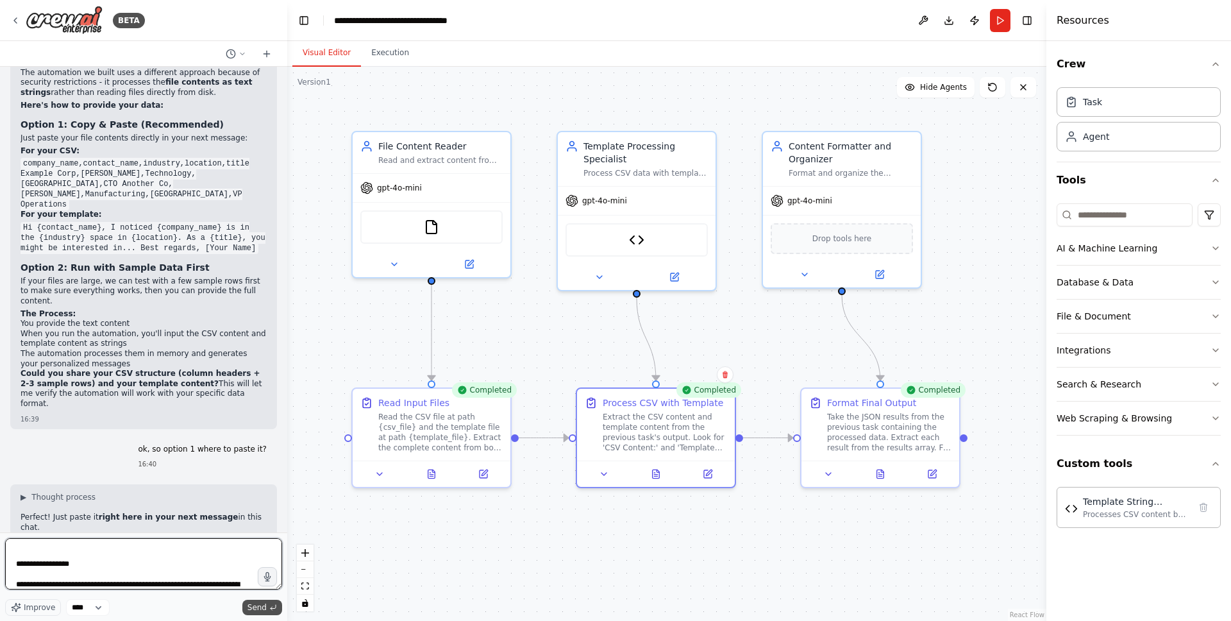
type textarea "**********"
click at [267, 609] on button "Send" at bounding box center [262, 606] width 40 height 15
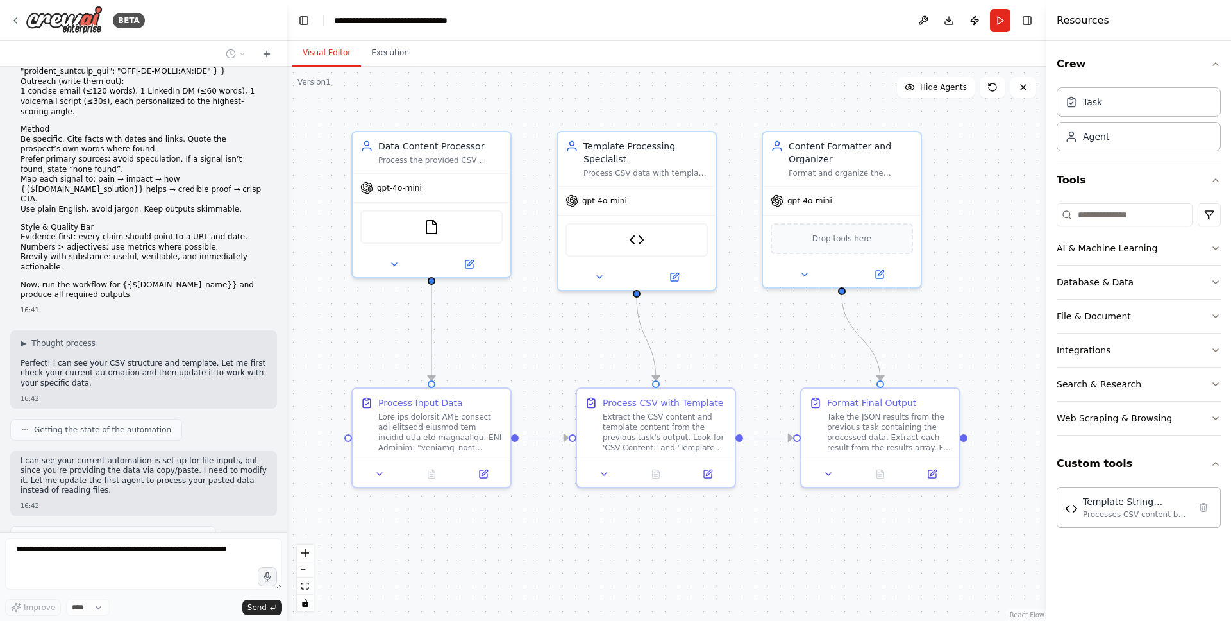
scroll to position [6665, 0]
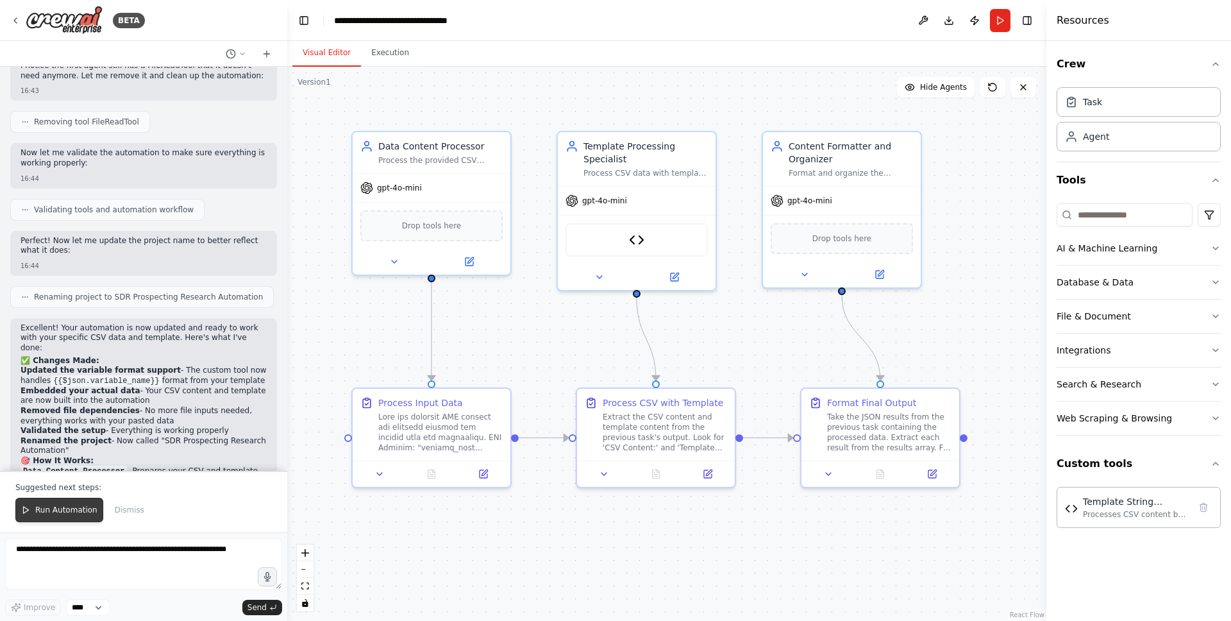
click at [70, 508] on span "Run Automation" at bounding box center [66, 510] width 62 height 10
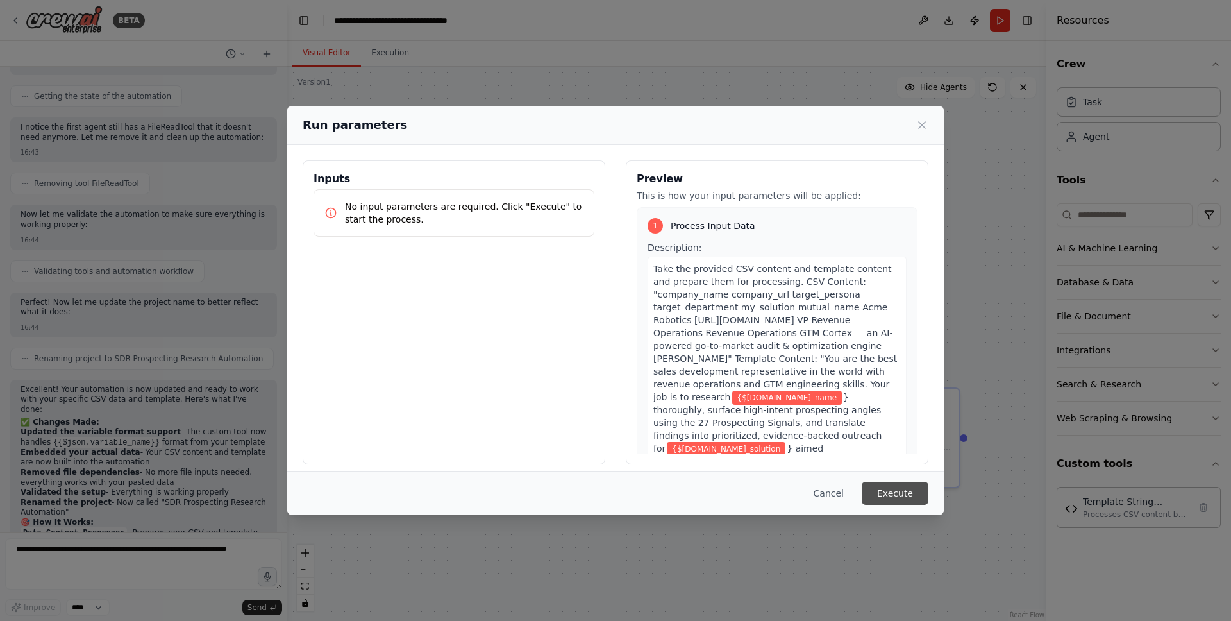
click at [905, 485] on button "Execute" at bounding box center [895, 492] width 67 height 23
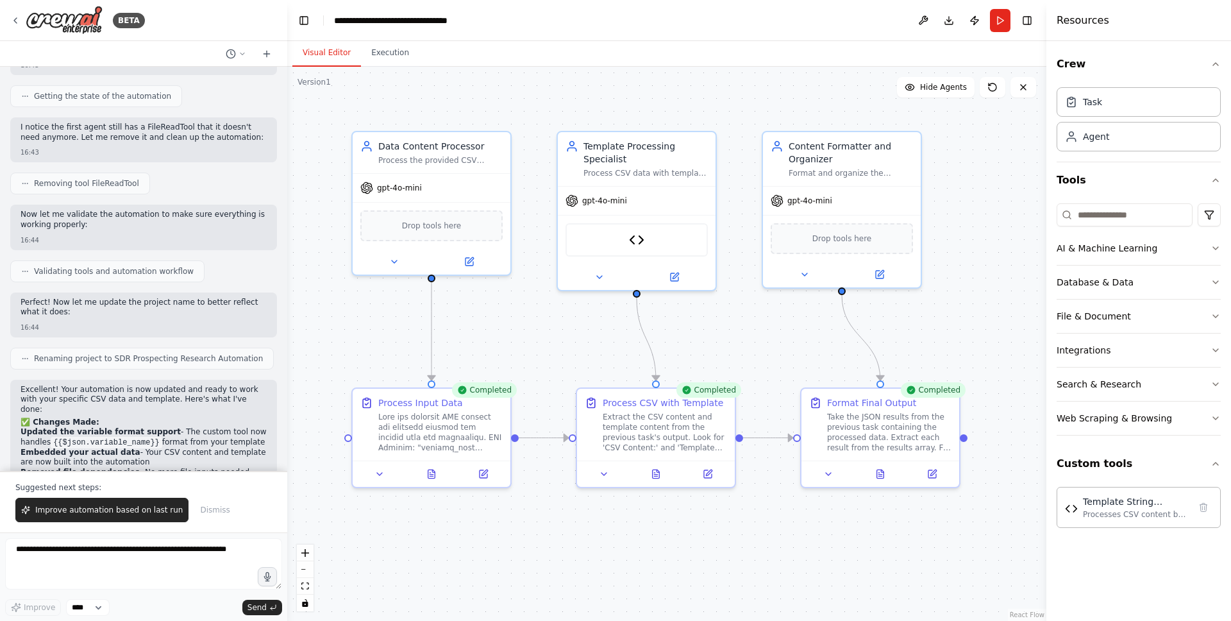
scroll to position [7910, 0]
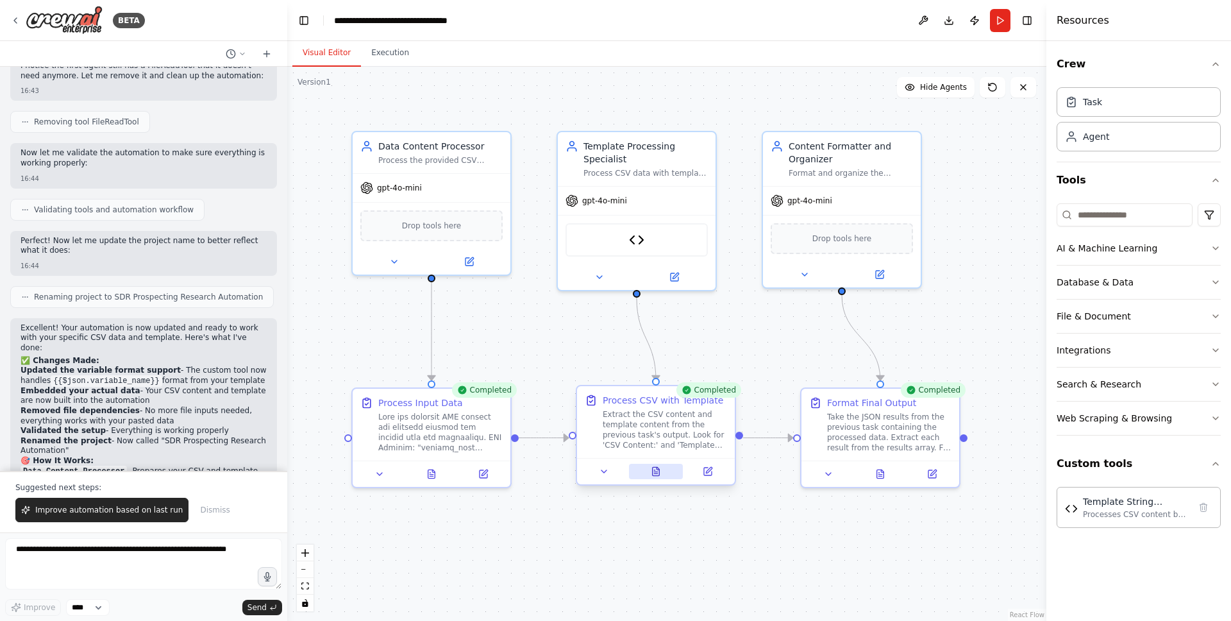
click at [658, 471] on icon at bounding box center [656, 471] width 7 height 8
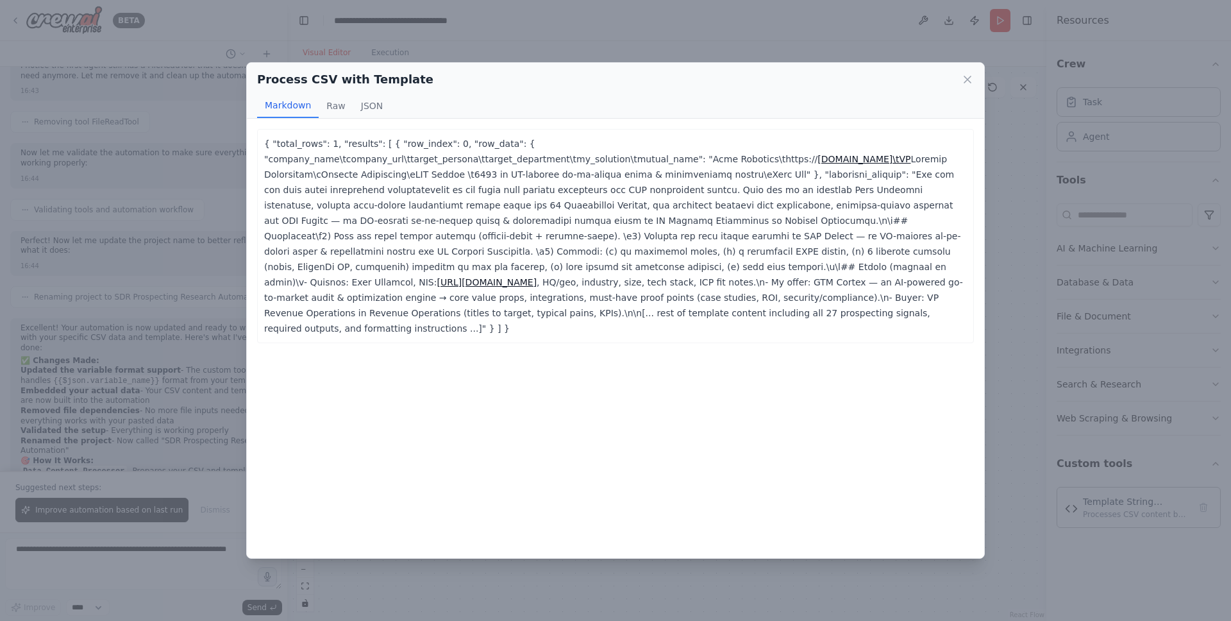
click at [1023, 246] on div "Process CSV with Template Markdown Raw JSON { "total_rows": 1, "results": [ { "…" at bounding box center [615, 310] width 1231 height 621
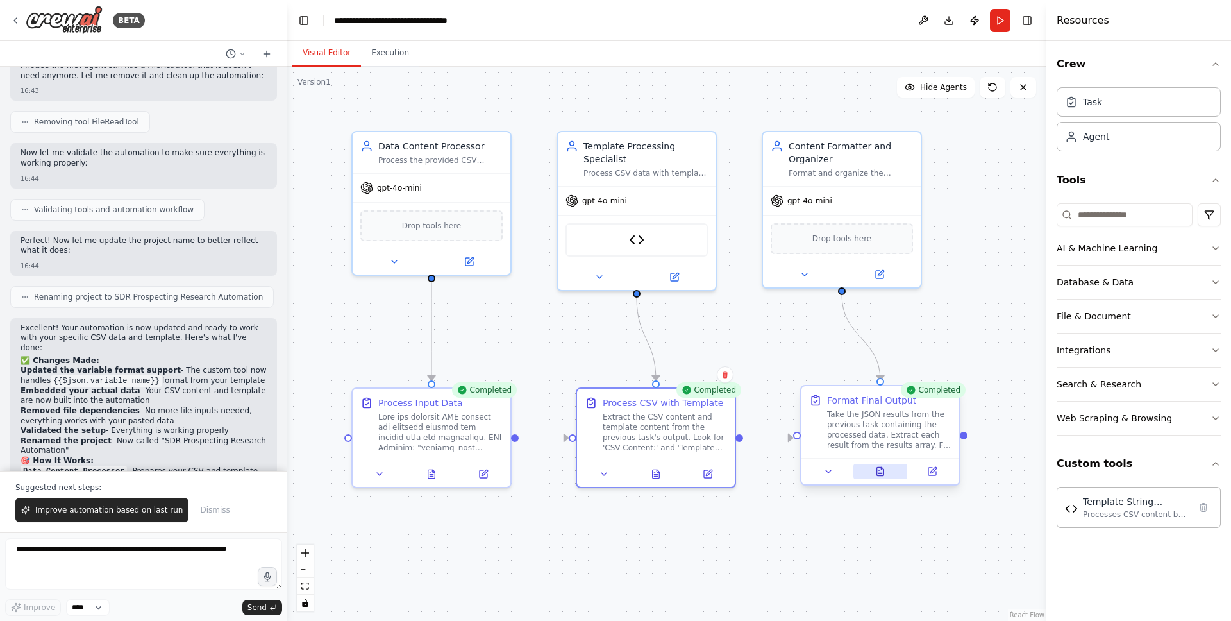
click at [878, 472] on icon at bounding box center [880, 471] width 7 height 8
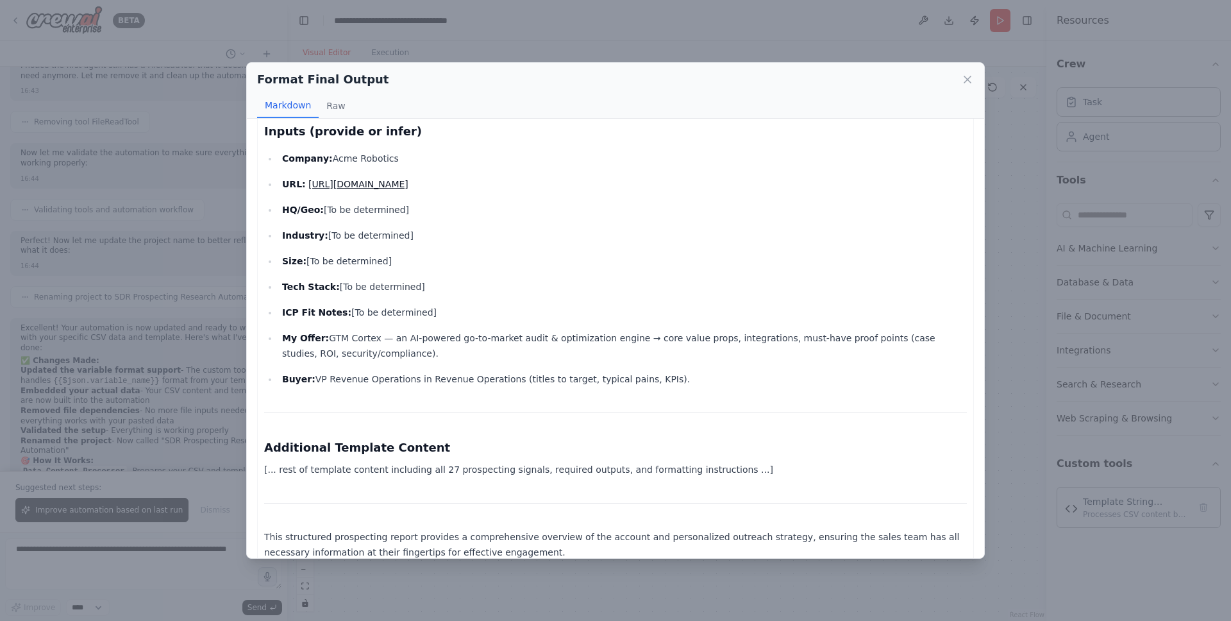
scroll to position [526, 0]
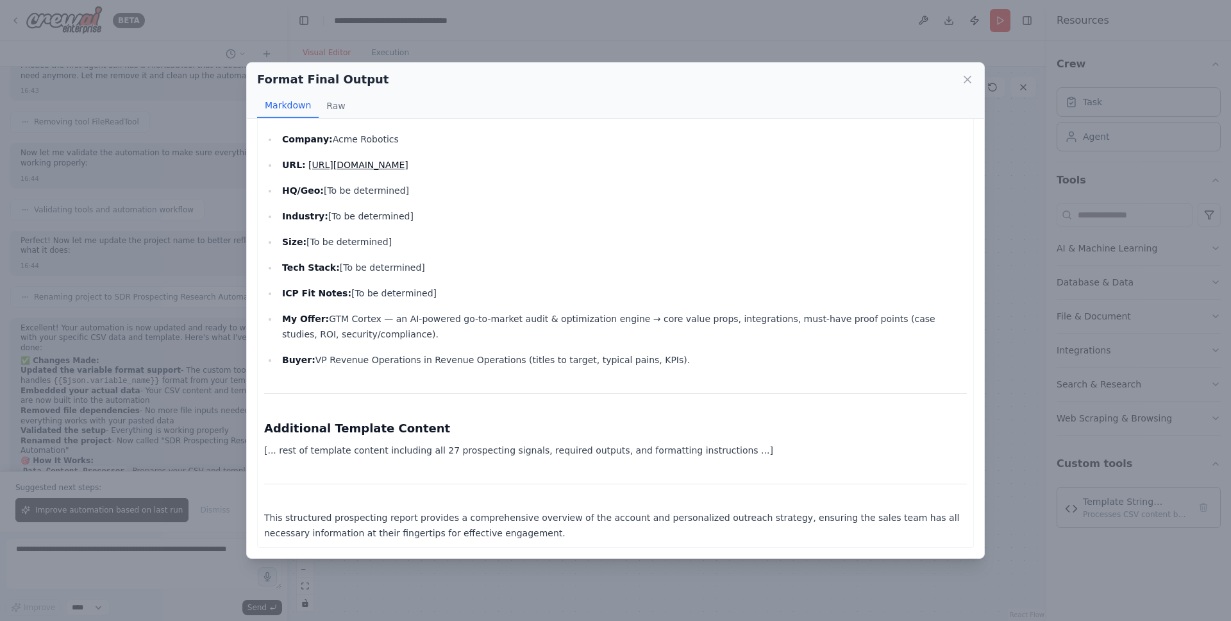
click at [971, 86] on div "Format Final Output" at bounding box center [615, 80] width 717 height 18
click at [963, 82] on icon at bounding box center [967, 79] width 13 height 13
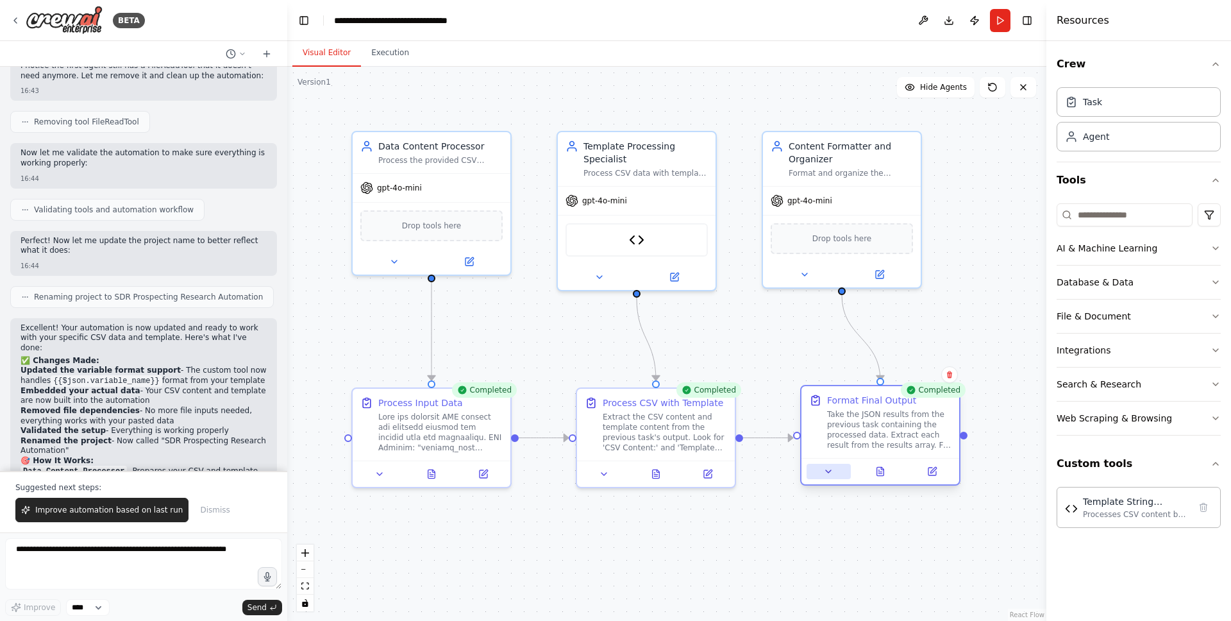
click at [829, 474] on icon at bounding box center [828, 471] width 10 height 10
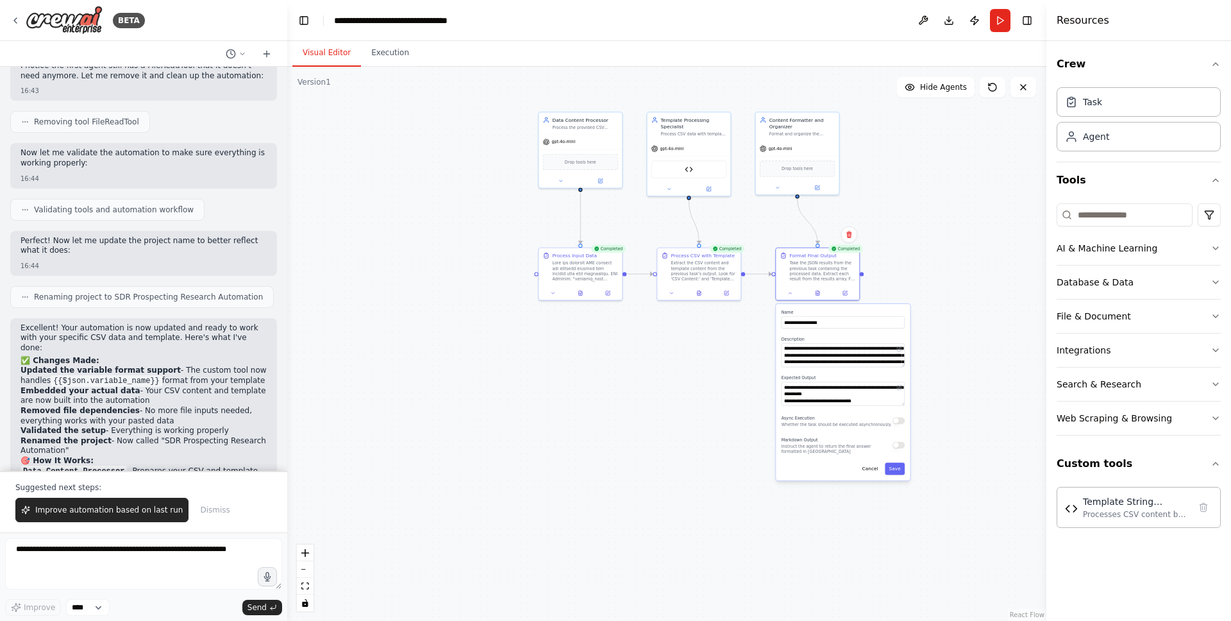
drag, startPoint x: 801, startPoint y: 531, endPoint x: 763, endPoint y: 351, distance: 184.8
click at [763, 351] on div ".deletable-edge-delete-btn { width: 20px; height: 20px; border: 0px solid #ffff…" at bounding box center [666, 344] width 759 height 554
click at [669, 290] on icon at bounding box center [671, 291] width 5 height 5
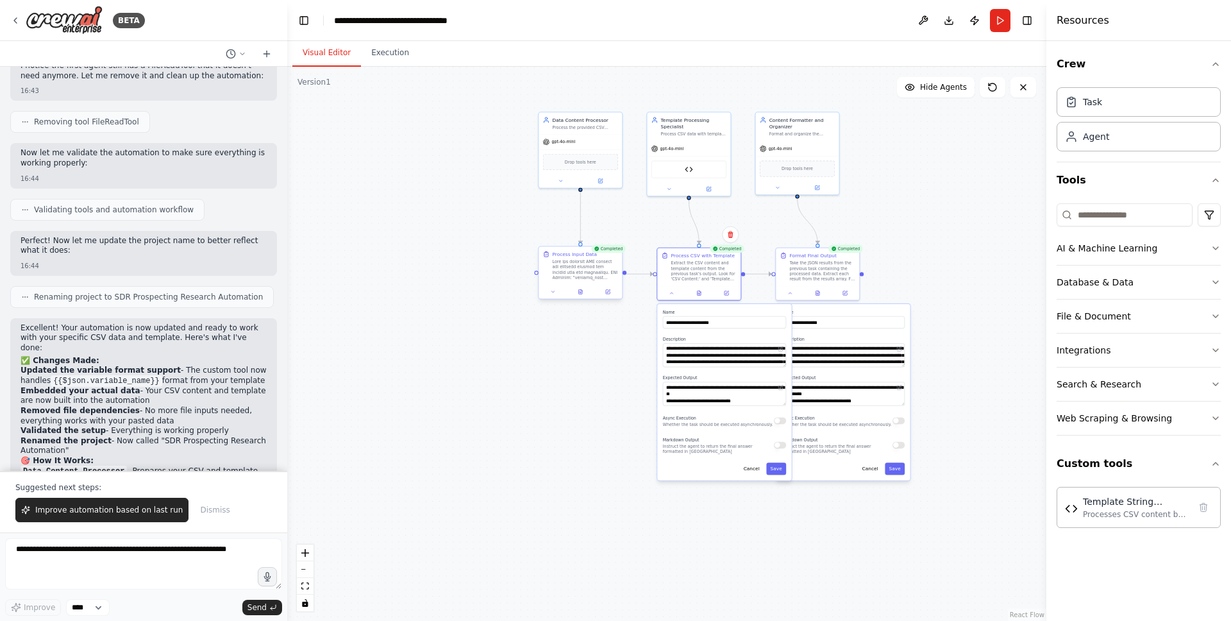
click at [551, 296] on div at bounding box center [580, 292] width 83 height 14
click at [552, 289] on icon at bounding box center [552, 291] width 5 height 5
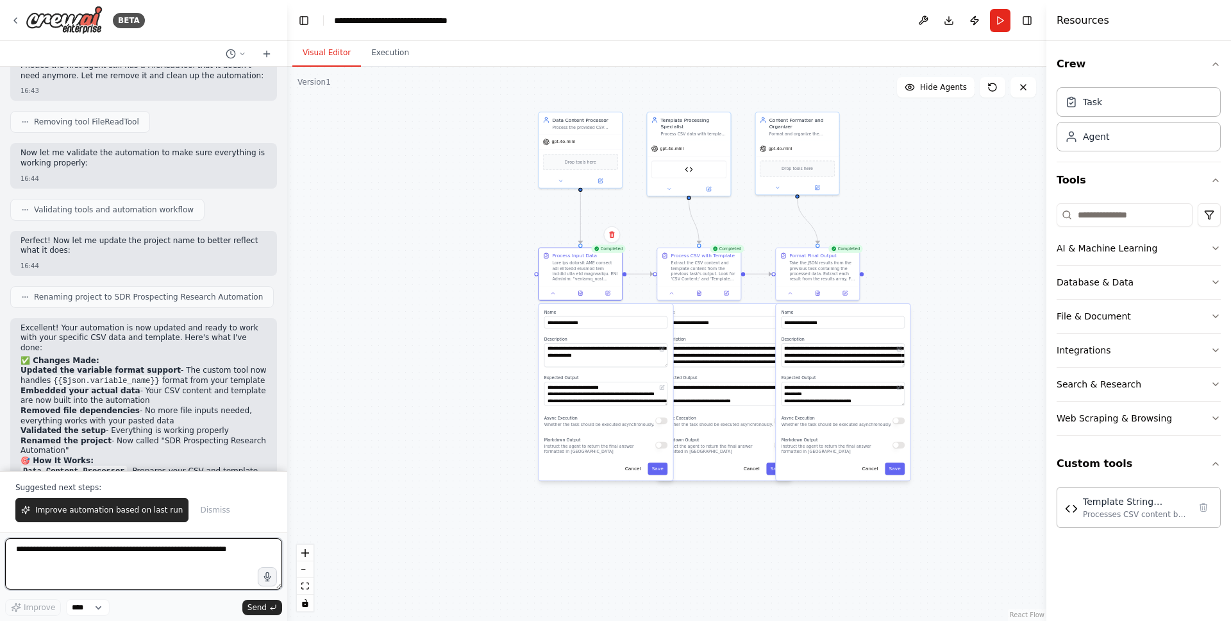
click at [190, 549] on textarea at bounding box center [143, 563] width 277 height 51
type textarea "**********"
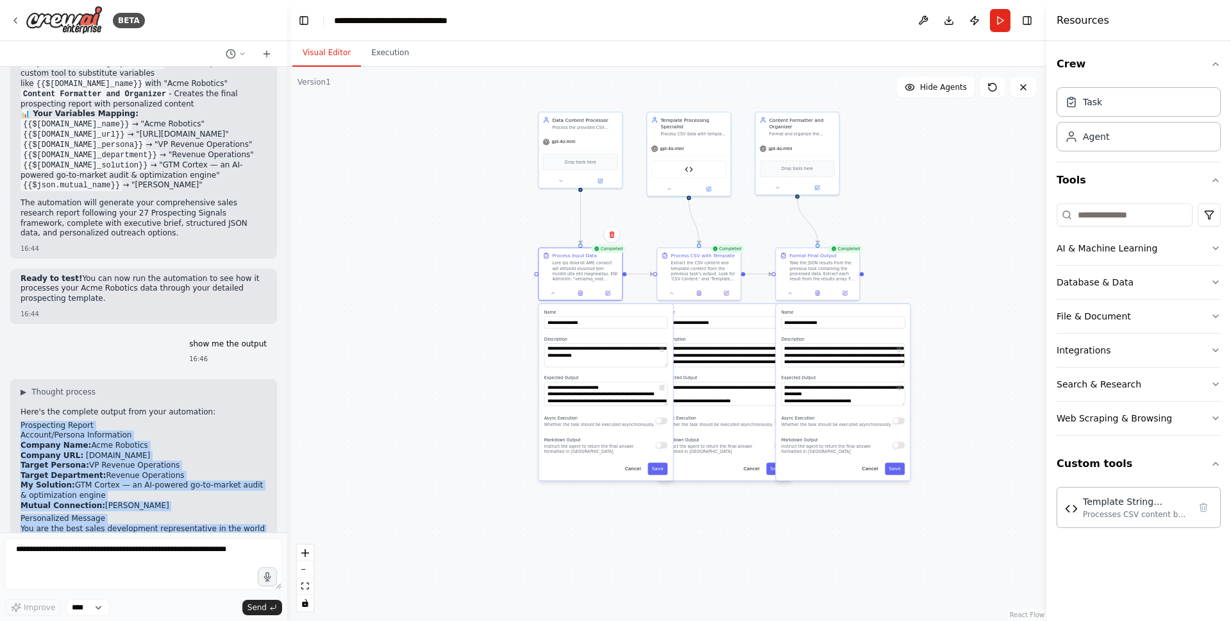
scroll to position [8668, 0]
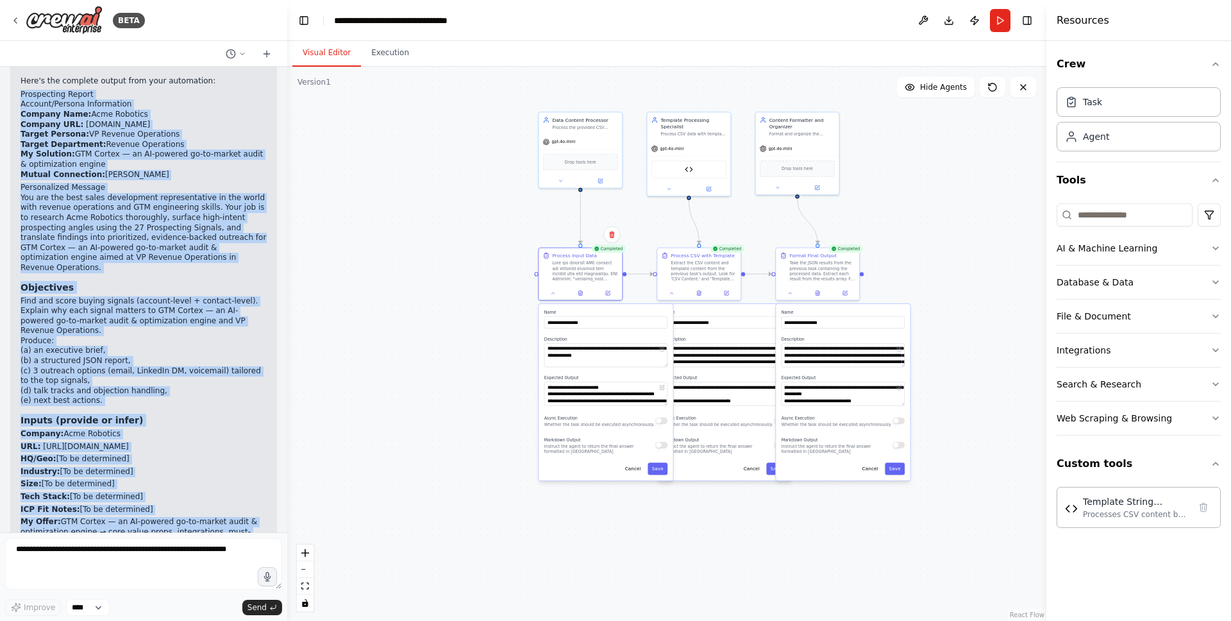
drag, startPoint x: 22, startPoint y: 133, endPoint x: 147, endPoint y: 262, distance: 180.0
click at [147, 262] on div "Here's the complete output from your automation: Prospecting Report Account/Per…" at bounding box center [144, 440] width 246 height 729
copy div "Prospecting Report Account/Persona Information Company Name: Acme Robotics Comp…"
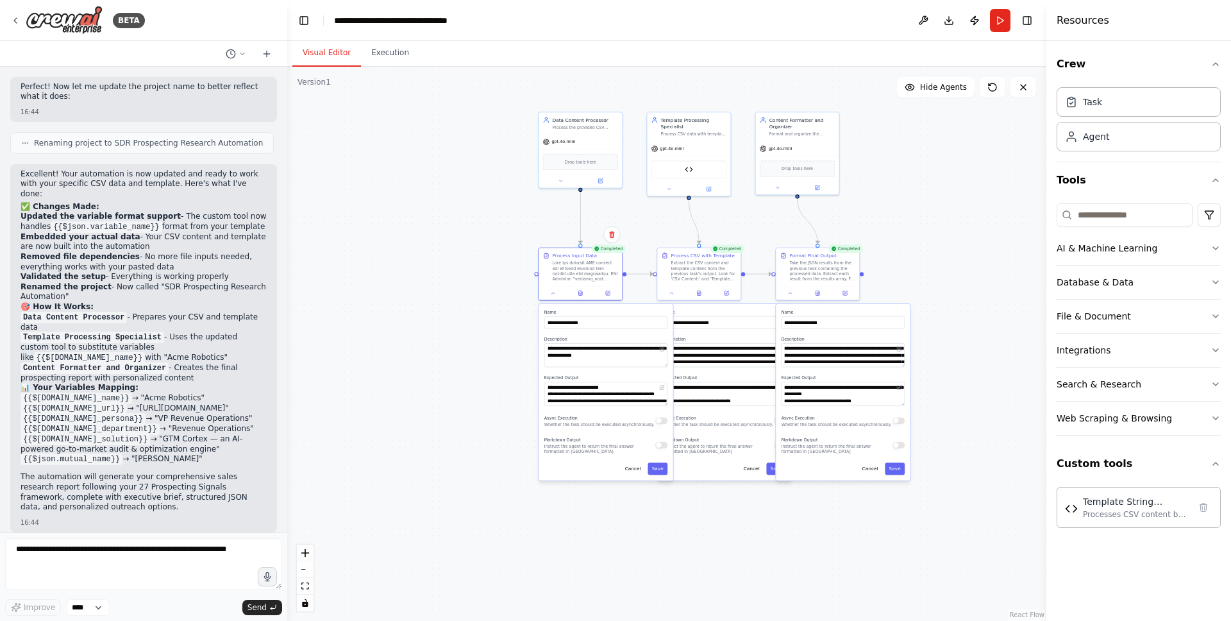
scroll to position [8043, 0]
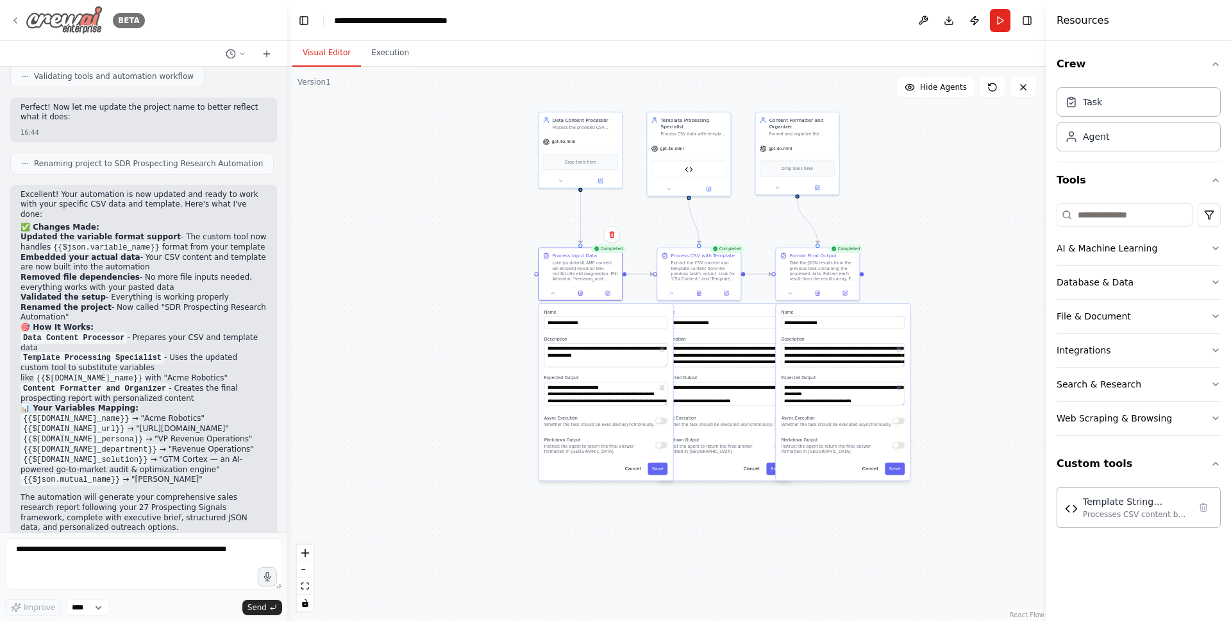
click at [23, 21] on div "BETA" at bounding box center [77, 20] width 135 height 29
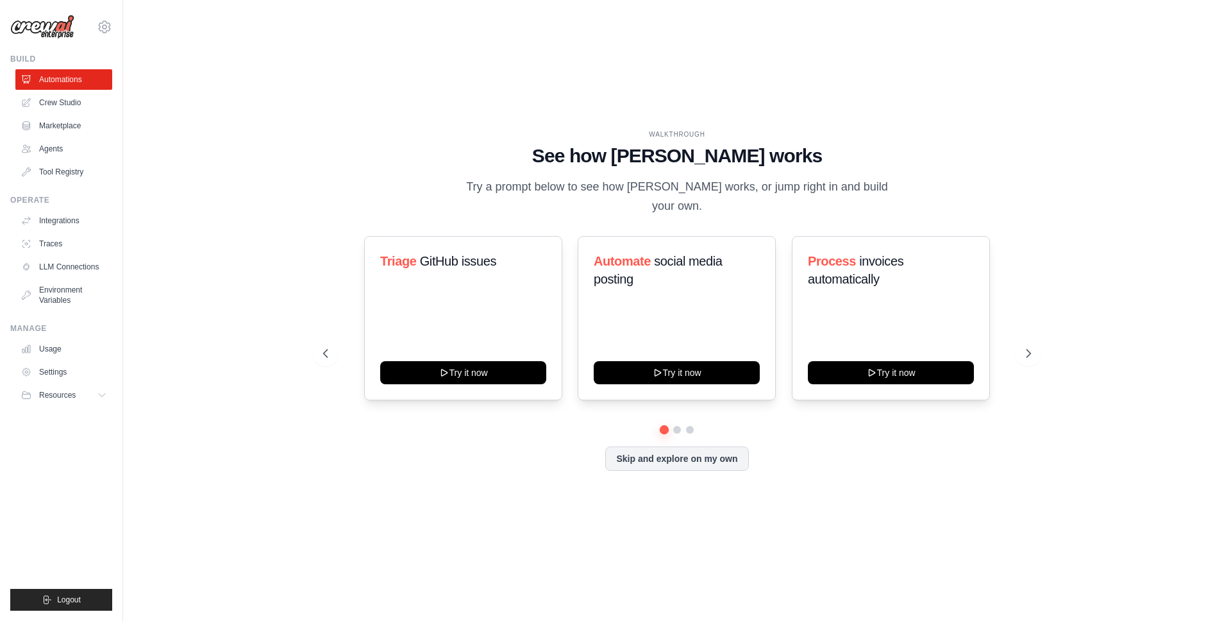
click at [1013, 341] on div "Triage GitHub issues Try it now Automate social media posting Try it now Proces…" at bounding box center [677, 318] width 708 height 164
click at [1023, 347] on icon at bounding box center [1029, 353] width 13 height 13
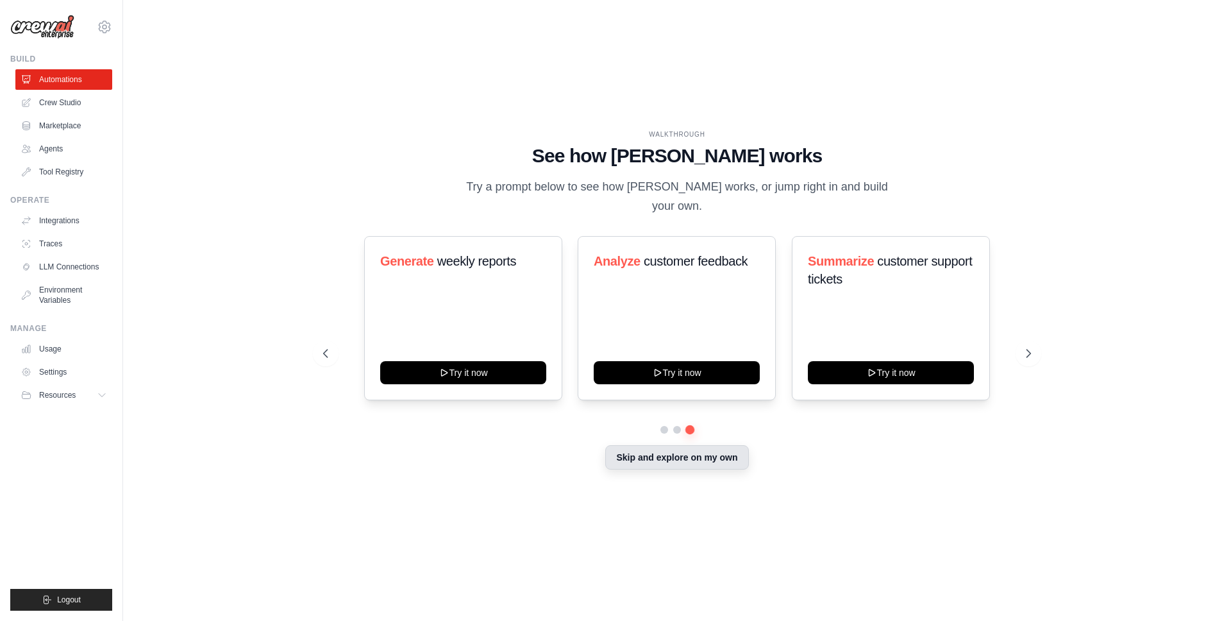
click at [706, 453] on button "Skip and explore on my own" at bounding box center [676, 457] width 143 height 24
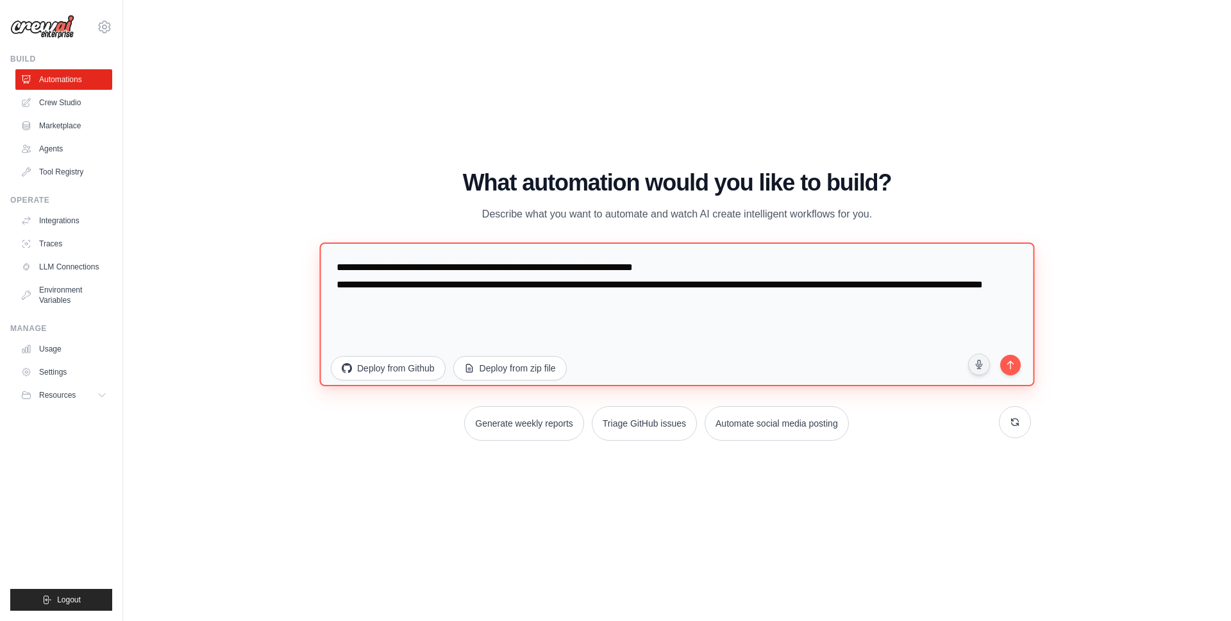
click at [821, 284] on textarea "**********" at bounding box center [676, 314] width 715 height 144
